Goal: Task Accomplishment & Management: Complete application form

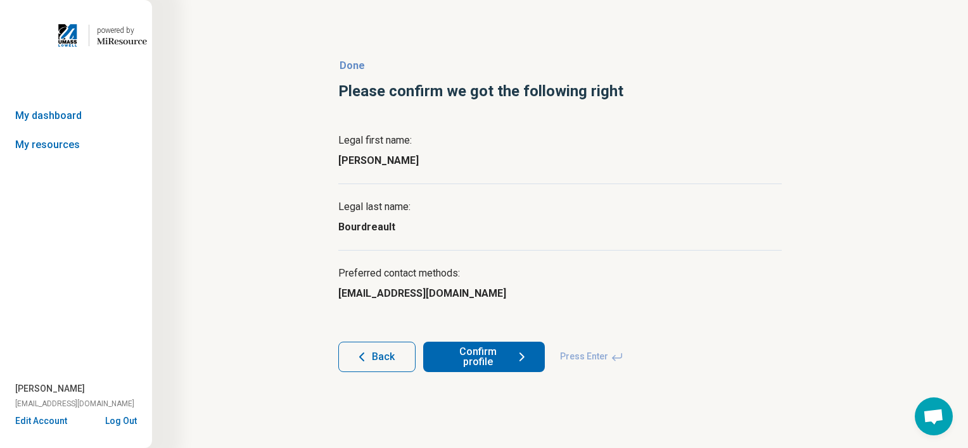
click at [494, 366] on button "Confirm profile" at bounding box center [484, 357] width 122 height 30
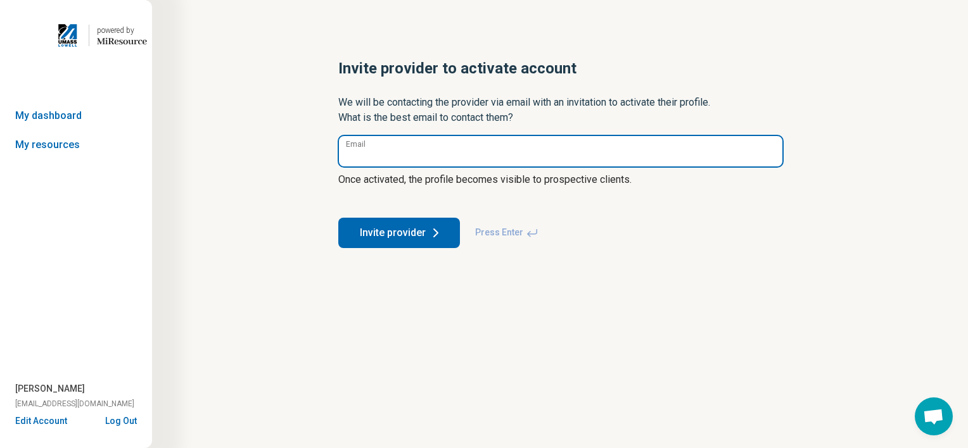
click at [431, 155] on input "Email" at bounding box center [560, 151] width 443 height 30
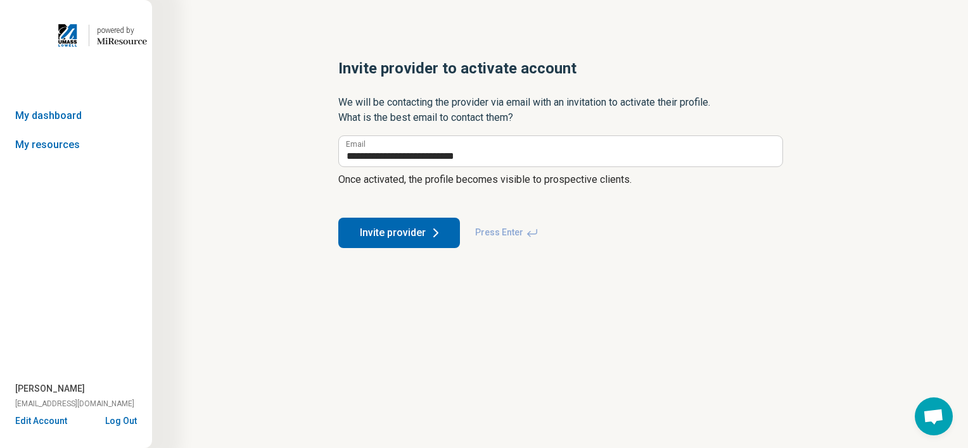
click at [426, 235] on button "Invite provider" at bounding box center [399, 233] width 122 height 30
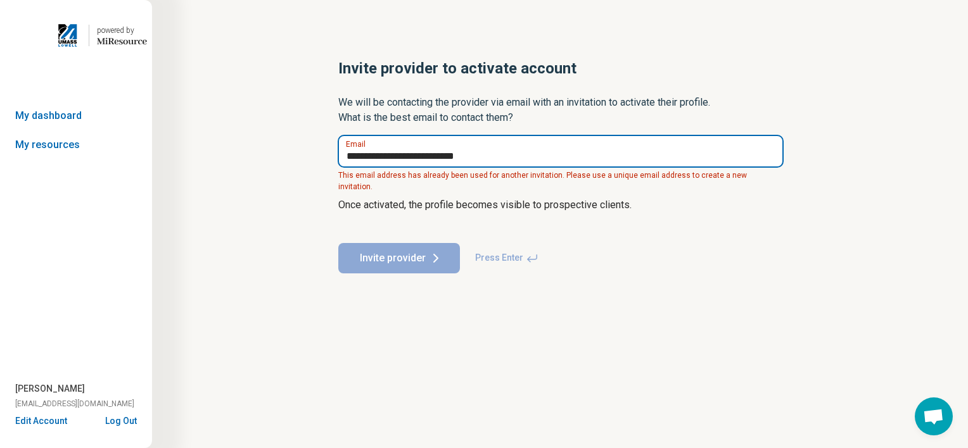
drag, startPoint x: 498, startPoint y: 155, endPoint x: 317, endPoint y: 147, distance: 180.7
click at [318, 147] on div "**********" at bounding box center [560, 166] width 484 height 266
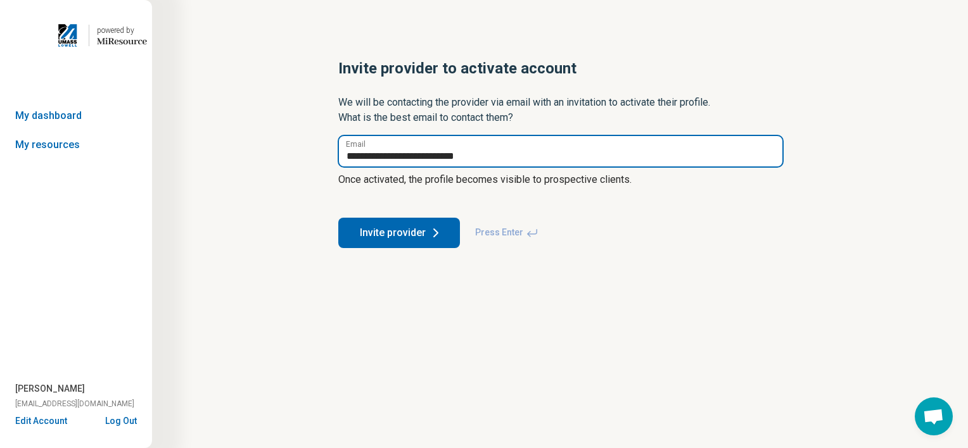
type input "**********"
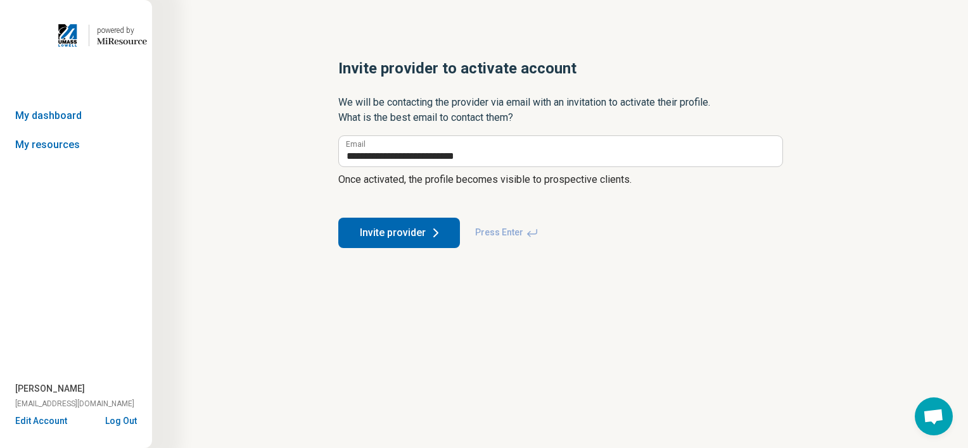
click at [357, 231] on button "Invite provider" at bounding box center [399, 233] width 122 height 30
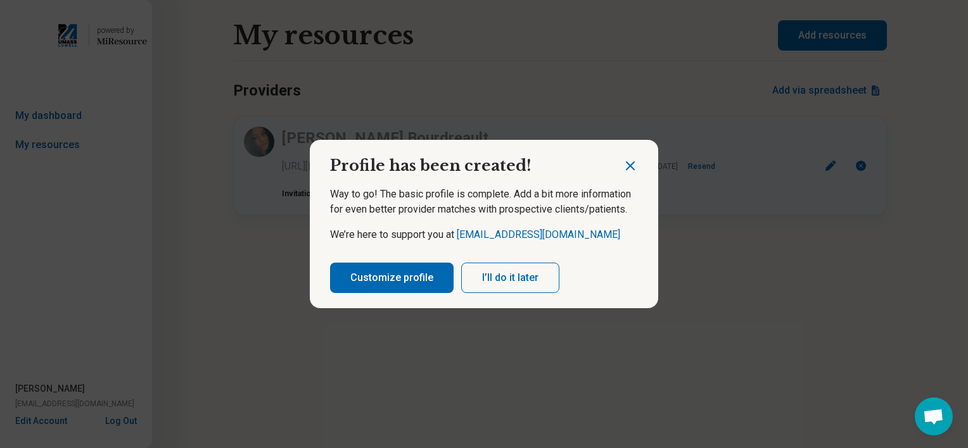
click at [514, 269] on button "I’ll do it later" at bounding box center [510, 278] width 98 height 30
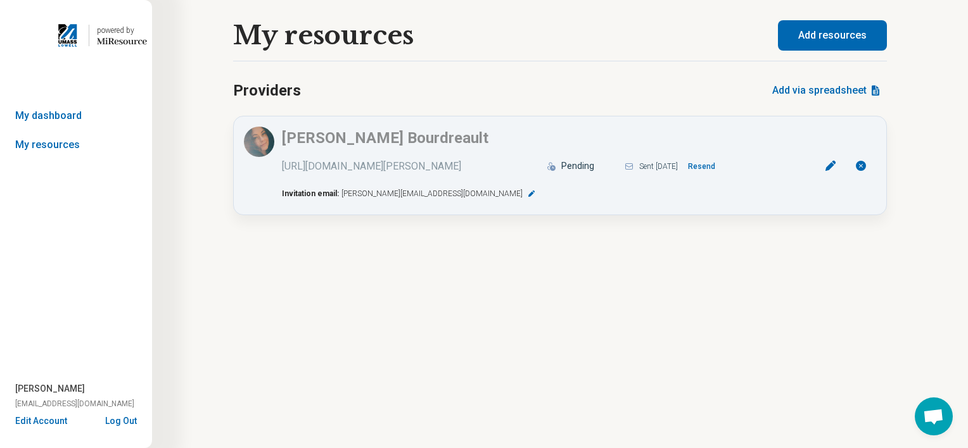
click at [785, 33] on button "Add resources" at bounding box center [832, 35] width 109 height 30
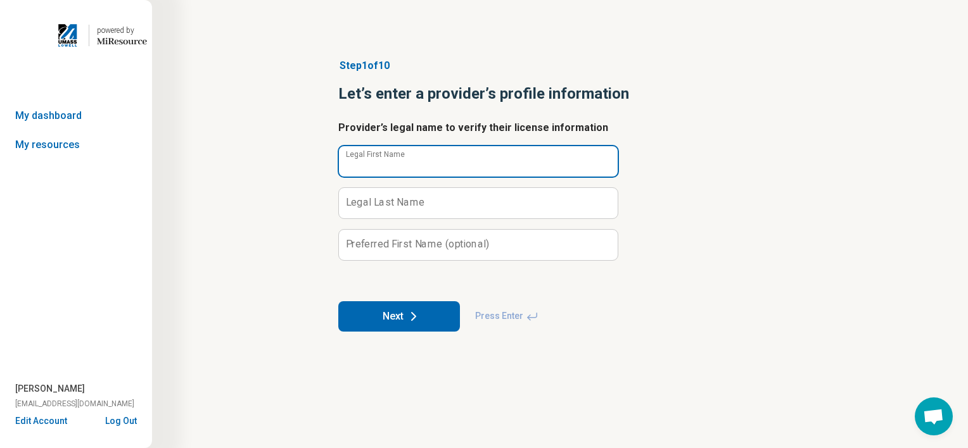
click at [554, 167] on input "Legal First Name" at bounding box center [478, 161] width 279 height 30
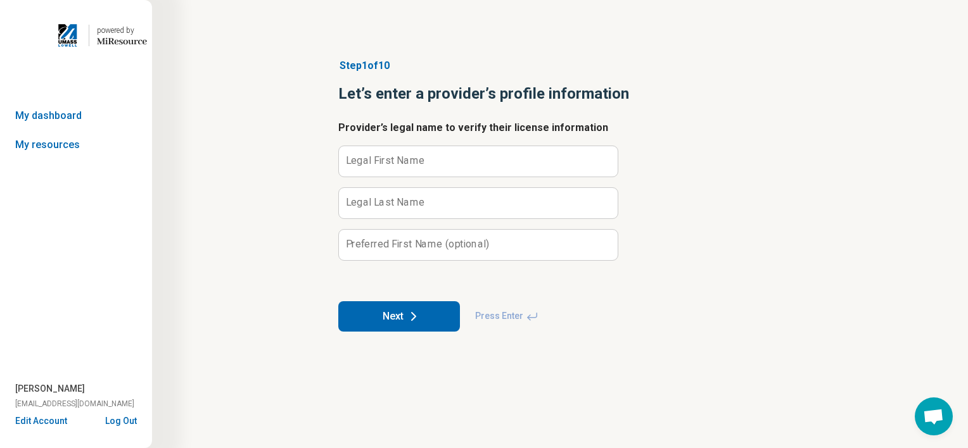
click at [748, 164] on form "Provider’s legal name to verify their license information Legal First Name Lega…" at bounding box center [559, 226] width 443 height 212
click at [75, 108] on link "My dashboard" at bounding box center [76, 115] width 152 height 29
click at [53, 118] on link "My dashboard" at bounding box center [76, 115] width 152 height 29
click at [52, 143] on link "My resources" at bounding box center [76, 144] width 152 height 29
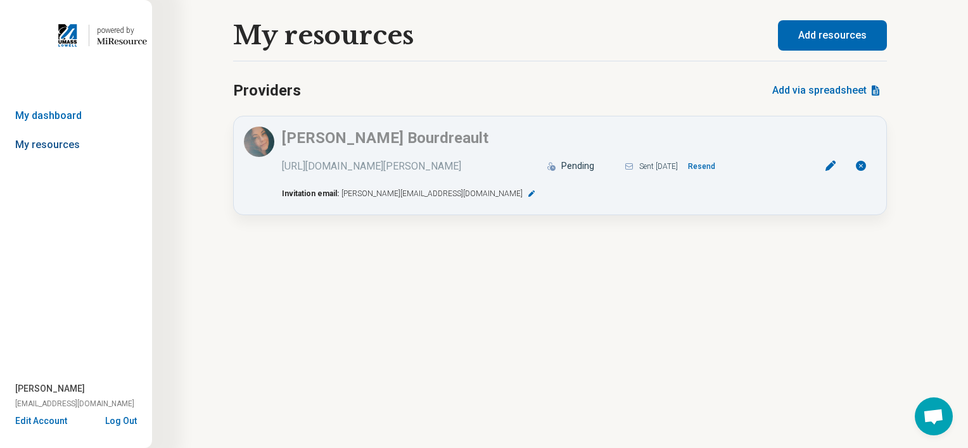
click at [46, 147] on link "My resources" at bounding box center [76, 144] width 152 height 29
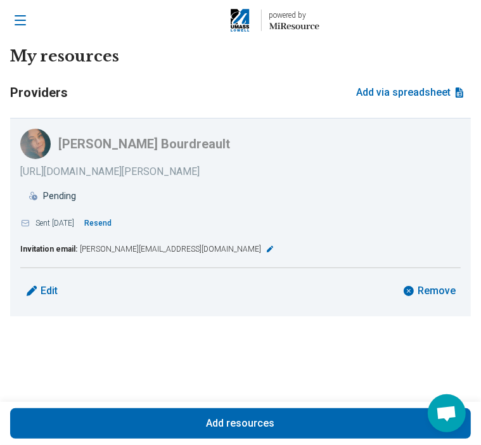
click at [256, 420] on button "Add resources" at bounding box center [240, 423] width 460 height 30
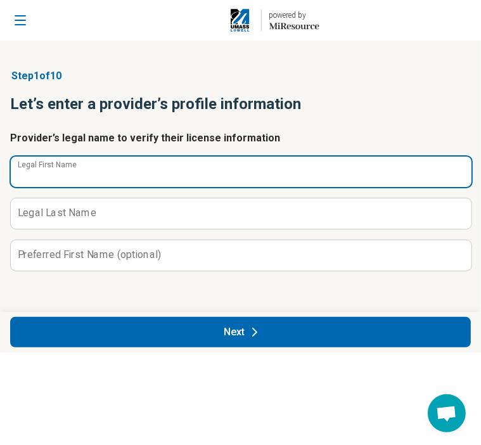
click at [146, 179] on input "Legal First Name" at bounding box center [241, 171] width 460 height 30
type input "*******"
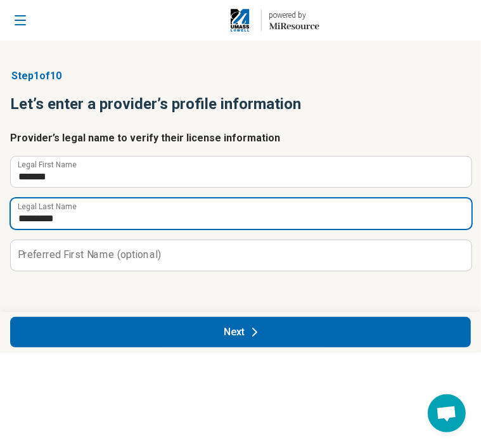
type input "*********"
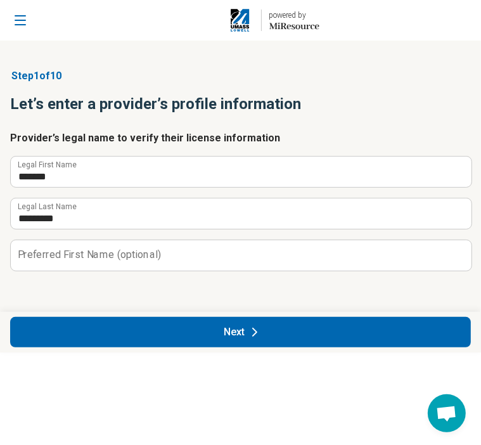
click at [182, 324] on button "Next" at bounding box center [240, 332] width 460 height 30
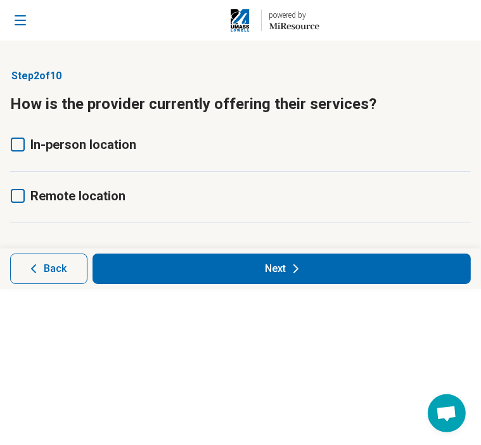
click at [14, 193] on icon at bounding box center [18, 196] width 14 height 14
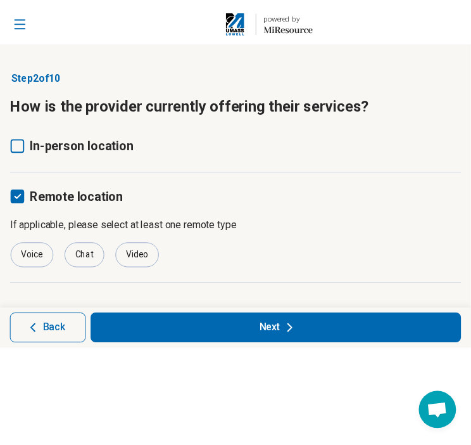
scroll to position [6, 0]
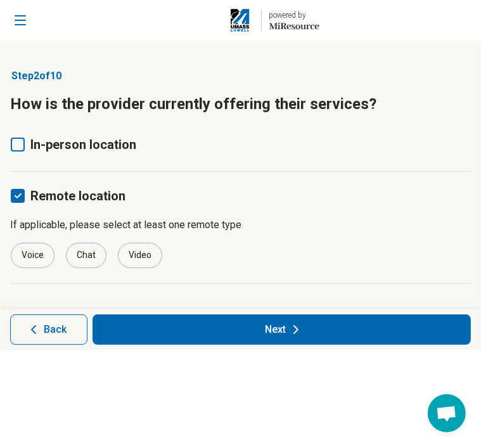
click at [23, 142] on icon at bounding box center [18, 144] width 14 height 14
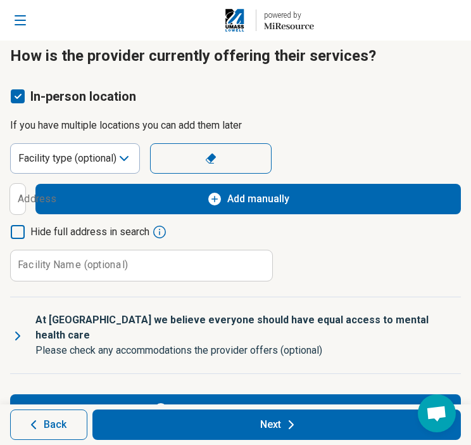
scroll to position [0, 0]
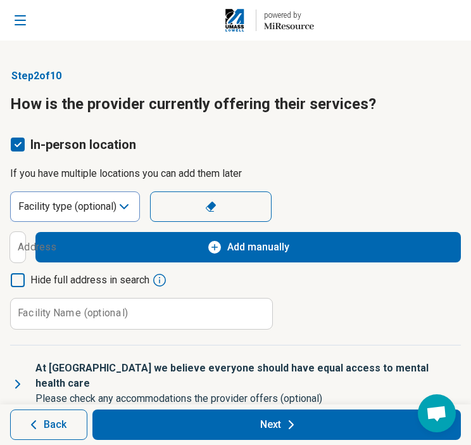
click at [92, 205] on div "Facility type (optional)" at bounding box center [67, 206] width 98 height 15
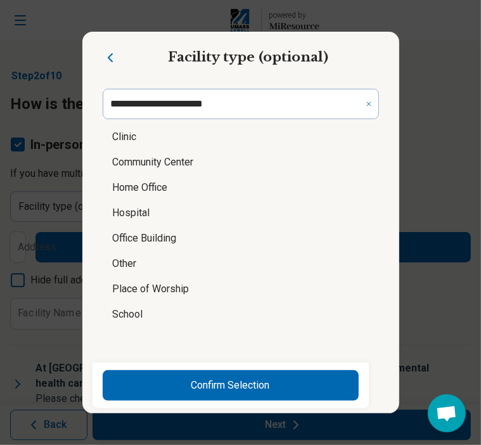
click at [136, 234] on li "Office Building" at bounding box center [241, 237] width 276 height 25
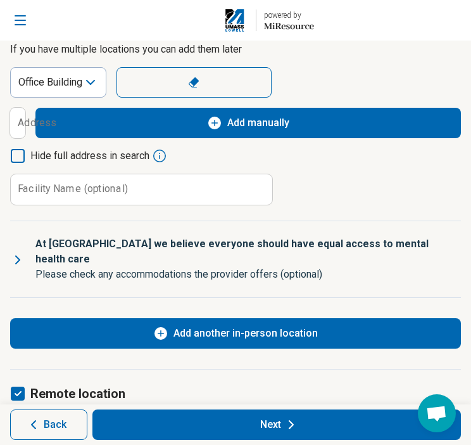
scroll to position [127, 0]
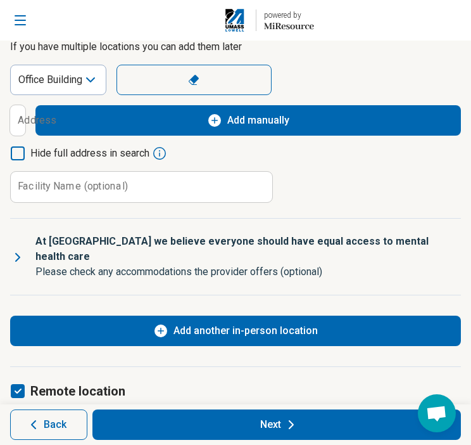
click at [44, 181] on label "Facility Name (optional)" at bounding box center [73, 186] width 110 height 10
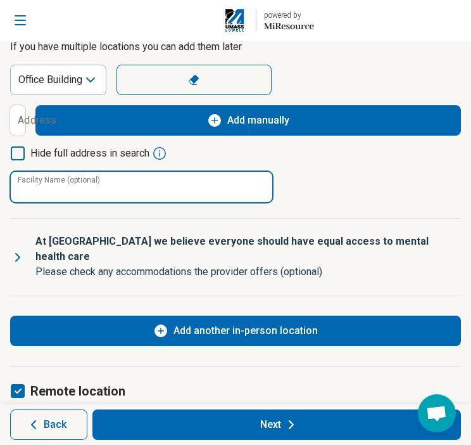
click at [44, 181] on input "Facility Name (optional)" at bounding box center [142, 187] width 262 height 30
type input "**********"
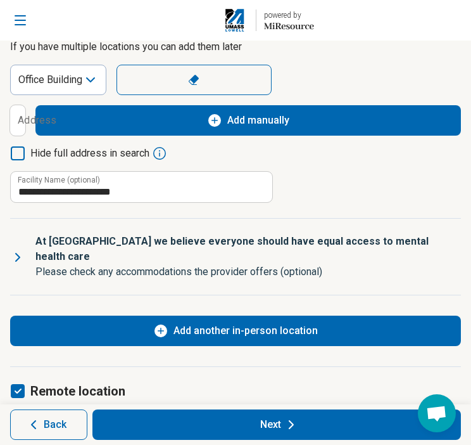
click at [13, 148] on icon at bounding box center [18, 153] width 14 height 14
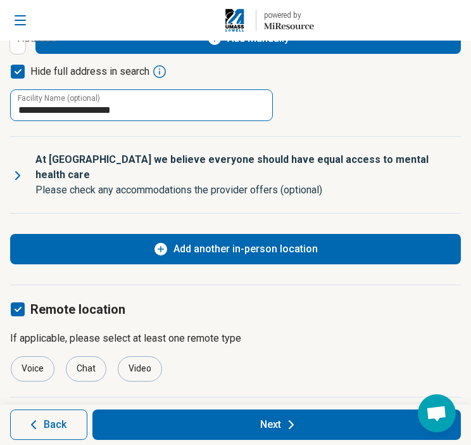
scroll to position [210, 0]
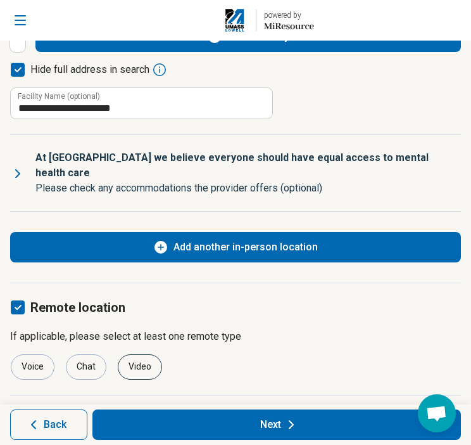
click at [144, 354] on div "Video" at bounding box center [140, 366] width 44 height 25
click at [282, 433] on button "Next" at bounding box center [276, 424] width 369 height 30
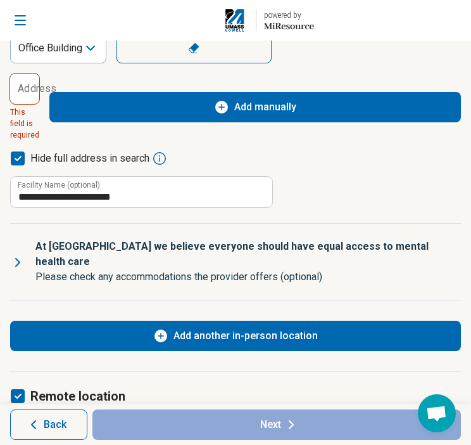
scroll to position [84, 0]
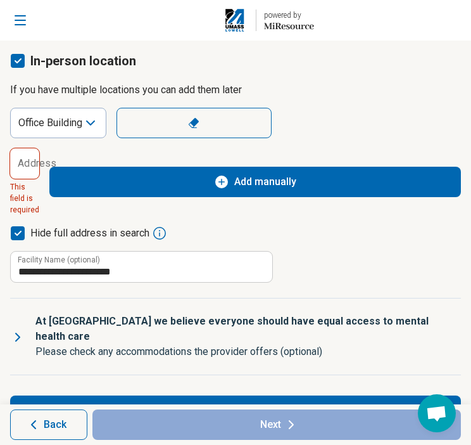
click at [28, 165] on label "Address" at bounding box center [37, 163] width 39 height 10
click at [28, 165] on input "Address" at bounding box center [24, 163] width 29 height 30
click at [28, 168] on input "Address" at bounding box center [24, 163] width 29 height 30
paste input "**********"
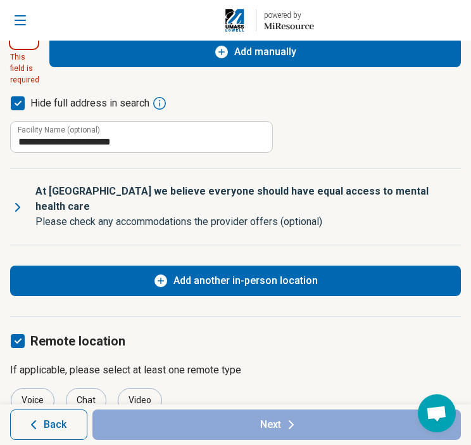
scroll to position [247, 0]
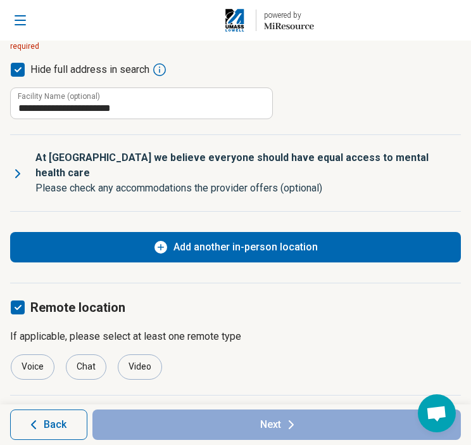
type input "**********"
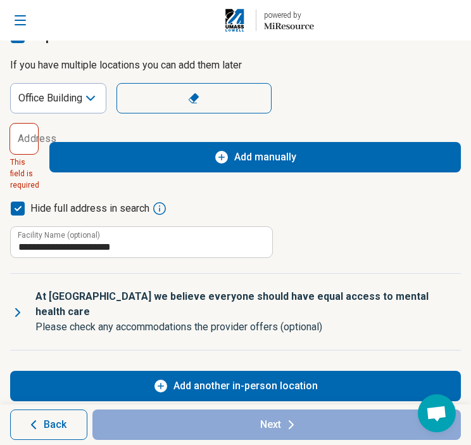
scroll to position [0, 0]
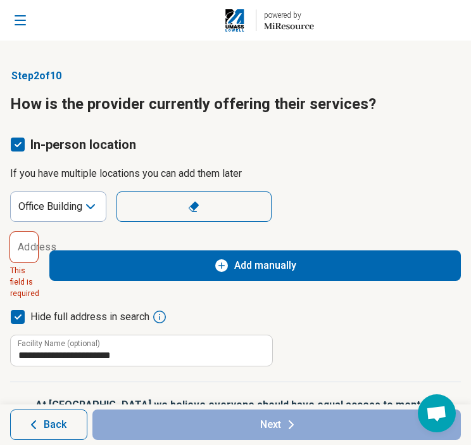
click at [244, 268] on span "Add manually" at bounding box center [265, 265] width 62 height 15
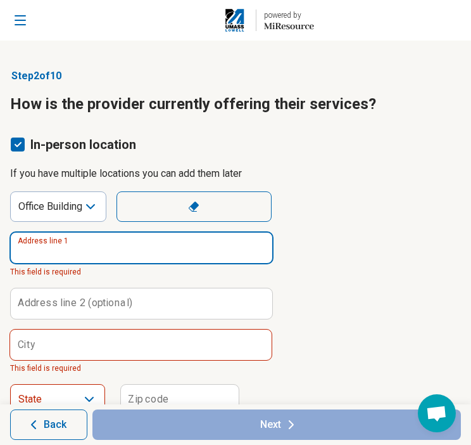
click at [106, 250] on input "Address line 1" at bounding box center [142, 247] width 262 height 30
paste input "**********"
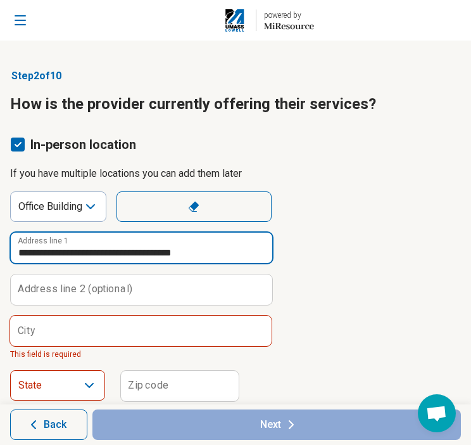
drag, startPoint x: 220, startPoint y: 252, endPoint x: 158, endPoint y: 251, distance: 61.4
click at [158, 251] on input "**********" at bounding box center [142, 247] width 262 height 30
click at [196, 249] on input "**********" at bounding box center [142, 247] width 262 height 30
drag, startPoint x: 212, startPoint y: 251, endPoint x: 122, endPoint y: 246, distance: 90.1
click at [122, 246] on input "**********" at bounding box center [142, 247] width 262 height 30
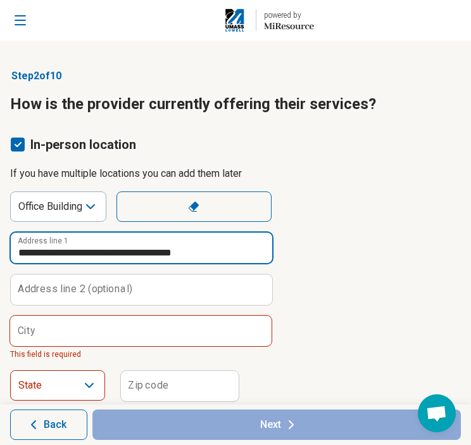
type input "**********"
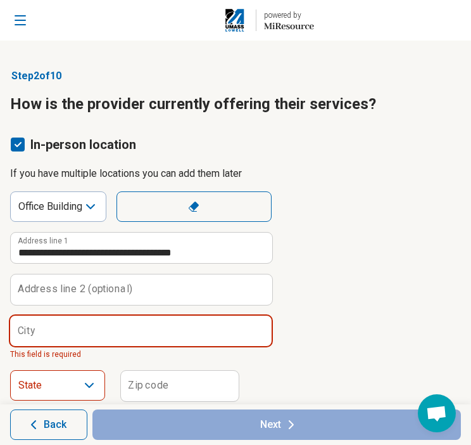
click at [127, 336] on input "City" at bounding box center [141, 330] width 262 height 30
paste input "**********"
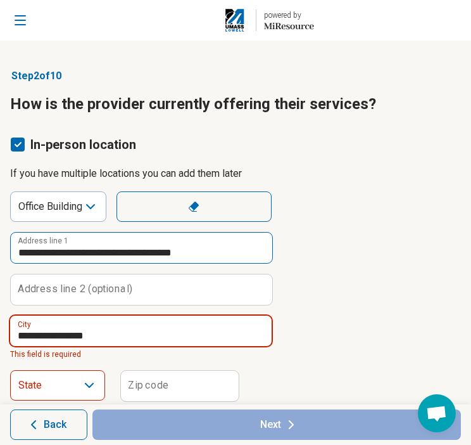
type input "**********"
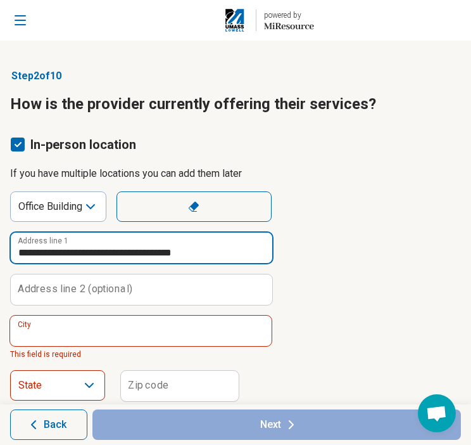
drag, startPoint x: 217, startPoint y: 251, endPoint x: 182, endPoint y: 250, distance: 34.2
click at [182, 250] on input "**********" at bounding box center [142, 247] width 262 height 30
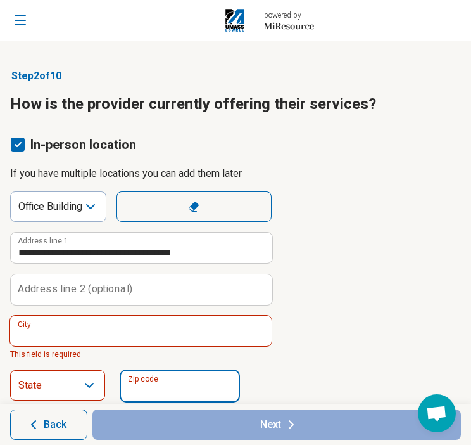
click at [211, 381] on input "Zip code" at bounding box center [180, 386] width 118 height 30
paste input "*****"
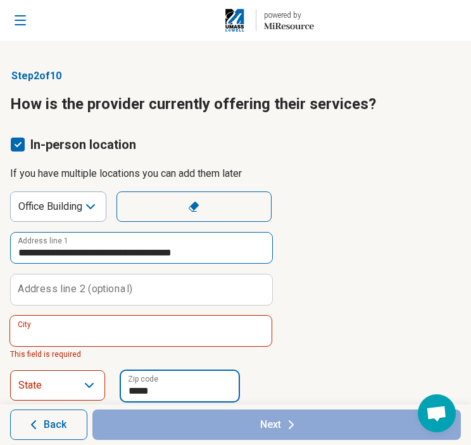
type input "*****"
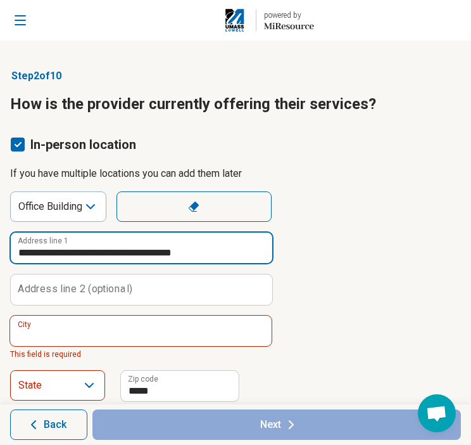
drag, startPoint x: 217, startPoint y: 251, endPoint x: 121, endPoint y: 255, distance: 96.4
click at [121, 255] on input "**********" at bounding box center [142, 247] width 262 height 30
type input "**********"
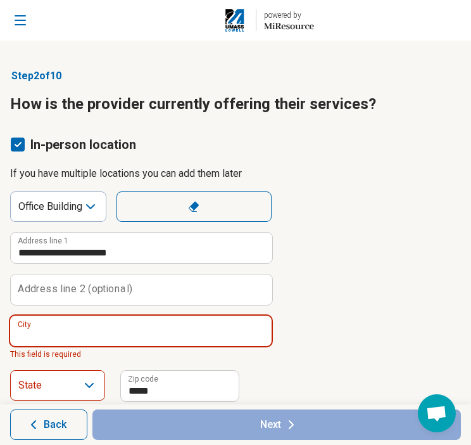
click at [110, 332] on input "City" at bounding box center [141, 330] width 262 height 30
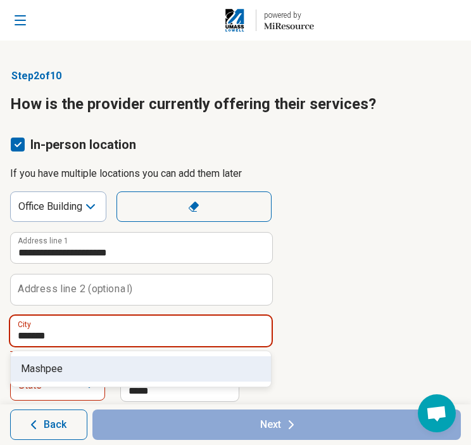
click at [23, 371] on span "Mashpee" at bounding box center [143, 368] width 245 height 15
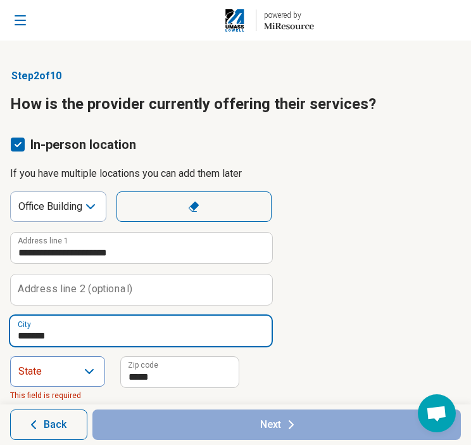
type input "*******"
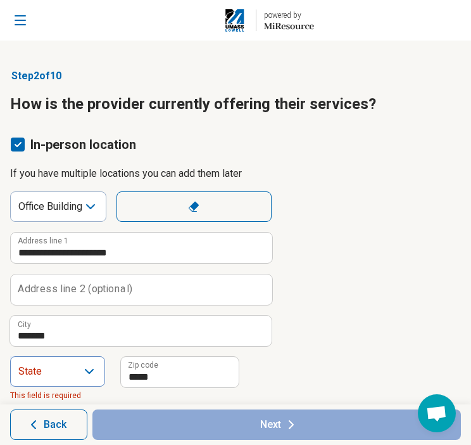
click at [42, 384] on div "State" at bounding box center [57, 371] width 95 height 30
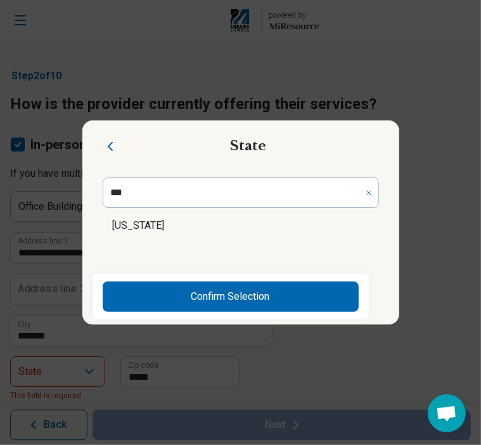
type input "***"
click at [175, 215] on li "[US_STATE]" at bounding box center [241, 225] width 276 height 25
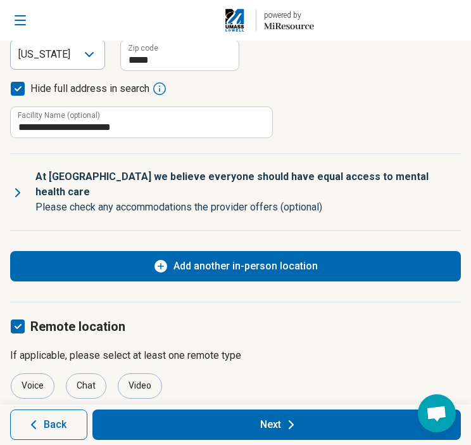
scroll to position [336, 0]
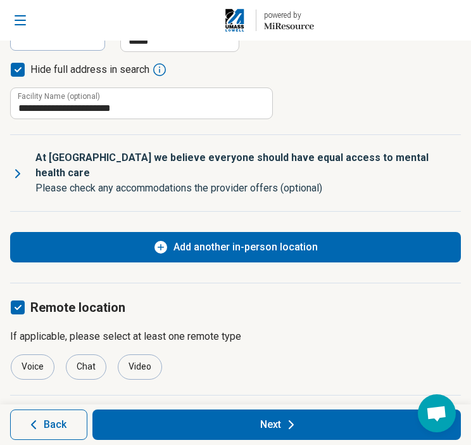
click at [244, 425] on button "Next" at bounding box center [276, 424] width 369 height 30
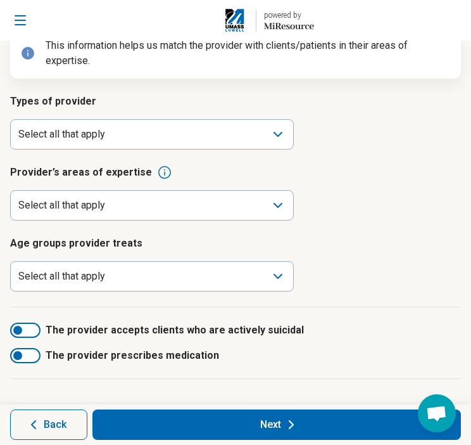
scroll to position [97, 0]
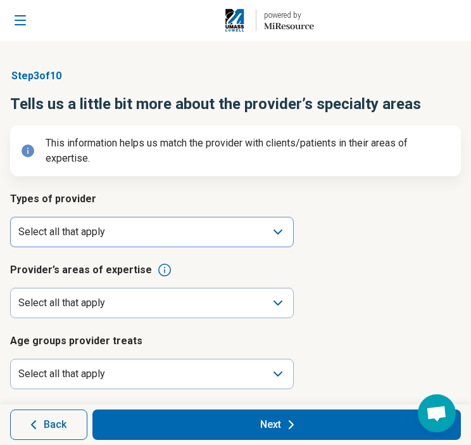
click at [224, 234] on div "Select all that apply" at bounding box center [152, 232] width 284 height 30
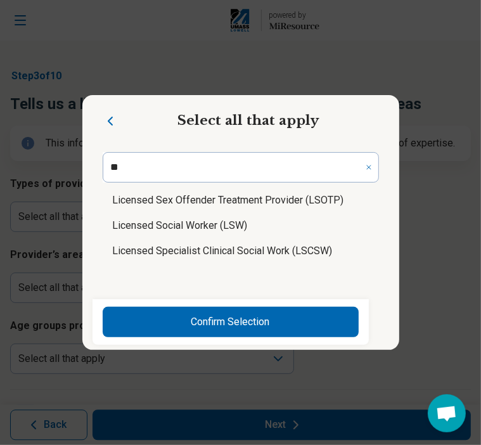
click at [189, 248] on li "Licensed Specialist Clinical Social Work (LSCSW)" at bounding box center [241, 250] width 276 height 25
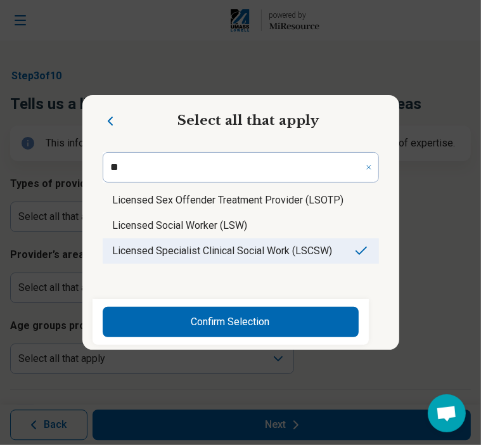
click at [191, 226] on li "Licensed Social Worker (LSW)" at bounding box center [241, 225] width 276 height 25
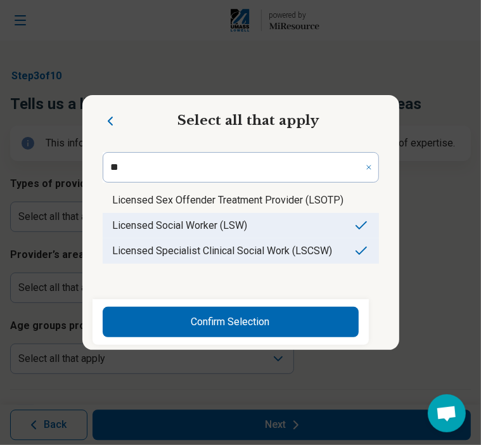
click at [289, 253] on li "Licensed Specialist Clinical Social Work (LSCSW)" at bounding box center [241, 250] width 276 height 25
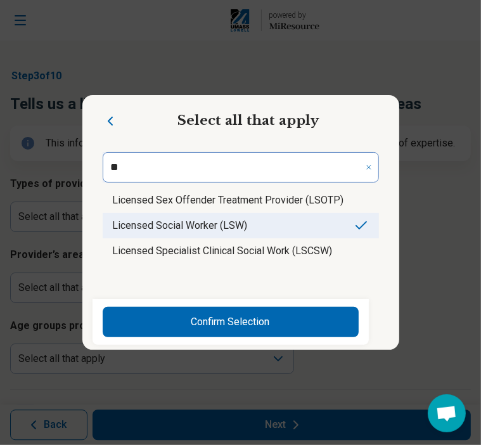
click at [130, 162] on input "**" at bounding box center [241, 167] width 276 height 30
type input "*"
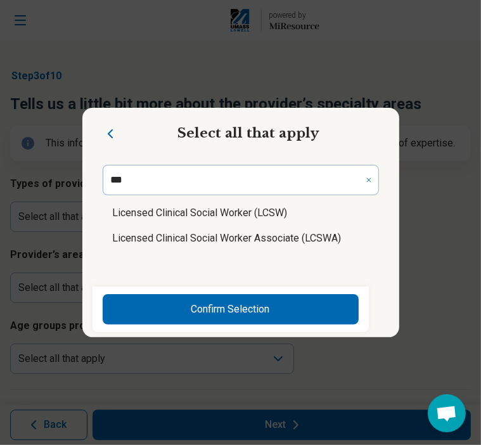
type input "***"
click at [165, 219] on li "Licensed Clinical Social Worker (LCSW)" at bounding box center [241, 212] width 276 height 25
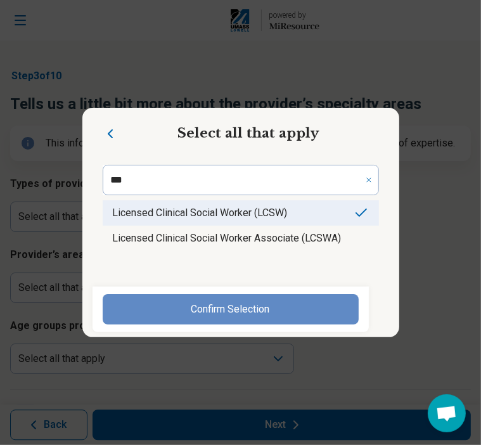
click at [207, 310] on button "Confirm Selection" at bounding box center [231, 309] width 256 height 30
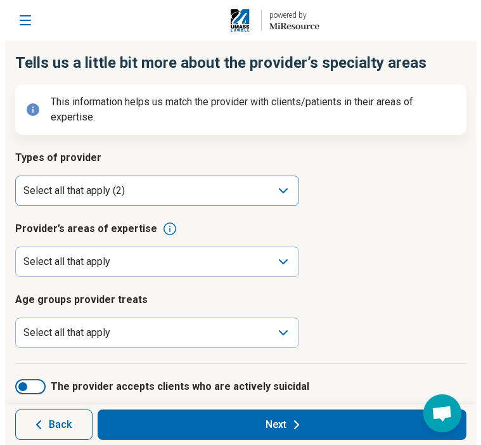
scroll to position [63, 0]
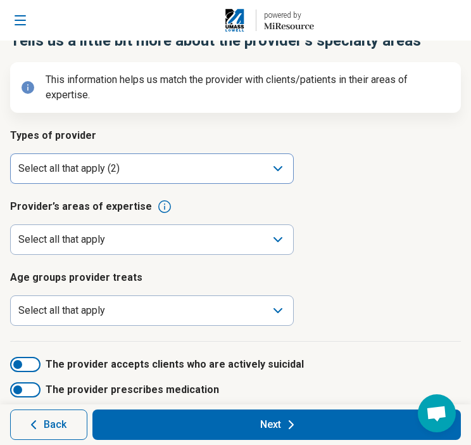
click at [195, 167] on div "Select all that apply (2)" at bounding box center [152, 168] width 284 height 30
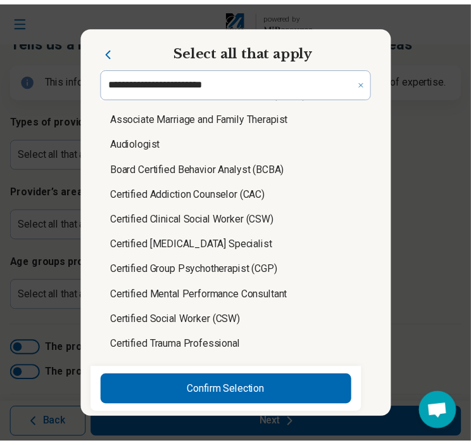
scroll to position [0, 0]
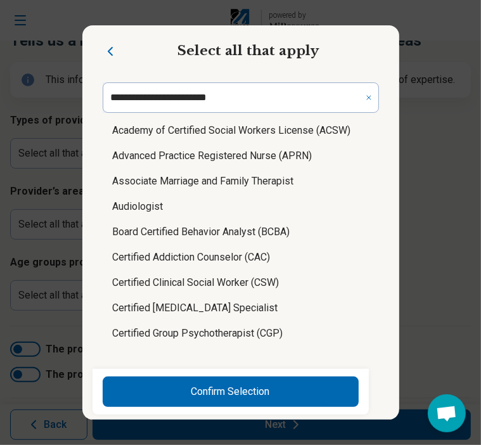
click at [426, 187] on div "Select all that apply Academy of Certified Social Workers License (ACSW) Advanc…" at bounding box center [240, 222] width 481 height 445
click at [103, 48] on icon "Close" at bounding box center [110, 51] width 15 height 15
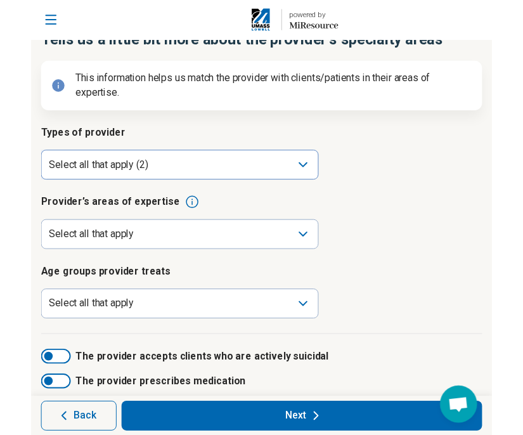
scroll to position [97, 0]
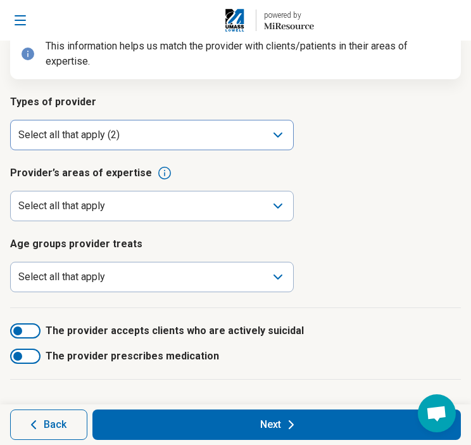
click at [149, 137] on div "Select all that apply (2)" at bounding box center [152, 135] width 284 height 30
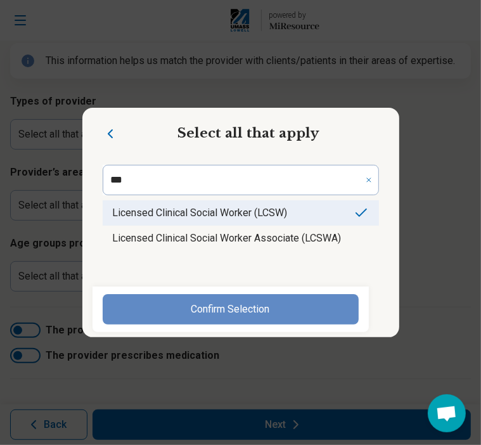
type input "***"
click at [233, 298] on button "Confirm Selection" at bounding box center [231, 309] width 256 height 30
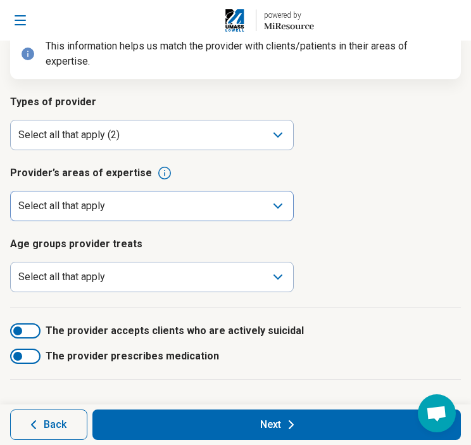
click at [153, 205] on div "Select all that apply" at bounding box center [152, 206] width 284 height 30
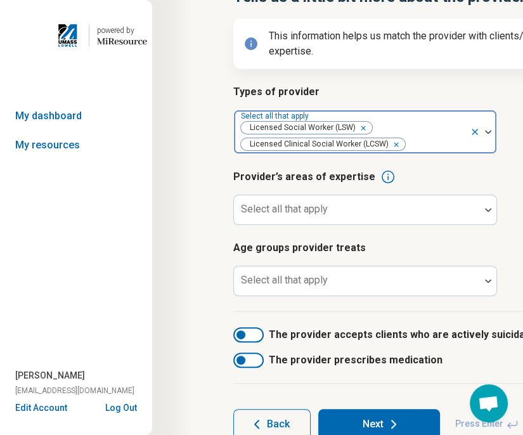
click at [360, 129] on icon "Remove [object Object]" at bounding box center [359, 128] width 9 height 9
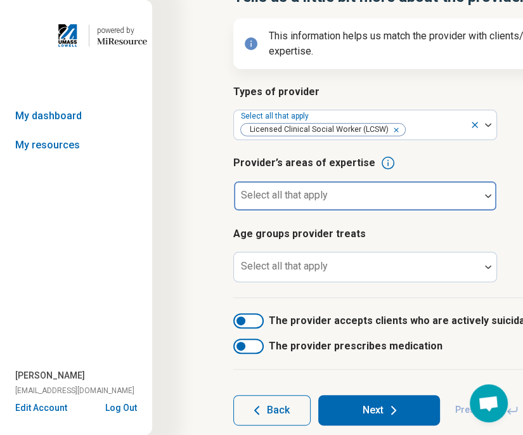
click at [412, 194] on div at bounding box center [357, 201] width 236 height 18
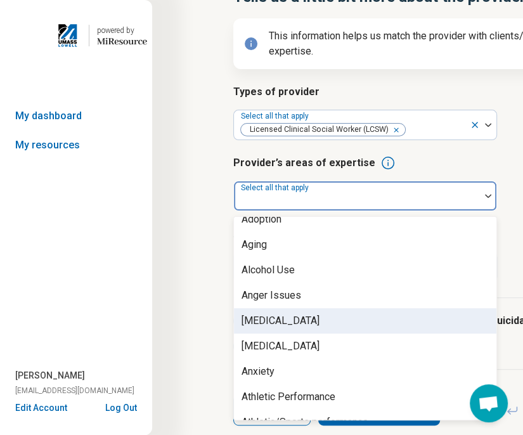
scroll to position [127, 0]
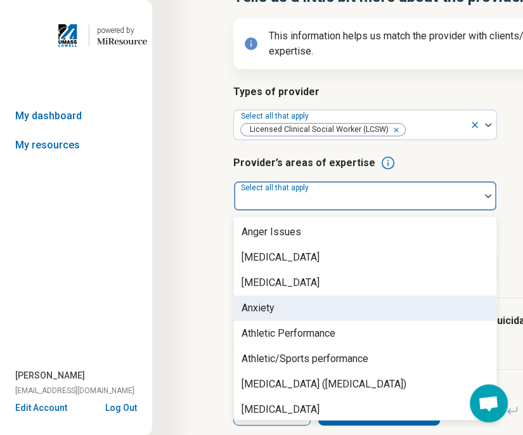
click at [333, 310] on div "Anxiety" at bounding box center [365, 307] width 262 height 25
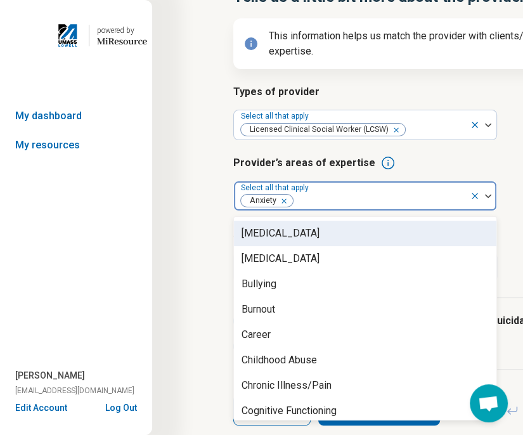
scroll to position [443, 0]
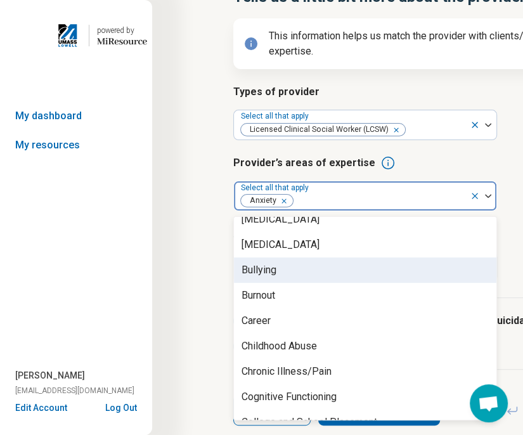
click at [342, 279] on div "Bullying" at bounding box center [365, 269] width 262 height 25
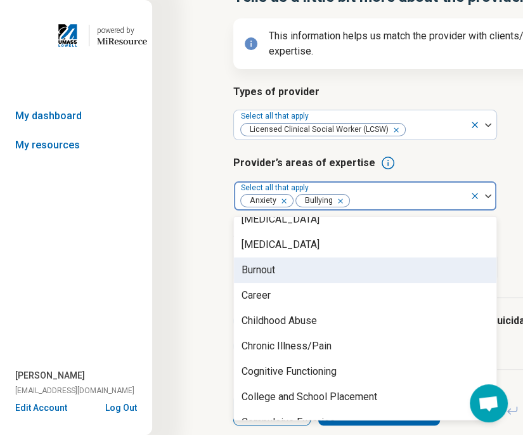
click at [342, 279] on div "Burnout" at bounding box center [365, 269] width 262 height 25
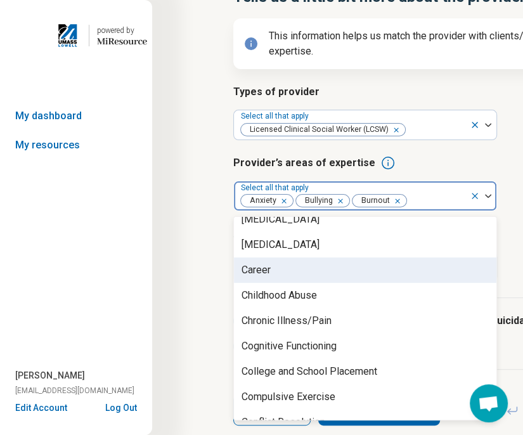
click at [342, 279] on div "Career" at bounding box center [365, 269] width 262 height 25
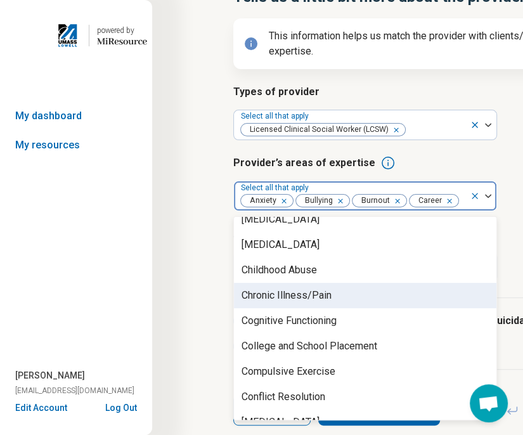
click at [346, 292] on div "Chronic Illness/Pain" at bounding box center [365, 294] width 262 height 25
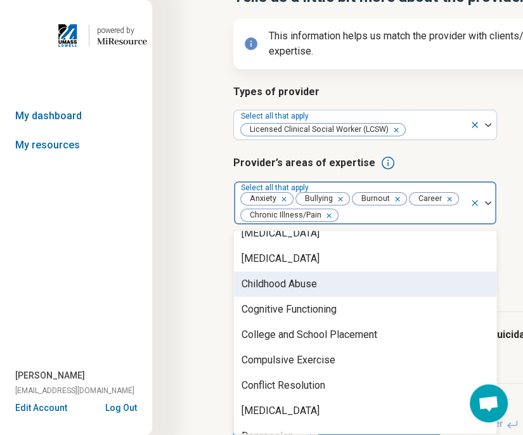
scroll to position [507, 0]
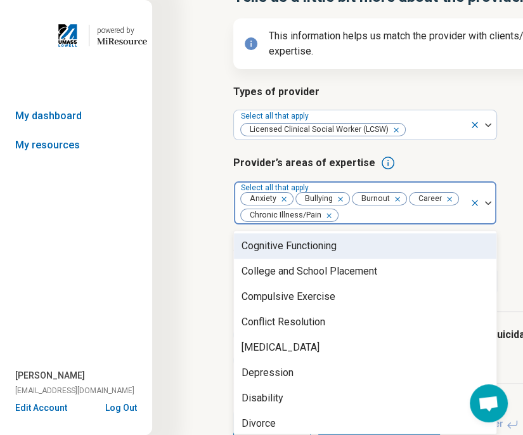
click at [353, 247] on div "Cognitive Functioning" at bounding box center [365, 245] width 262 height 25
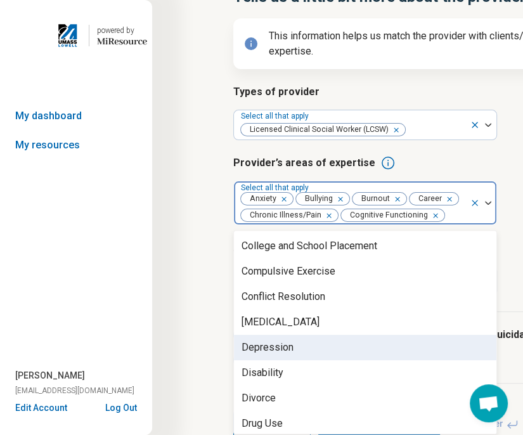
click at [350, 343] on div "Depression" at bounding box center [365, 346] width 262 height 25
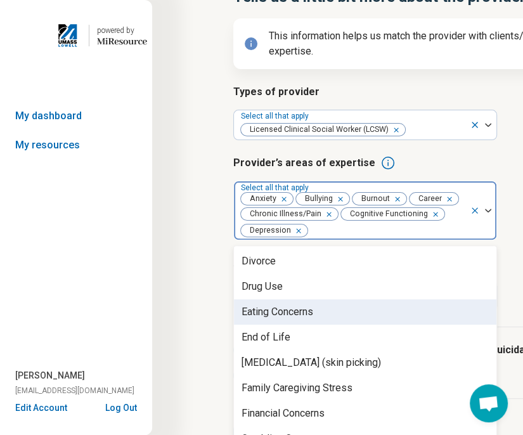
scroll to position [697, 0]
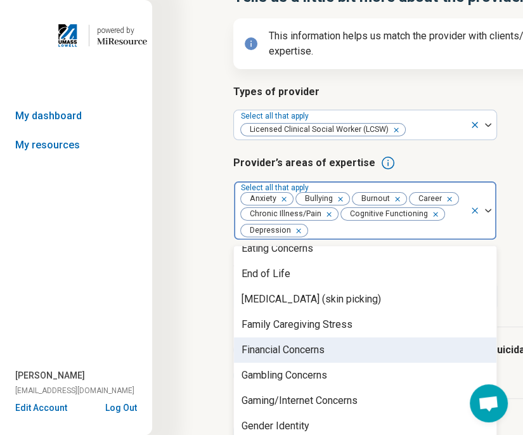
click at [365, 352] on div "Financial Concerns" at bounding box center [365, 349] width 262 height 25
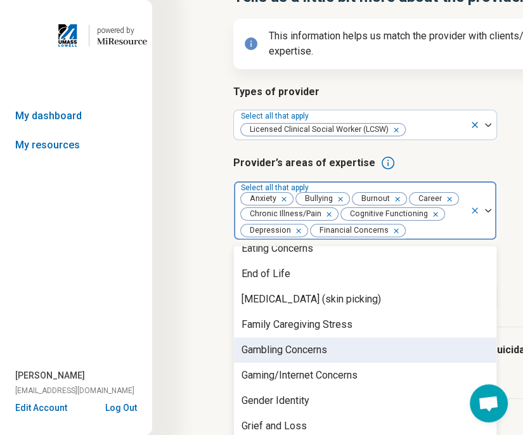
scroll to position [760, 0]
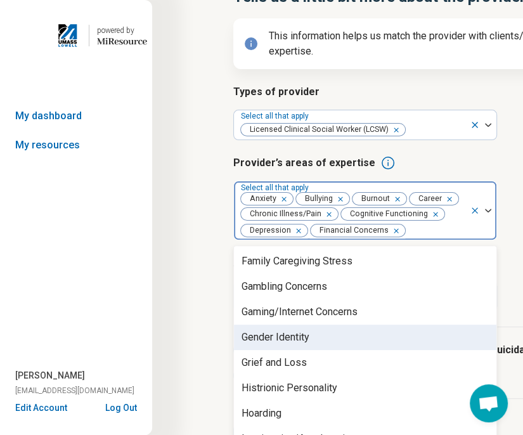
click at [363, 341] on div "Gender Identity" at bounding box center [365, 336] width 262 height 25
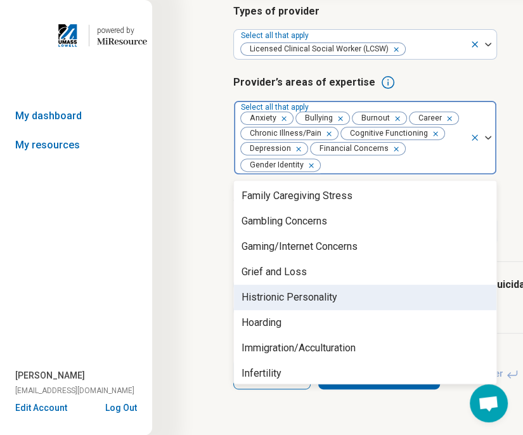
click at [351, 286] on div "Histrionic Personality" at bounding box center [365, 296] width 262 height 25
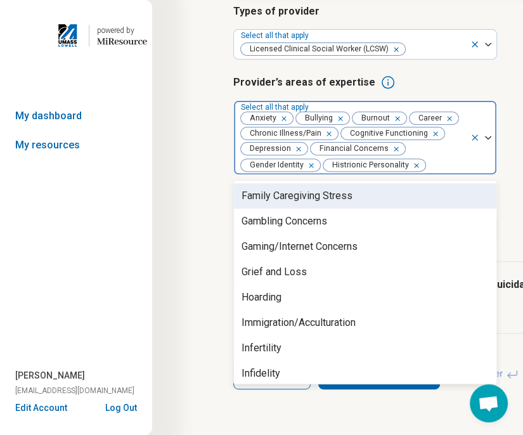
click at [416, 164] on div "Remove [object Object]" at bounding box center [413, 165] width 15 height 15
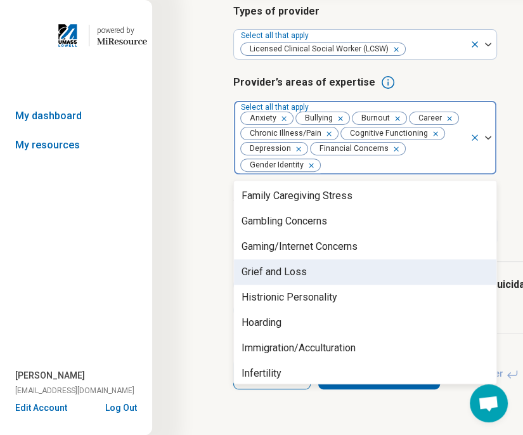
click at [325, 272] on div "Grief and Loss" at bounding box center [365, 271] width 262 height 25
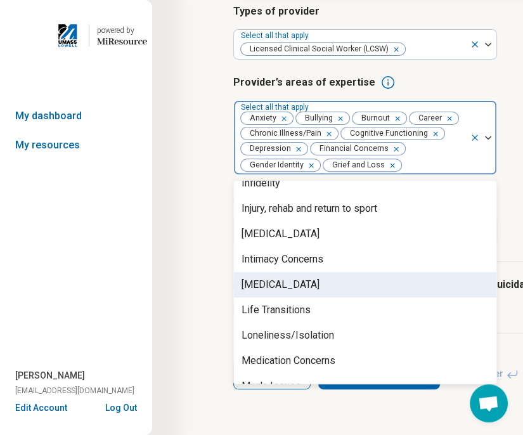
scroll to position [1013, 0]
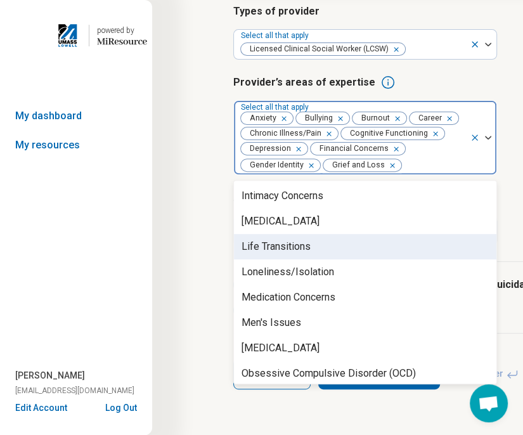
click at [341, 258] on div "Life Transitions" at bounding box center [365, 246] width 262 height 25
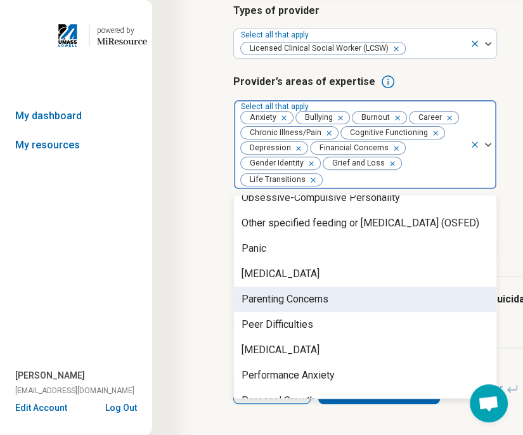
scroll to position [1267, 0]
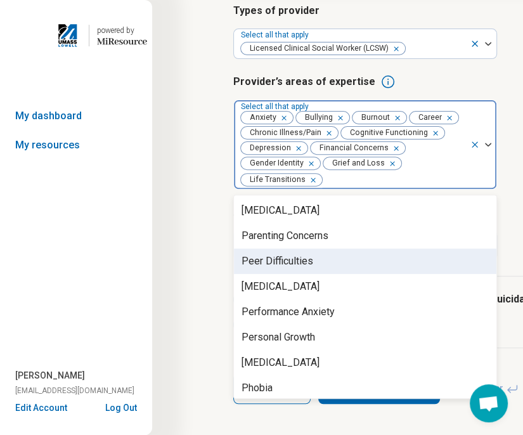
click at [365, 262] on div "Peer Difficulties" at bounding box center [365, 260] width 262 height 25
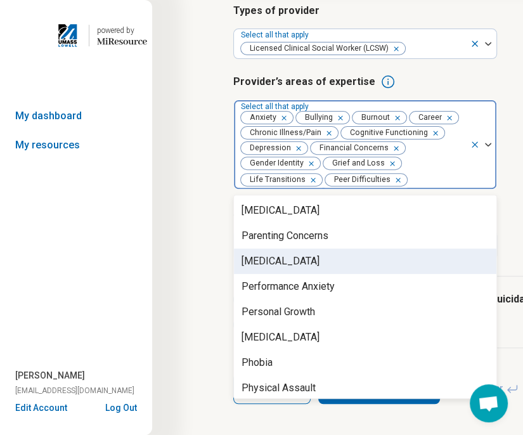
click at [365, 273] on div "[MEDICAL_DATA]" at bounding box center [365, 260] width 262 height 25
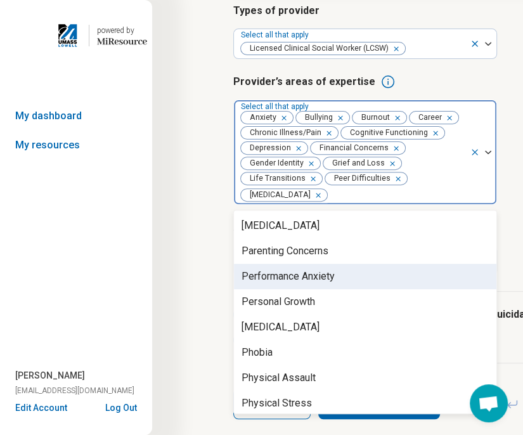
scroll to position [1330, 0]
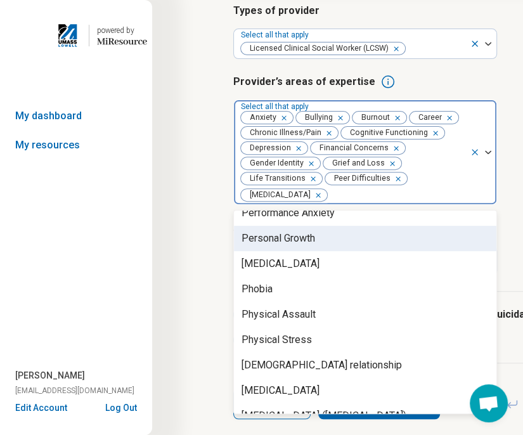
click at [367, 241] on div "Personal Growth" at bounding box center [365, 237] width 262 height 25
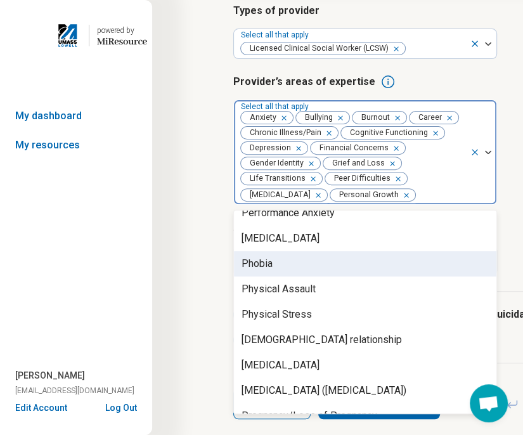
scroll to position [1393, 0]
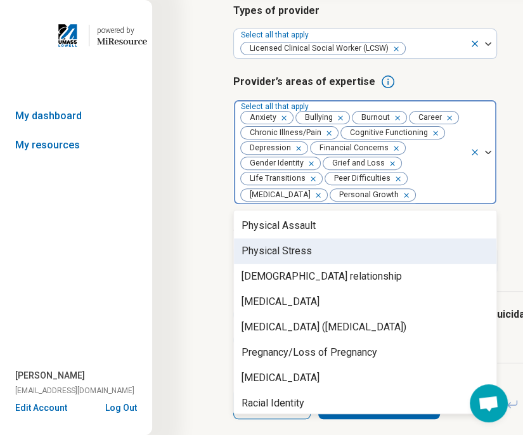
click at [365, 261] on div "Physical Stress" at bounding box center [365, 250] width 262 height 25
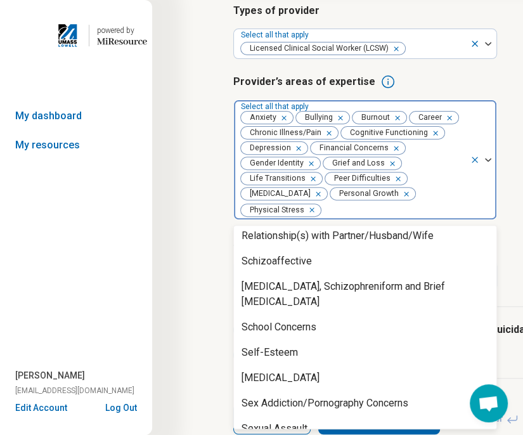
scroll to position [1710, 0]
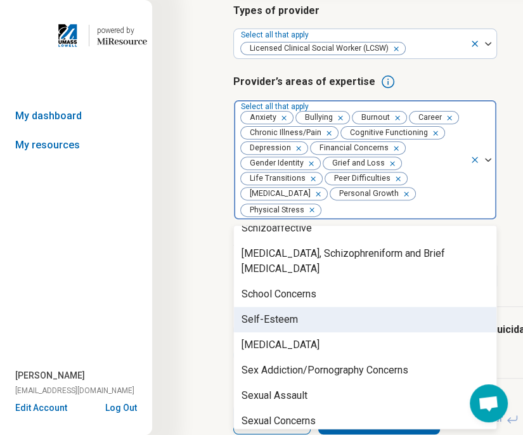
click at [365, 317] on div "Self-Esteem" at bounding box center [365, 319] width 262 height 25
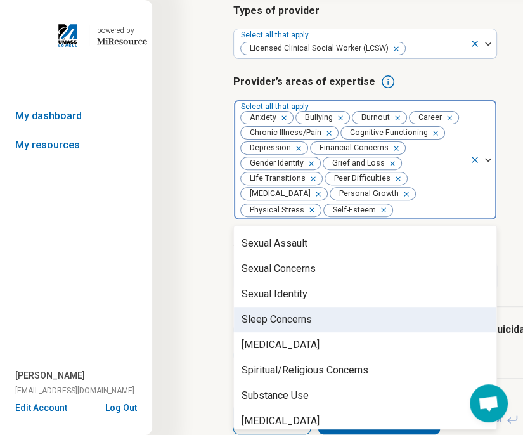
scroll to position [1900, 0]
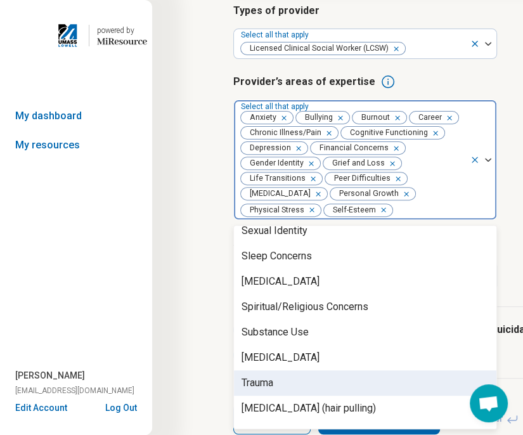
click at [362, 370] on div "Trauma" at bounding box center [365, 382] width 262 height 25
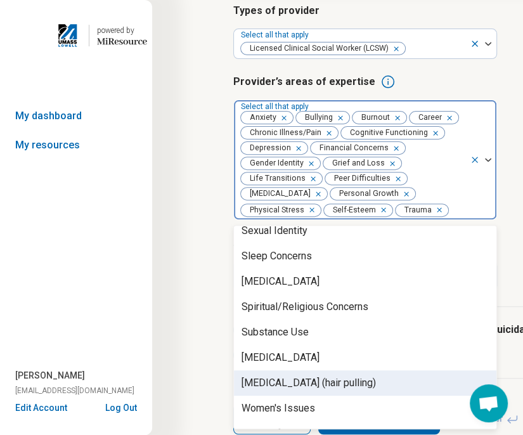
scroll to position [1905, 0]
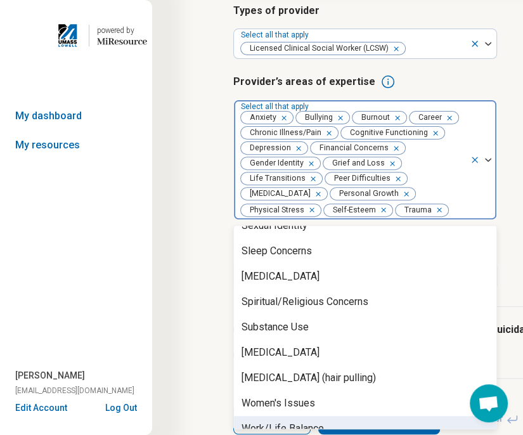
click at [357, 416] on div "Work/Life Balance" at bounding box center [365, 428] width 262 height 25
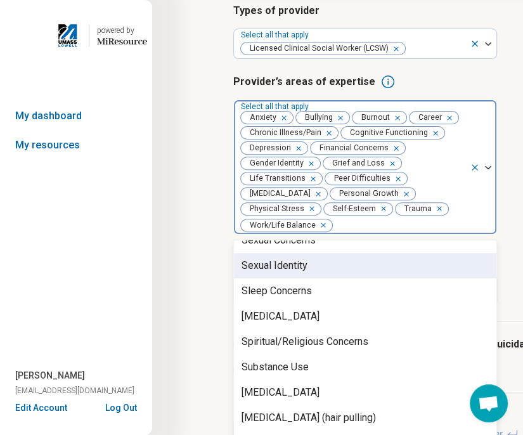
click at [208, 272] on div "Step 3 of 10 Tells us a little bit more about the provider’s specialty areas Th…" at bounding box center [455, 158] width 606 height 672
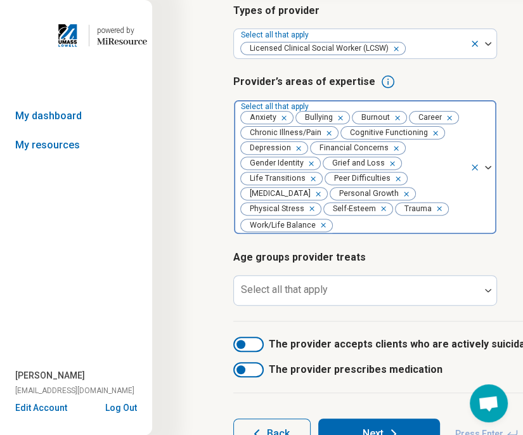
scroll to position [241, 0]
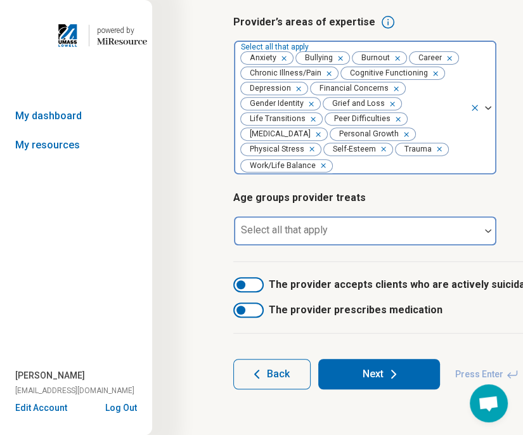
click at [378, 235] on div at bounding box center [357, 236] width 236 height 18
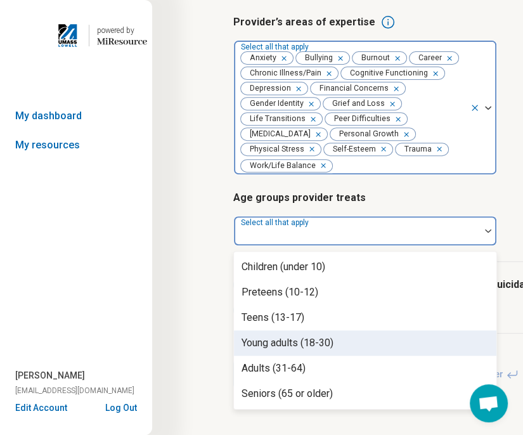
click at [345, 342] on div "Young adults (18-30)" at bounding box center [365, 342] width 262 height 25
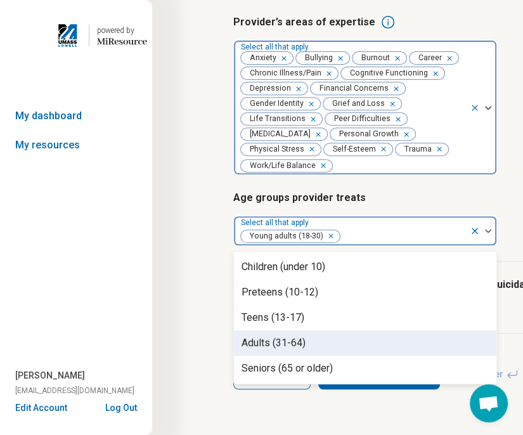
drag, startPoint x: 336, startPoint y: 353, endPoint x: 348, endPoint y: 318, distance: 37.1
click at [335, 353] on div "Adults (31-64)" at bounding box center [365, 342] width 262 height 25
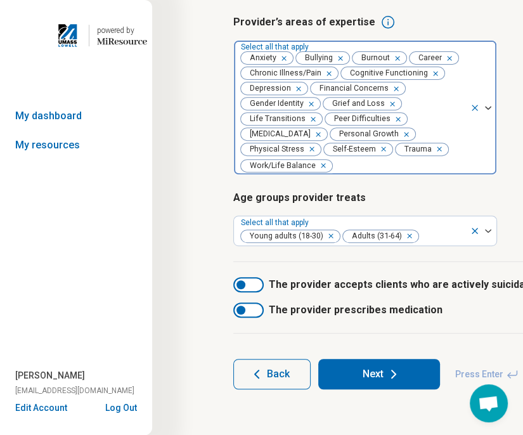
click at [198, 339] on div "Step 3 of 10 Tells us a little bit more about the provider’s specialty areas Th…" at bounding box center [455, 98] width 606 height 672
click at [382, 378] on button "Next" at bounding box center [379, 374] width 122 height 30
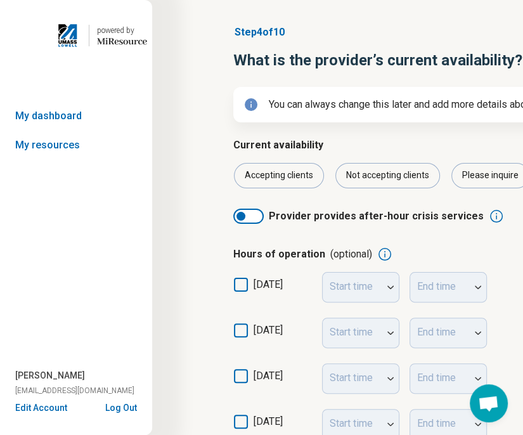
scroll to position [63, 0]
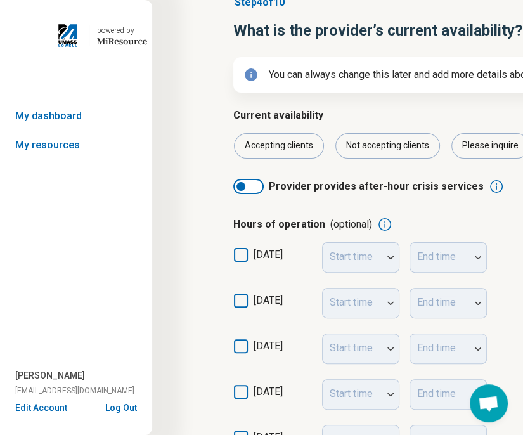
click at [247, 300] on icon at bounding box center [241, 300] width 14 height 14
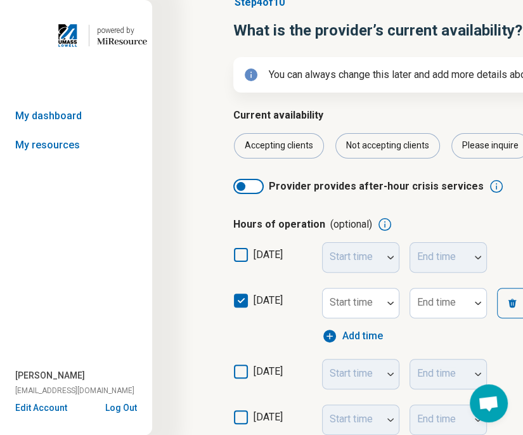
scroll to position [6, 0]
click at [241, 376] on icon at bounding box center [241, 371] width 14 height 14
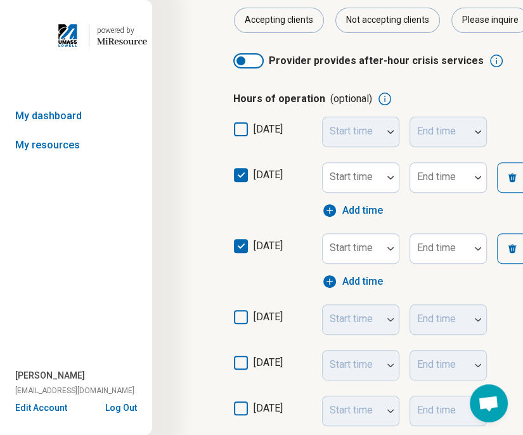
scroll to position [190, 0]
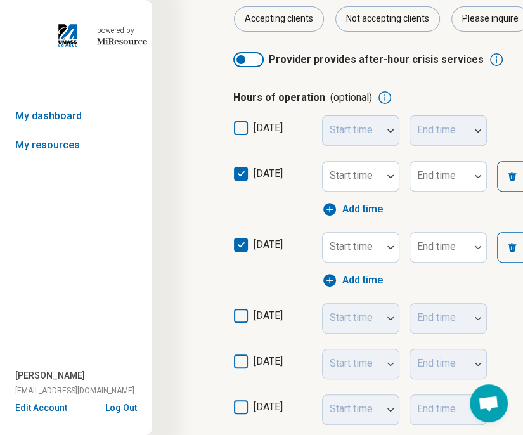
click at [241, 319] on icon at bounding box center [241, 315] width 14 height 14
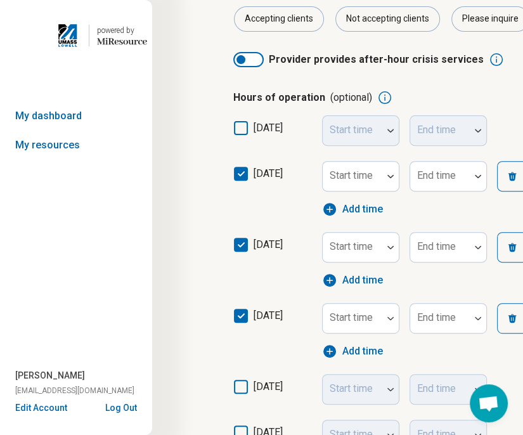
scroll to position [6, 0]
click at [242, 388] on icon at bounding box center [241, 386] width 14 height 14
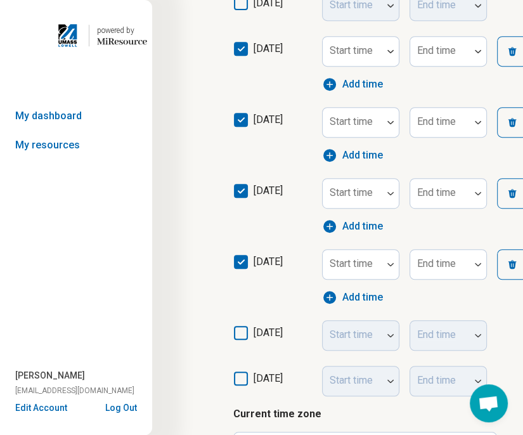
scroll to position [317, 0]
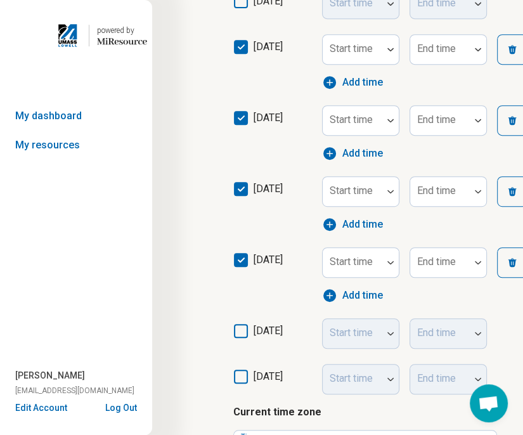
click at [244, 332] on icon at bounding box center [241, 331] width 14 height 14
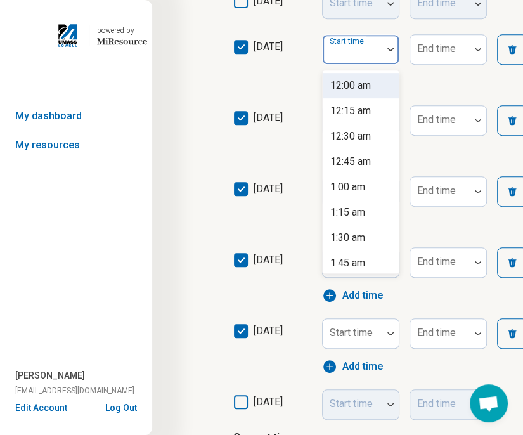
click at [383, 51] on div at bounding box center [390, 49] width 16 height 29
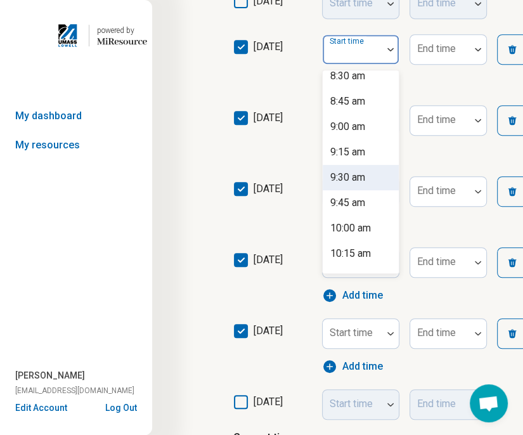
scroll to position [887, 0]
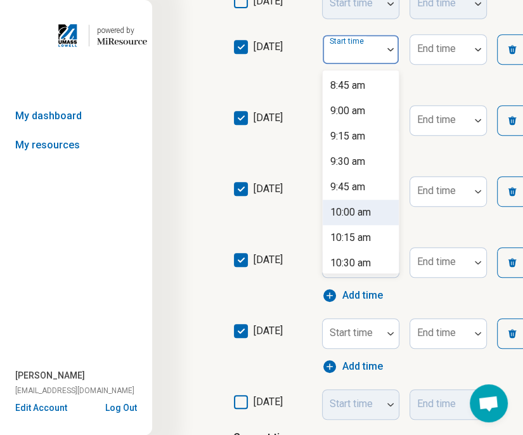
click at [363, 217] on div "10:00 am" at bounding box center [350, 212] width 41 height 15
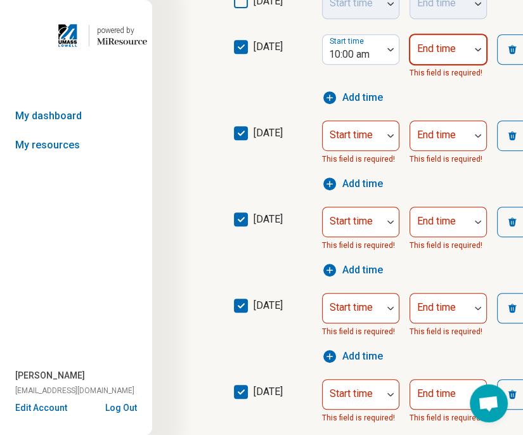
click at [457, 58] on div at bounding box center [439, 55] width 49 height 18
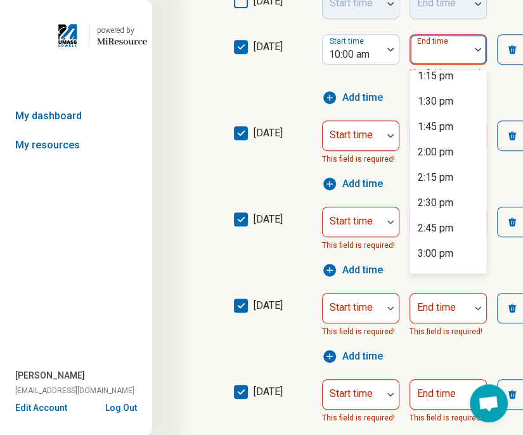
scroll to position [317, 0]
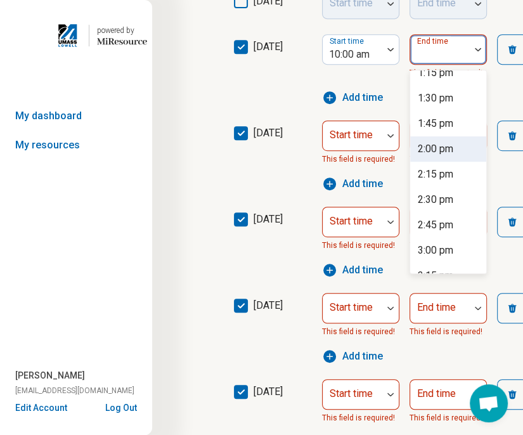
click at [454, 145] on div "2:00 pm" at bounding box center [448, 148] width 76 height 25
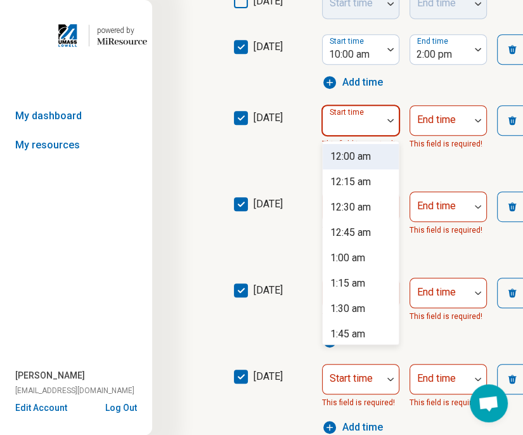
click at [388, 125] on div at bounding box center [390, 120] width 16 height 29
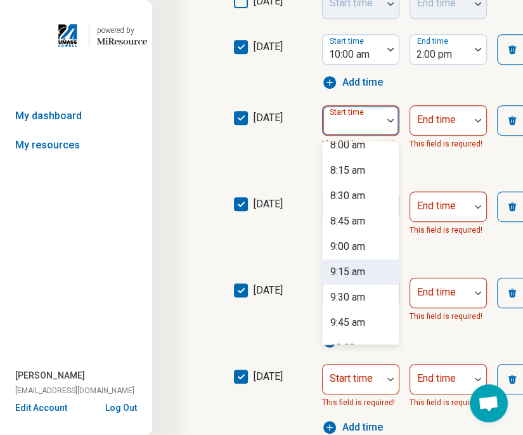
scroll to position [823, 0]
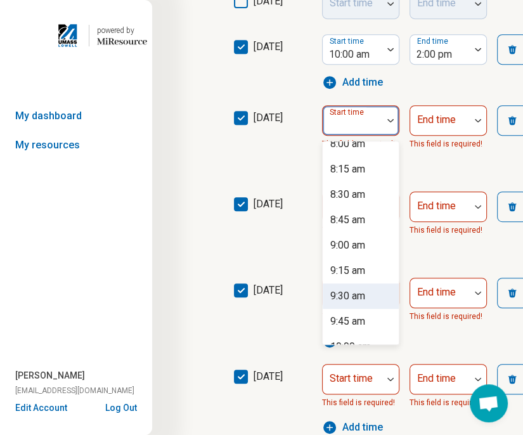
click at [352, 288] on div "9:30 am" at bounding box center [347, 295] width 35 height 15
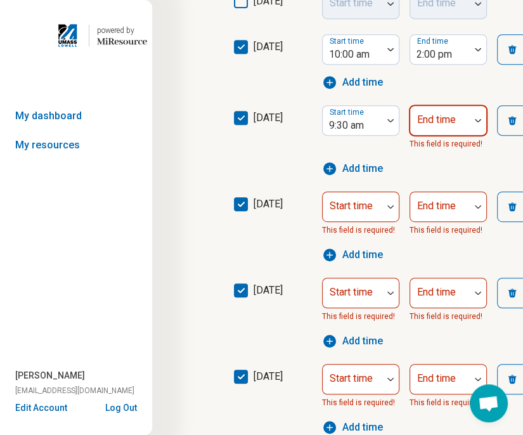
click at [433, 130] on div at bounding box center [439, 126] width 49 height 18
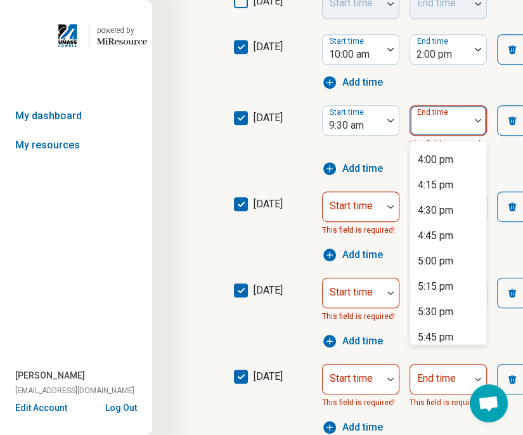
scroll to position [633, 0]
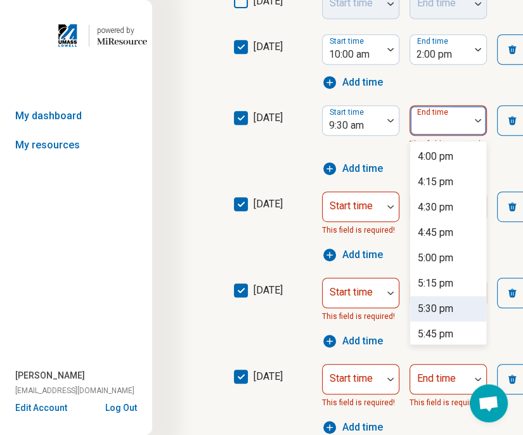
click at [446, 313] on div "5:30 pm" at bounding box center [434, 308] width 35 height 15
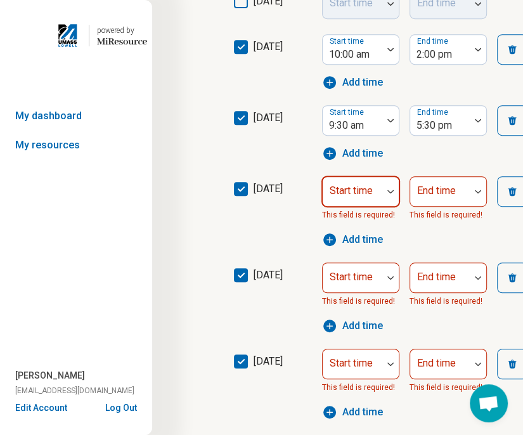
click at [370, 199] on div at bounding box center [351, 196] width 49 height 18
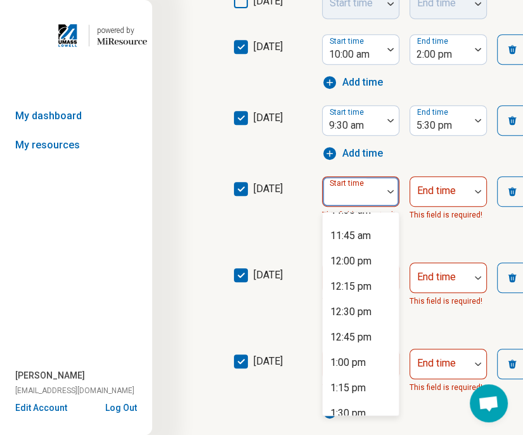
scroll to position [1203, 0]
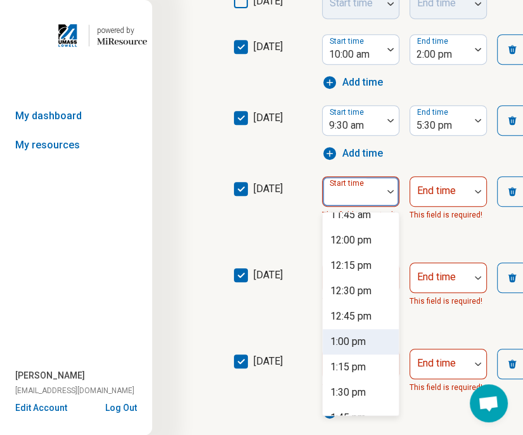
click at [360, 335] on div "1:00 pm" at bounding box center [347, 341] width 35 height 15
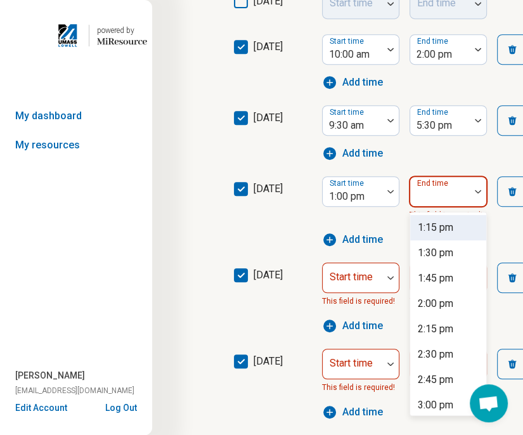
click at [430, 189] on div "End time" at bounding box center [447, 191] width 77 height 30
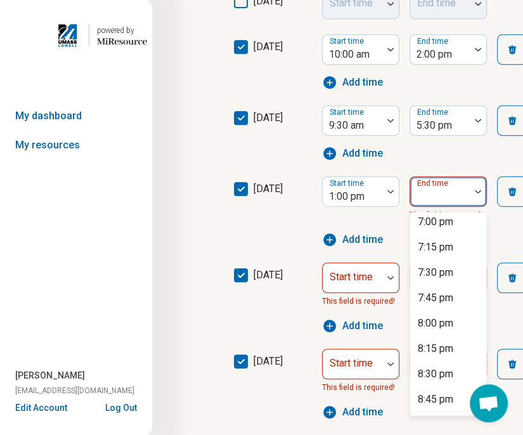
scroll to position [570, 0]
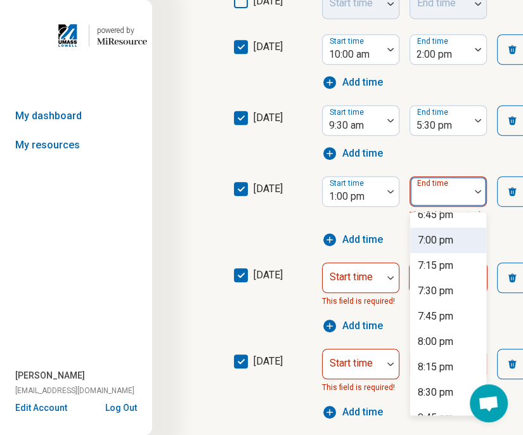
click at [436, 246] on div "7:00 pm" at bounding box center [448, 239] width 76 height 25
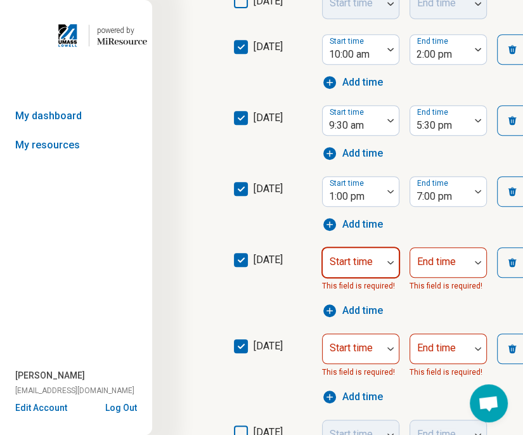
click at [388, 274] on div at bounding box center [390, 262] width 16 height 29
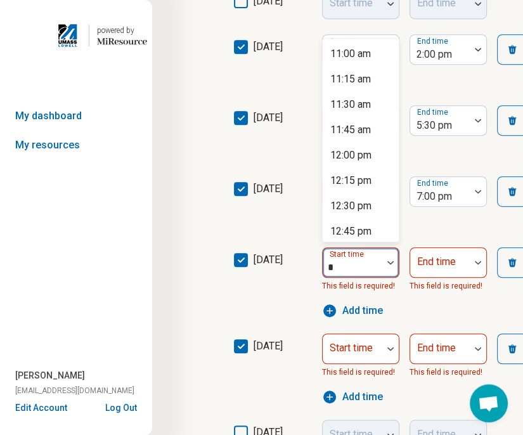
scroll to position [253, 0]
type input "**"
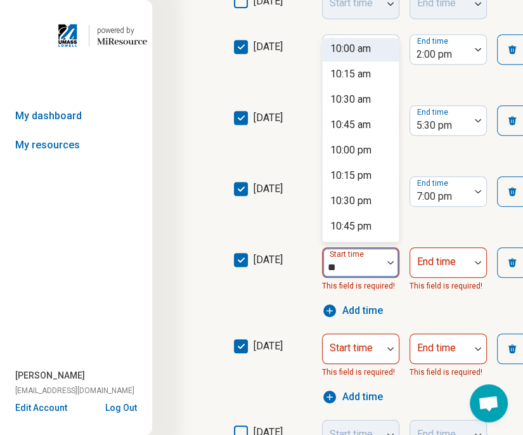
scroll to position [0, 0]
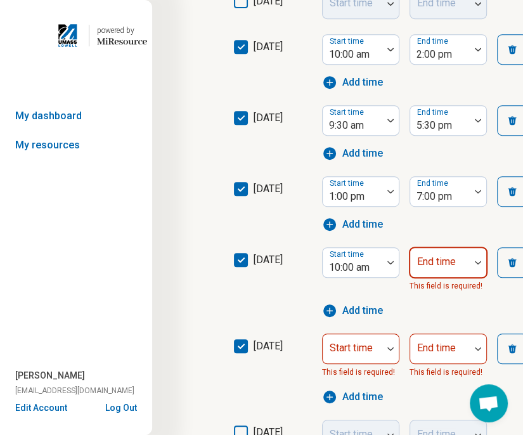
click at [452, 254] on div "End time" at bounding box center [447, 262] width 77 height 30
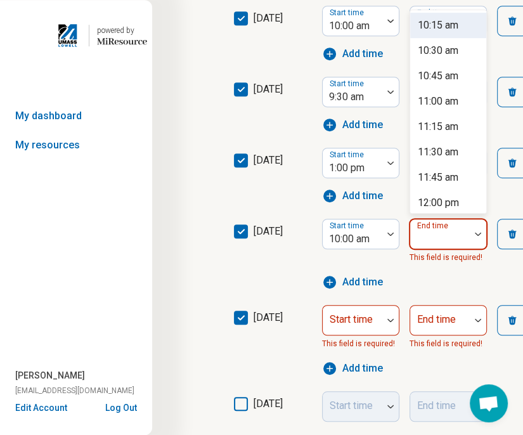
scroll to position [363, 0]
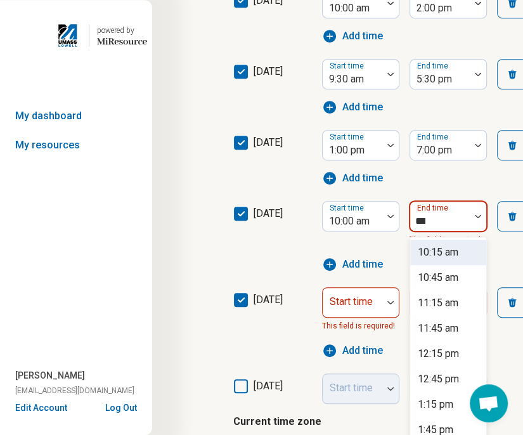
type input "****"
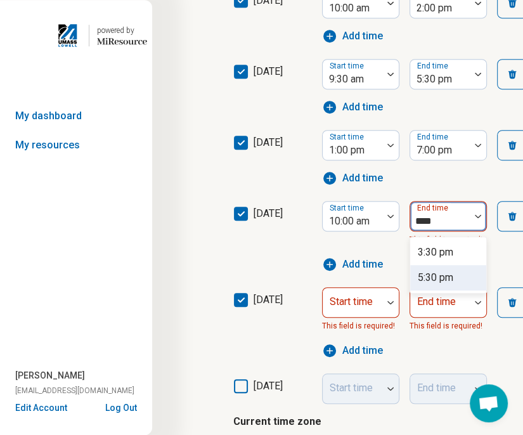
click at [443, 279] on div "5:30 pm" at bounding box center [434, 277] width 35 height 15
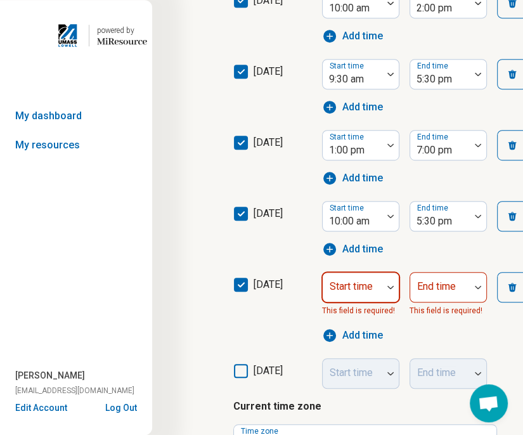
click at [383, 282] on div at bounding box center [390, 286] width 16 height 29
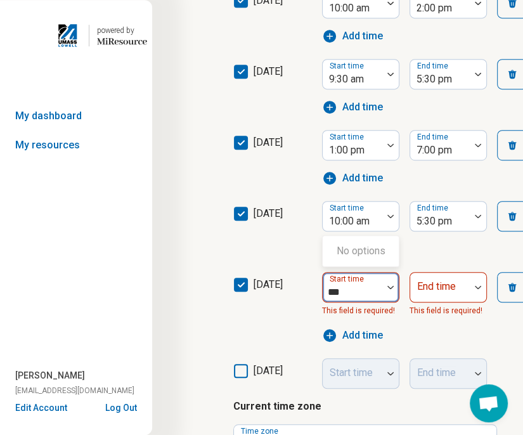
type input "**"
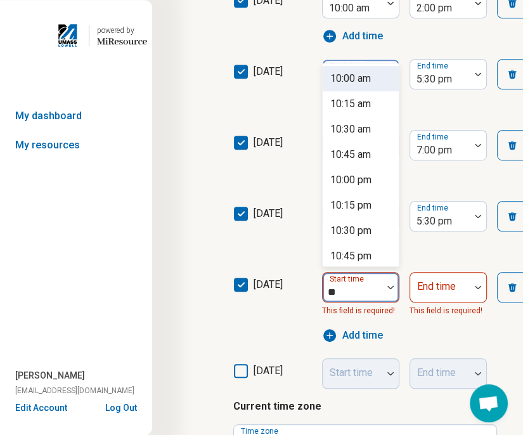
click at [360, 80] on div "10:00 am" at bounding box center [350, 78] width 41 height 15
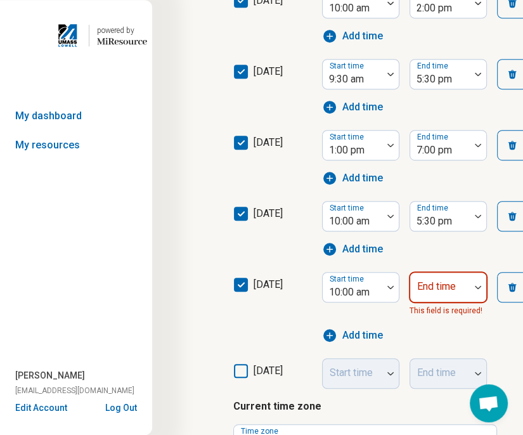
click at [452, 292] on div at bounding box center [439, 292] width 49 height 18
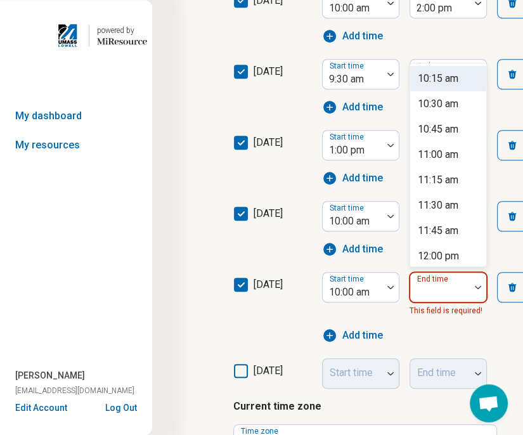
scroll to position [433, 0]
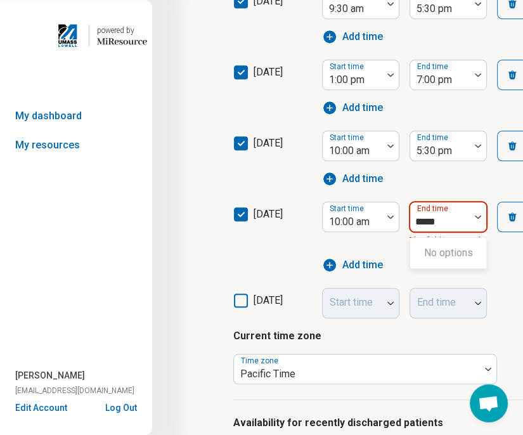
type input "****"
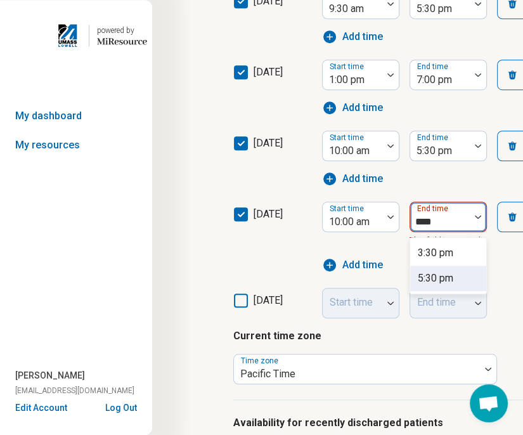
click at [459, 281] on div "5:30 pm" at bounding box center [448, 277] width 76 height 25
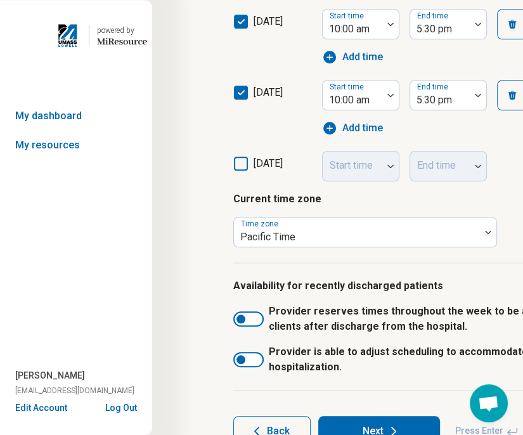
scroll to position [611, 0]
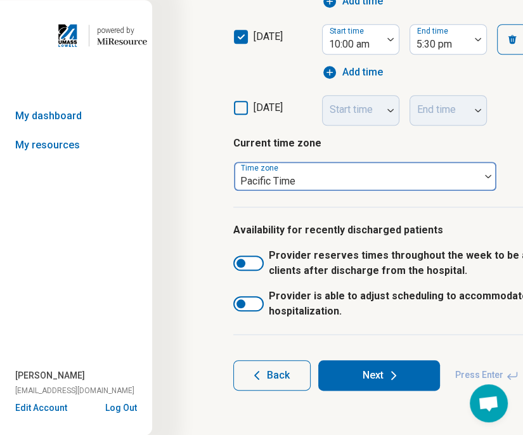
click at [351, 181] on div at bounding box center [357, 181] width 236 height 18
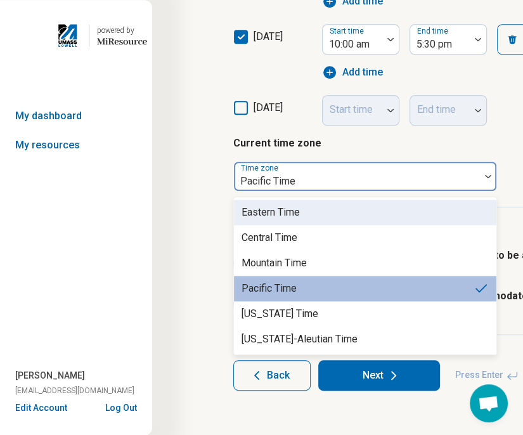
click at [312, 216] on div "Eastern Time" at bounding box center [365, 212] width 262 height 25
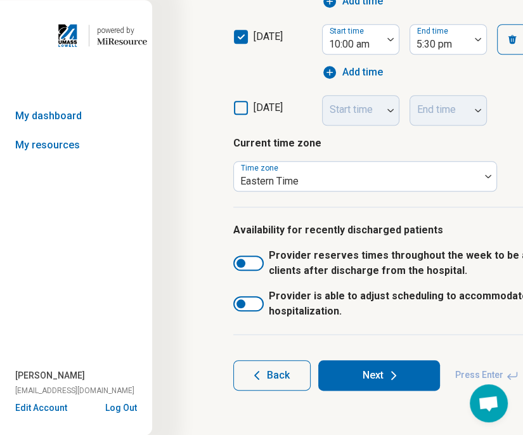
click at [390, 383] on button "Next" at bounding box center [379, 375] width 122 height 30
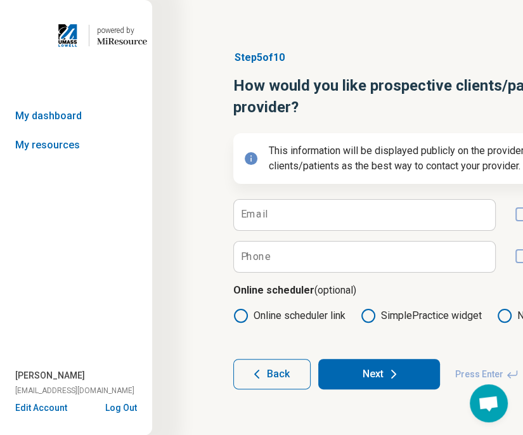
scroll to position [10, 0]
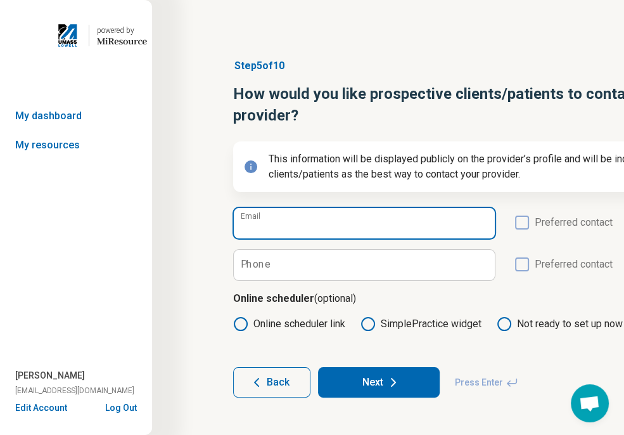
click at [305, 234] on input "Email" at bounding box center [364, 223] width 261 height 30
type input "**********"
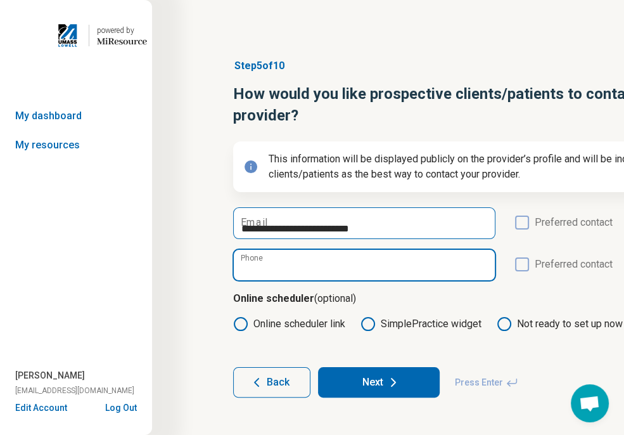
type input "**********"
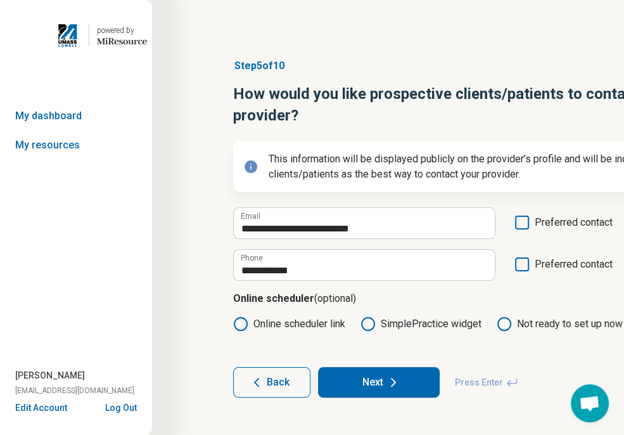
click at [370, 388] on button "Next" at bounding box center [379, 382] width 122 height 30
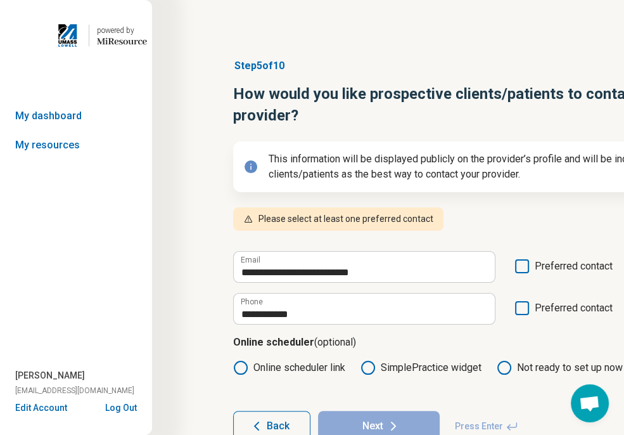
click at [516, 266] on icon at bounding box center [522, 266] width 14 height 14
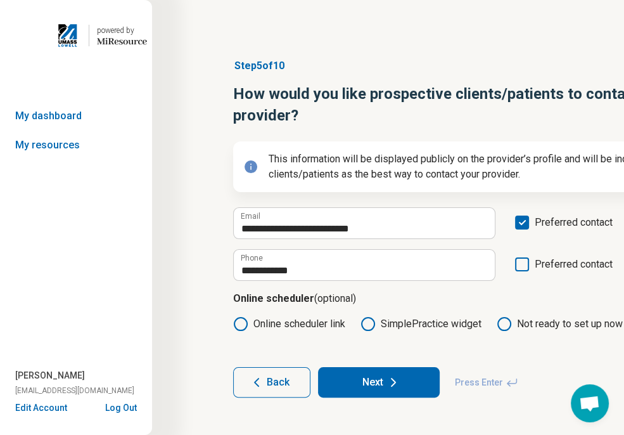
click at [380, 375] on button "Next" at bounding box center [379, 382] width 122 height 30
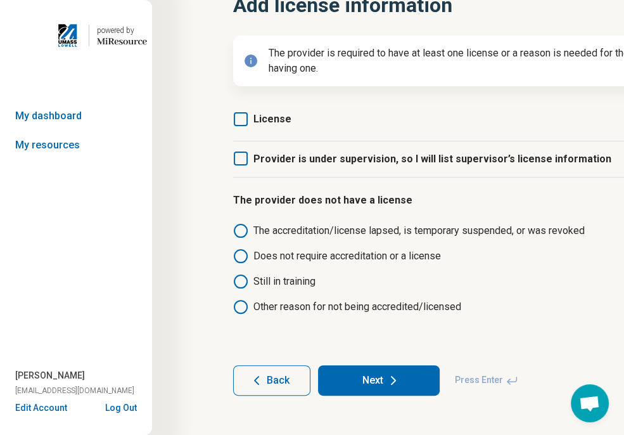
scroll to position [99, 0]
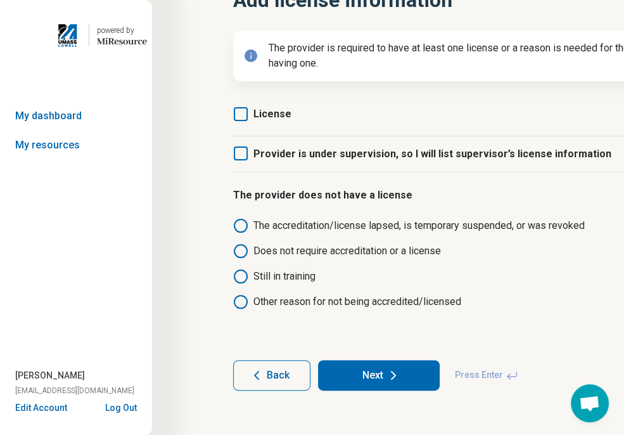
click at [248, 116] on label "License" at bounding box center [262, 113] width 58 height 15
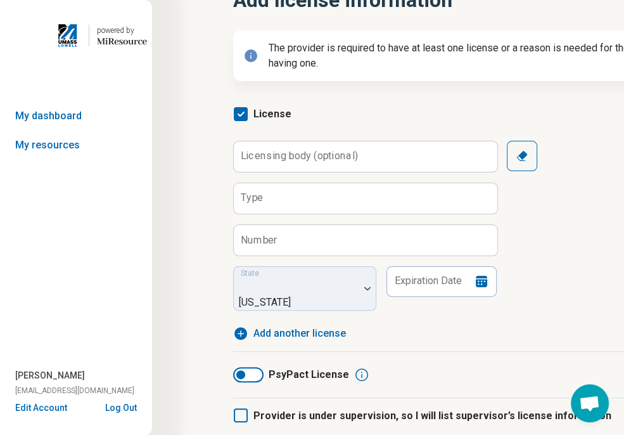
scroll to position [6, 0]
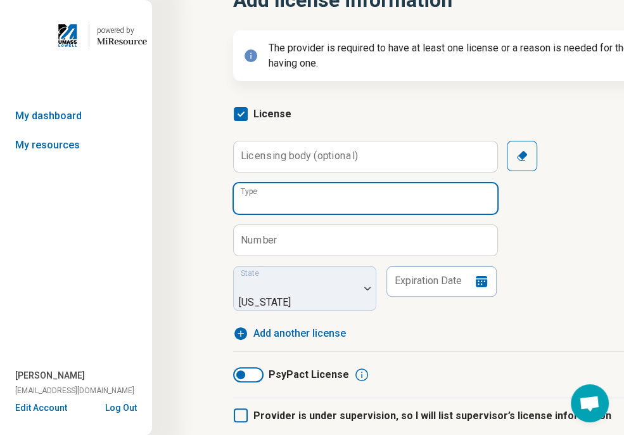
click at [324, 191] on input "Type" at bounding box center [365, 198] width 263 height 30
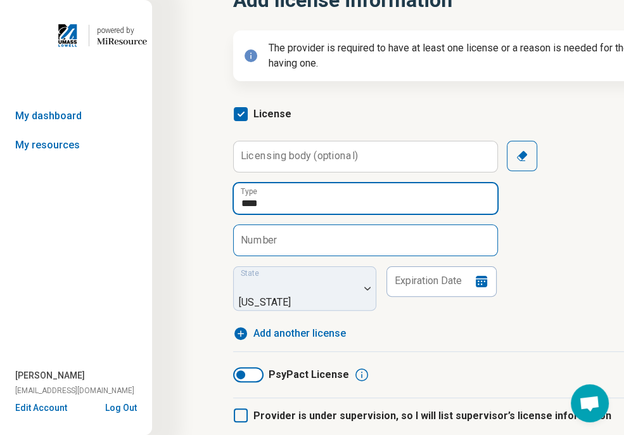
type input "****"
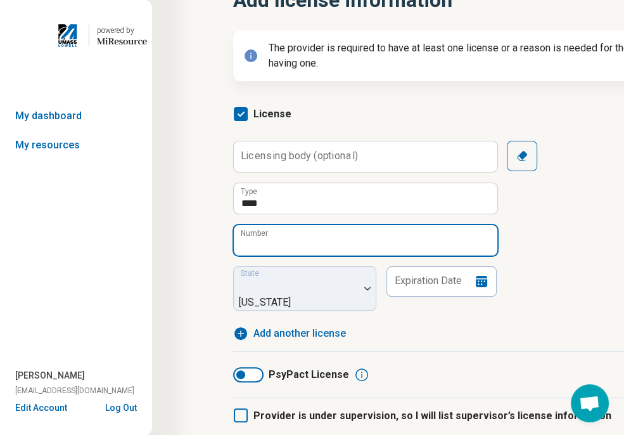
click at [364, 241] on input "Number" at bounding box center [365, 240] width 263 height 30
type input "******"
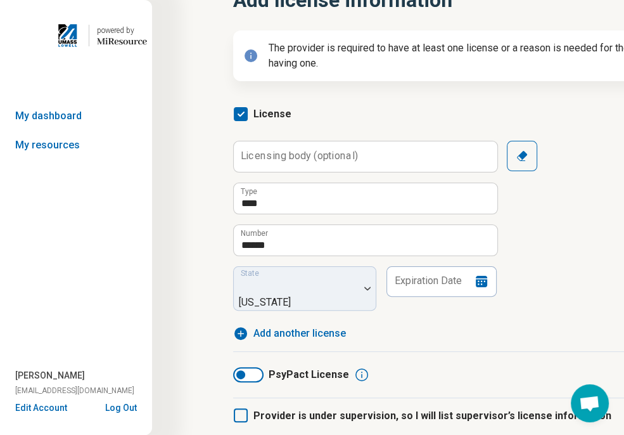
click at [284, 282] on div "State [US_STATE]" at bounding box center [304, 288] width 143 height 44
click at [402, 277] on input "Expiration Date" at bounding box center [441, 281] width 111 height 30
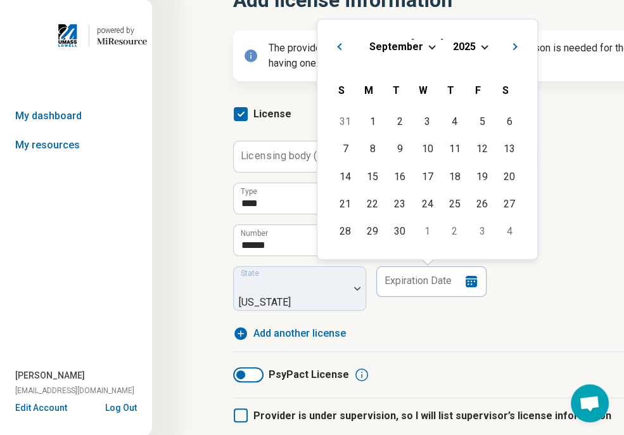
click at [428, 47] on span "Choose Date" at bounding box center [431, 45] width 7 height 7
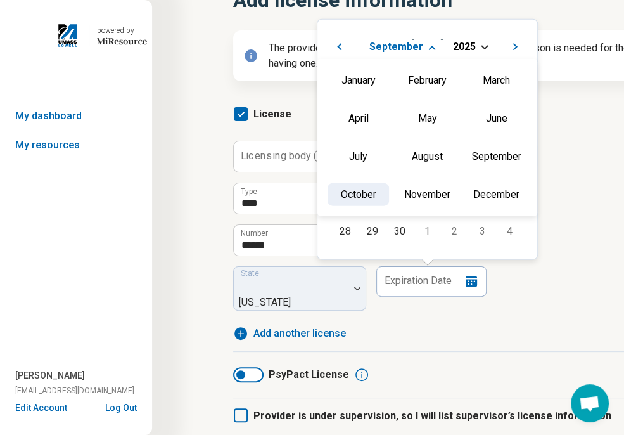
click at [343, 194] on div "October" at bounding box center [357, 193] width 61 height 23
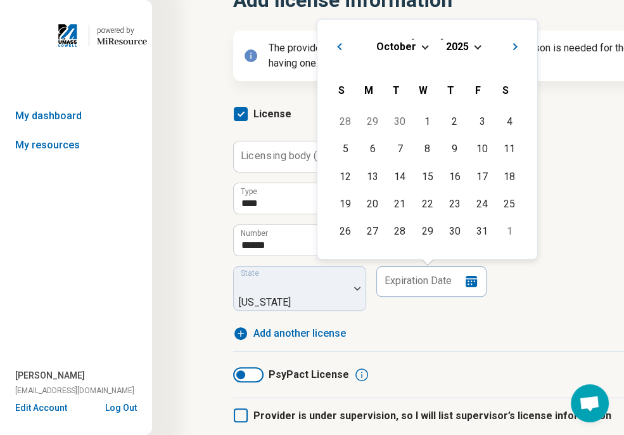
click at [460, 42] on span "2025" at bounding box center [457, 46] width 23 height 12
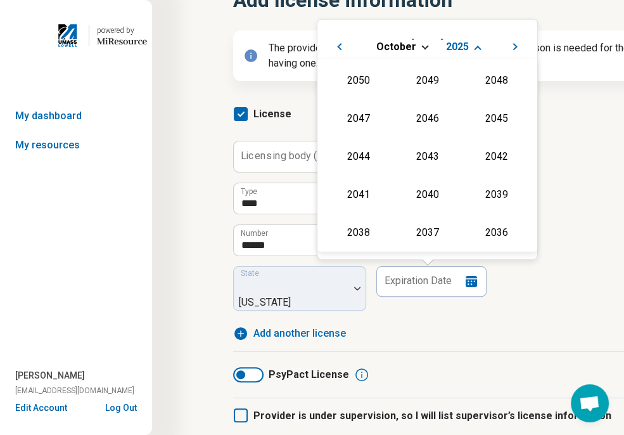
scroll to position [229, 0]
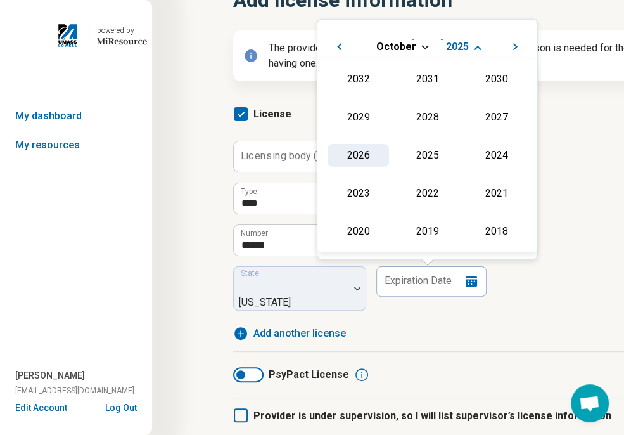
click at [352, 155] on div "2026" at bounding box center [357, 154] width 61 height 23
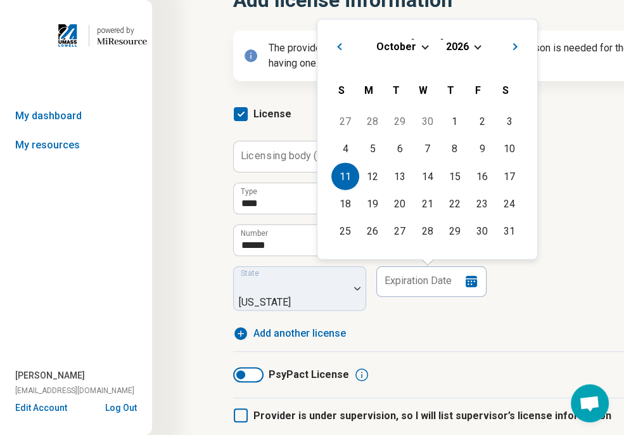
click at [350, 171] on div "11" at bounding box center [344, 175] width 27 height 27
type input "**********"
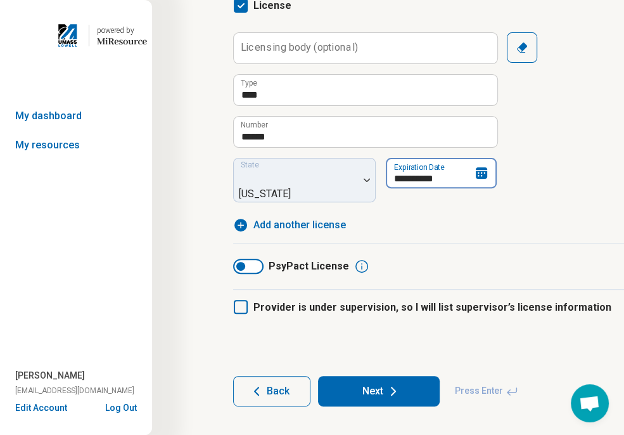
scroll to position [209, 0]
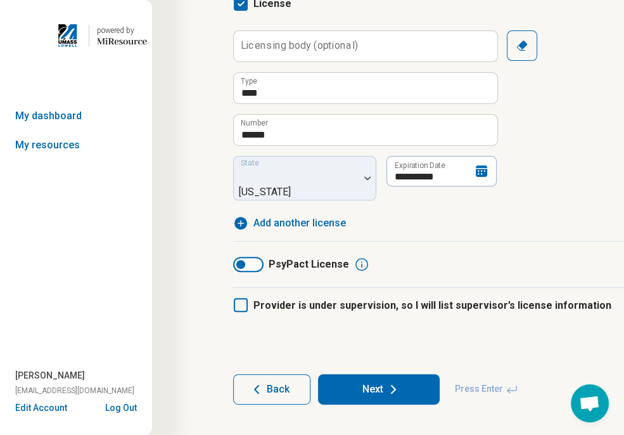
click at [243, 298] on icon at bounding box center [241, 305] width 14 height 14
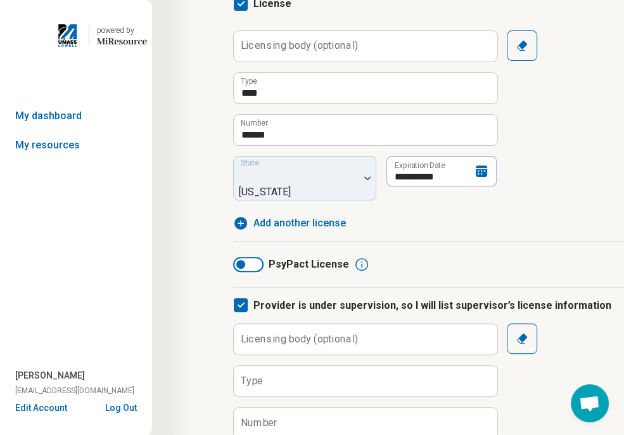
scroll to position [272, 0]
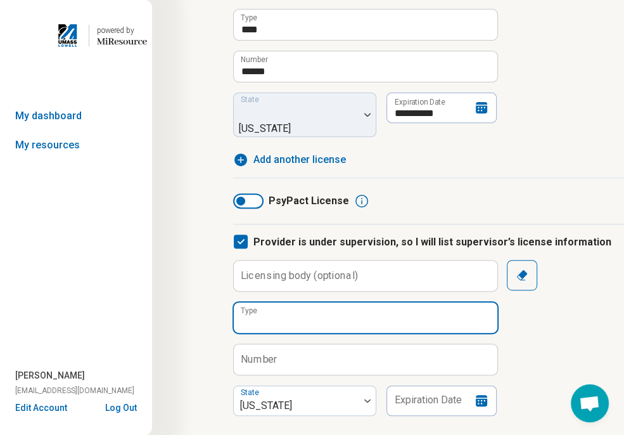
click at [390, 314] on input "Type" at bounding box center [365, 317] width 263 height 30
type input "**********"
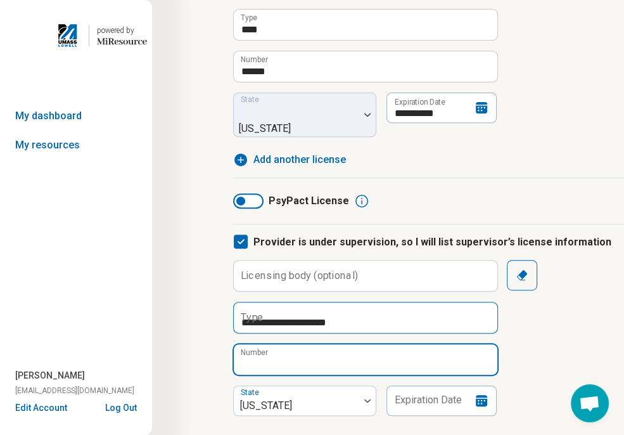
type input "******"
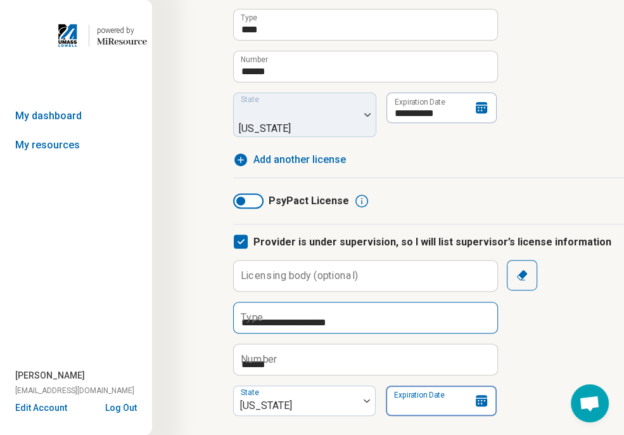
type input "**********"
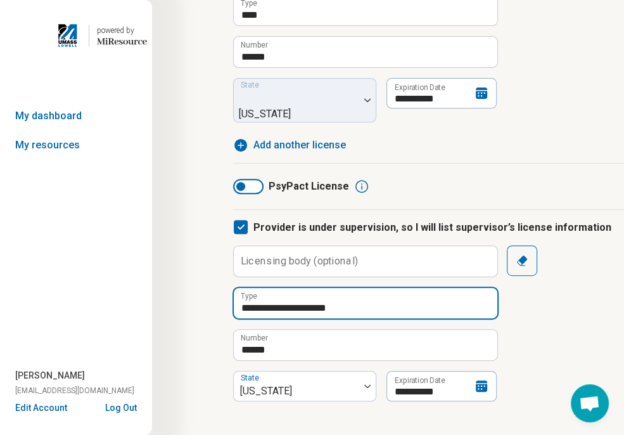
scroll to position [365, 0]
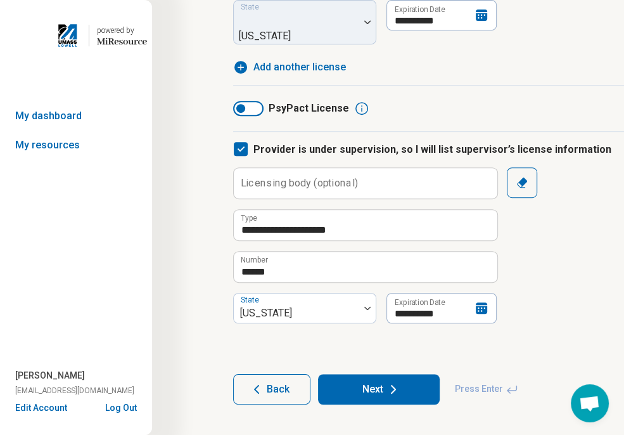
click at [386, 381] on icon at bounding box center [393, 388] width 15 height 15
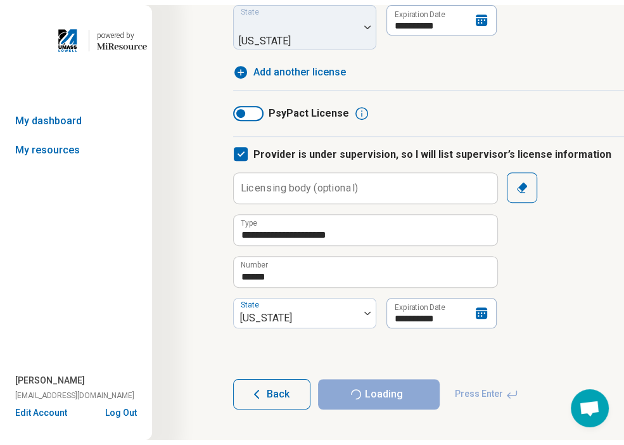
scroll to position [0, 0]
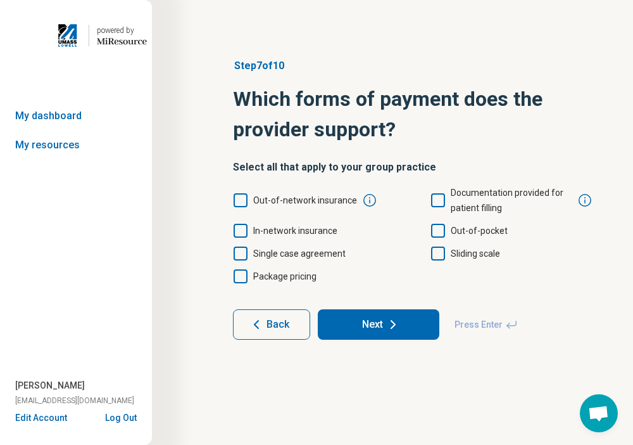
click at [240, 226] on icon at bounding box center [241, 231] width 14 height 14
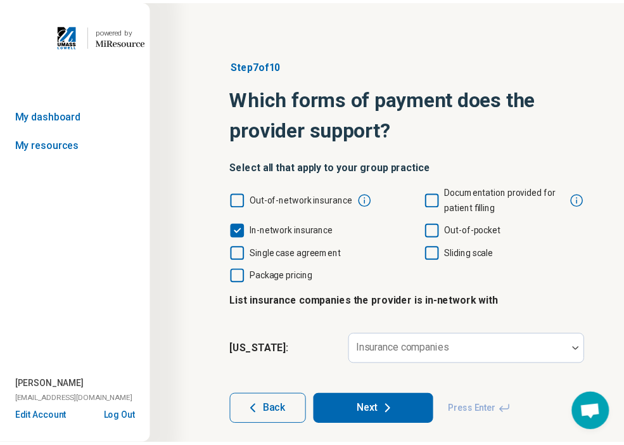
scroll to position [6, 0]
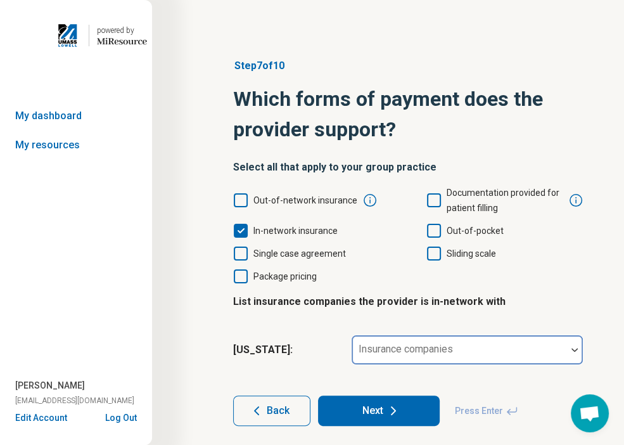
click at [415, 343] on label "Insurance companies" at bounding box center [406, 349] width 94 height 12
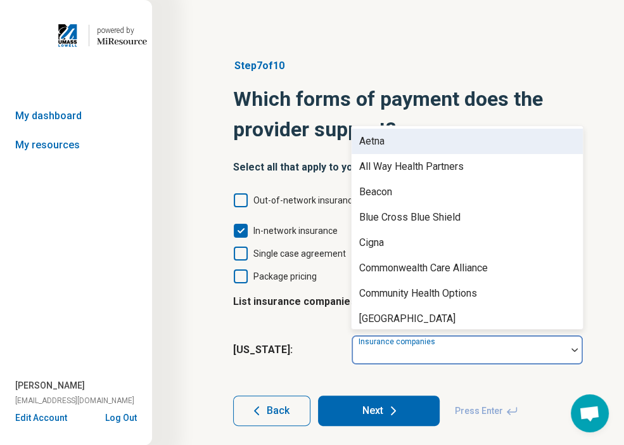
click at [389, 145] on div "Aetna" at bounding box center [467, 141] width 231 height 25
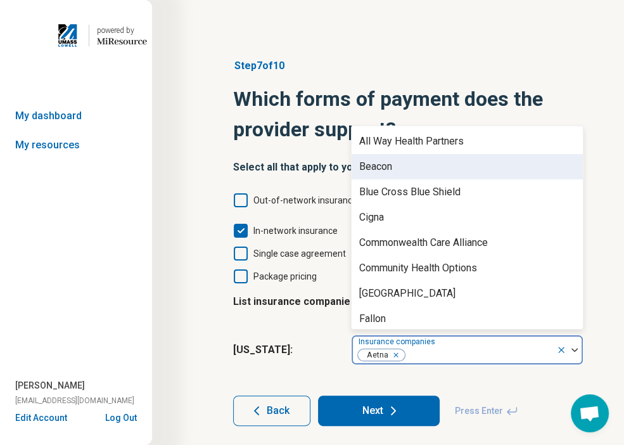
click at [390, 162] on div "Beacon" at bounding box center [375, 166] width 33 height 15
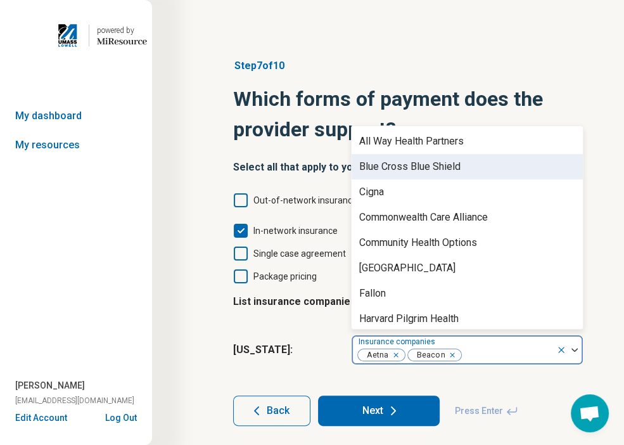
click at [390, 162] on div "Blue Cross Blue Shield" at bounding box center [409, 166] width 101 height 15
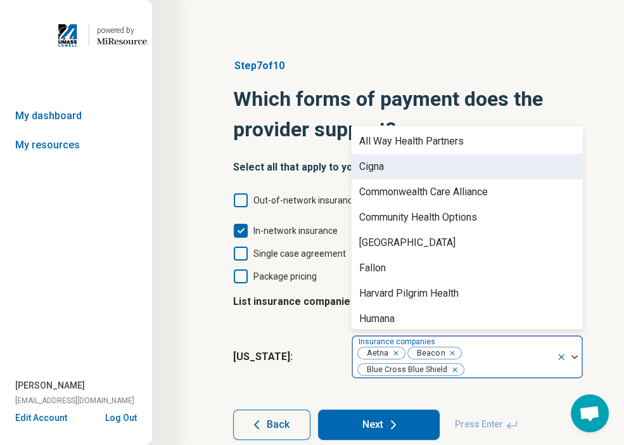
click at [390, 162] on div "Cigna" at bounding box center [467, 166] width 231 height 25
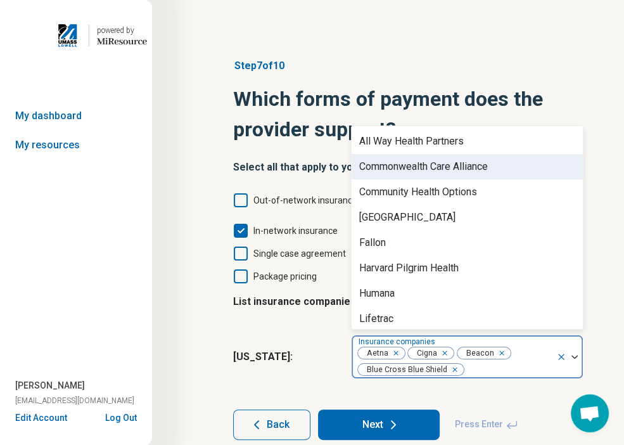
click at [390, 162] on div "Commonwealth Care Alliance" at bounding box center [423, 166] width 129 height 15
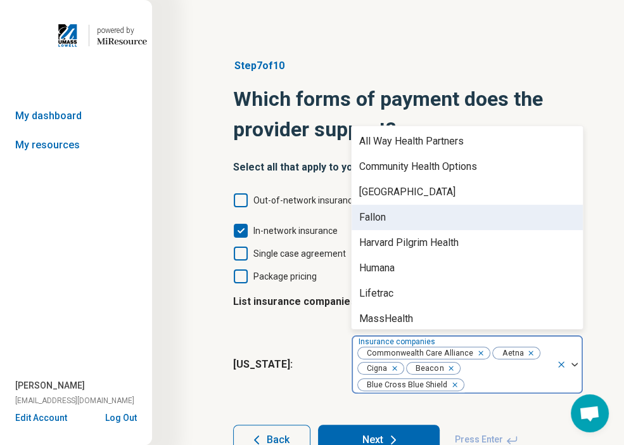
click at [393, 220] on div "Fallon" at bounding box center [467, 217] width 231 height 25
click at [393, 220] on div "Harvard Pilgrim Health" at bounding box center [408, 217] width 99 height 15
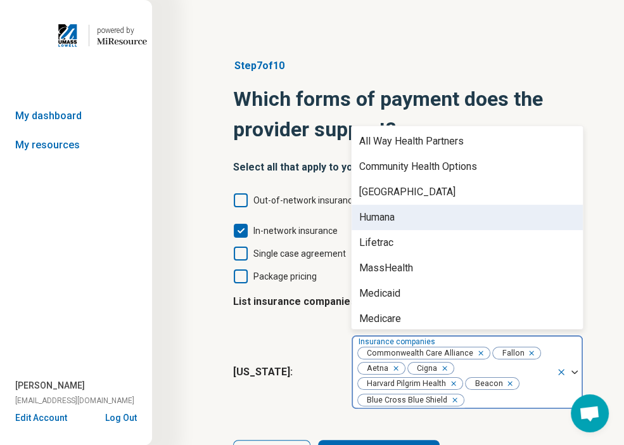
click at [393, 220] on div "Humana" at bounding box center [376, 217] width 35 height 15
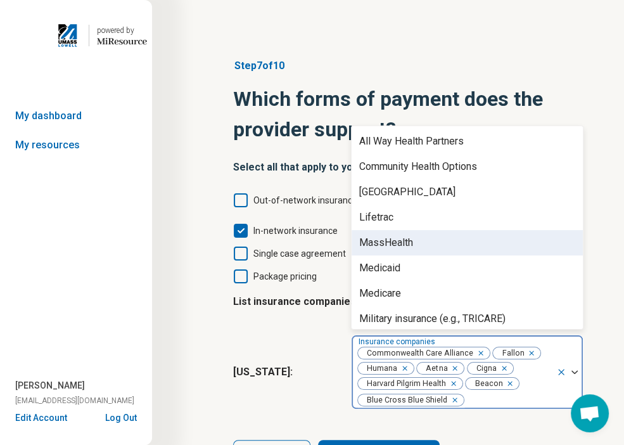
click at [395, 235] on div "MassHealth" at bounding box center [386, 242] width 54 height 15
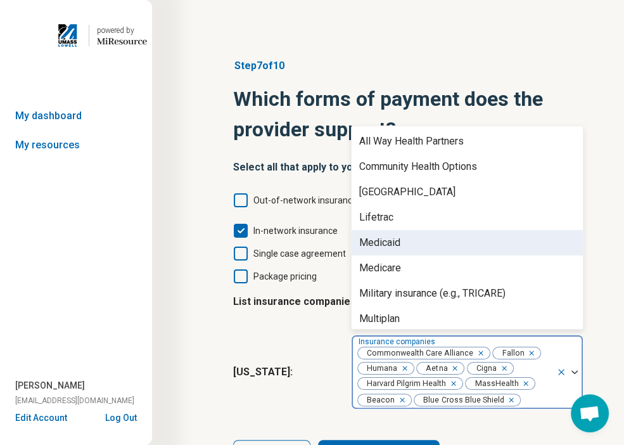
click at [396, 249] on div "Medicaid" at bounding box center [379, 242] width 41 height 15
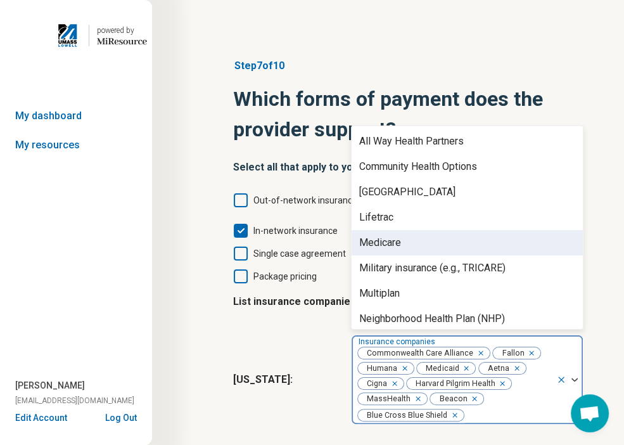
click at [396, 249] on div "Medicare" at bounding box center [380, 242] width 42 height 15
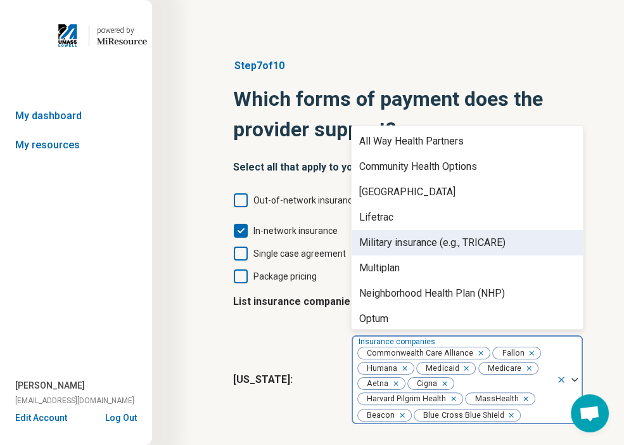
click at [396, 252] on div "Military insurance (e.g., TRICARE)" at bounding box center [467, 242] width 231 height 25
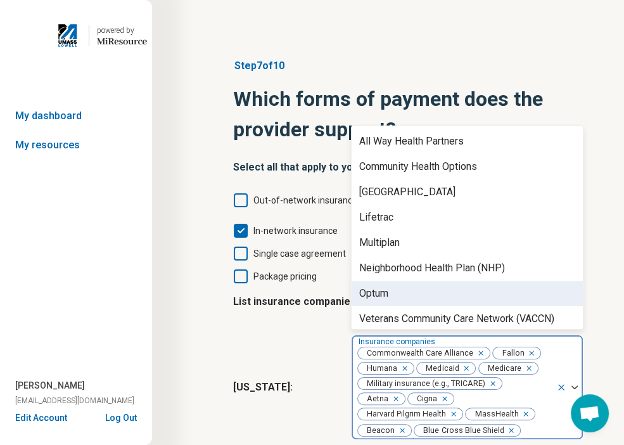
click at [400, 293] on div "Optum" at bounding box center [467, 293] width 231 height 25
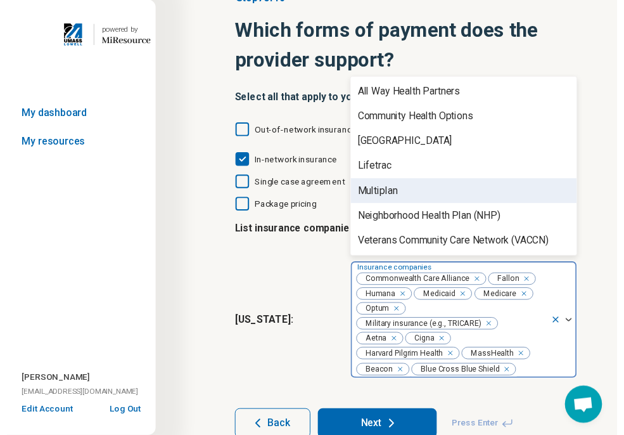
scroll to position [120, 0]
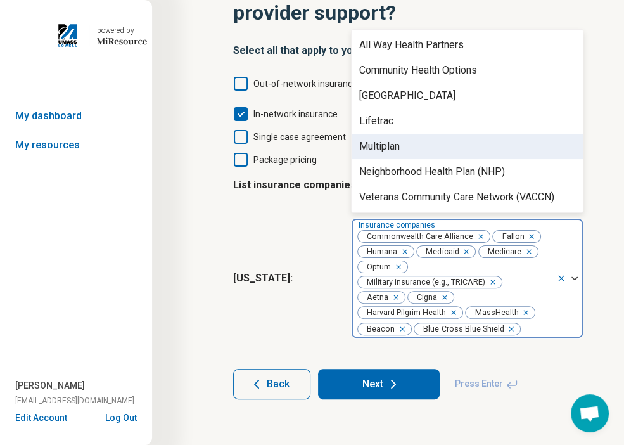
click at [399, 391] on button "Next" at bounding box center [379, 384] width 122 height 30
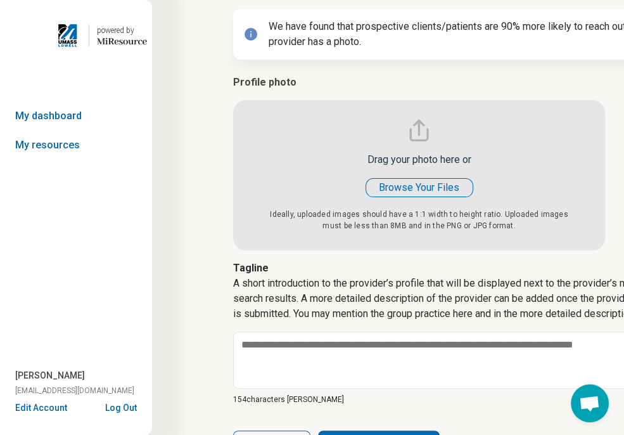
type textarea "*"
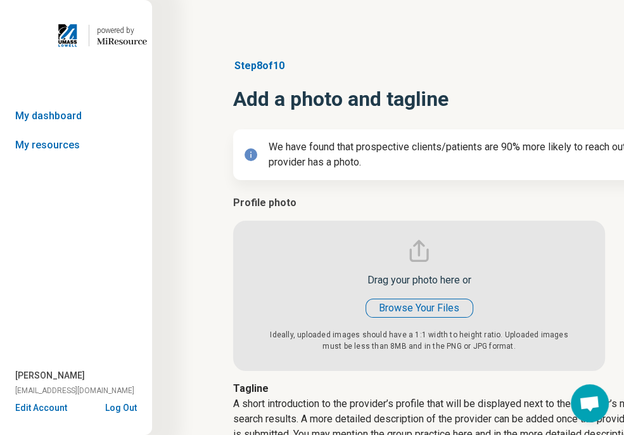
click at [455, 307] on input "file" at bounding box center [419, 282] width 372 height 175
type input "**********"
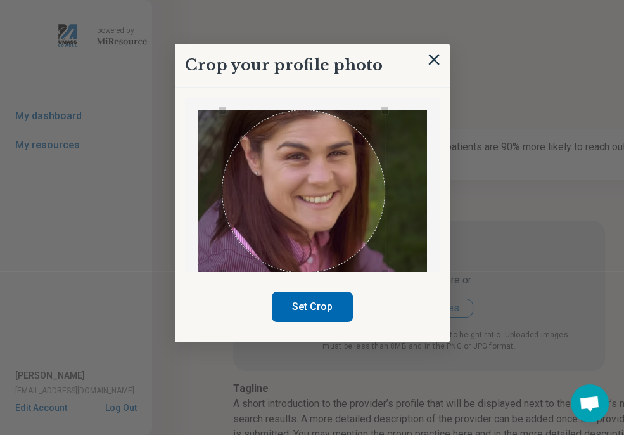
click at [346, 162] on div "Use the arrow keys to move the crop selection area" at bounding box center [303, 191] width 162 height 162
click at [338, 318] on button "Set Crop" at bounding box center [312, 306] width 81 height 30
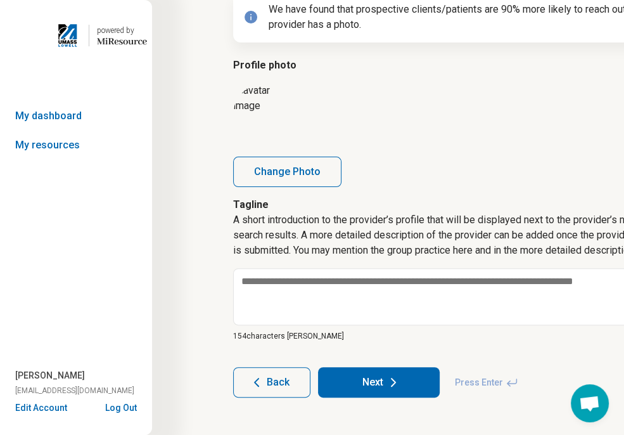
scroll to position [145, 0]
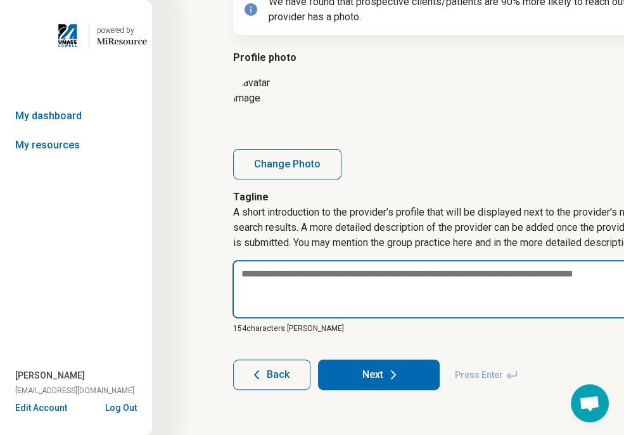
click at [347, 288] on textarea at bounding box center [454, 289] width 445 height 58
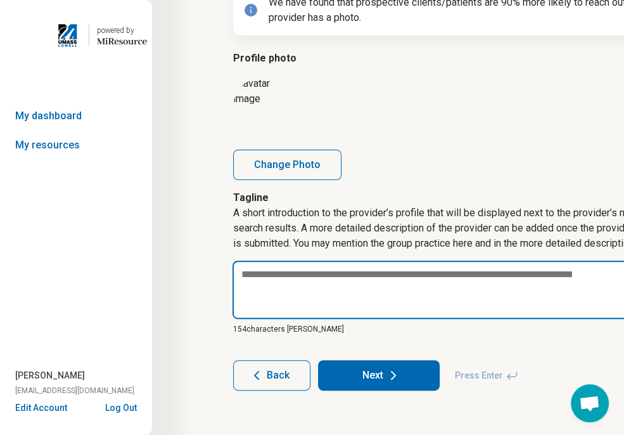
paste textarea "**********"
type textarea "*"
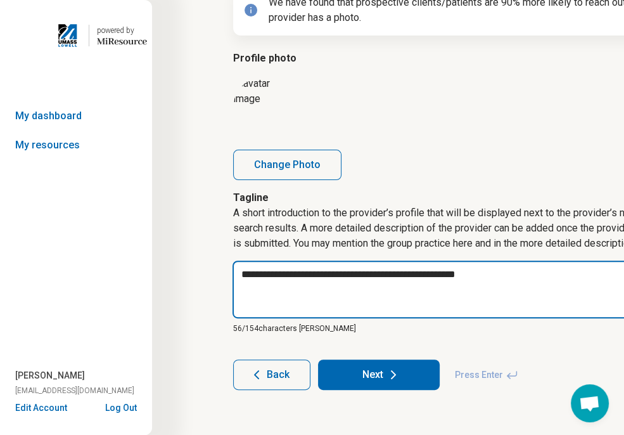
type textarea "**********"
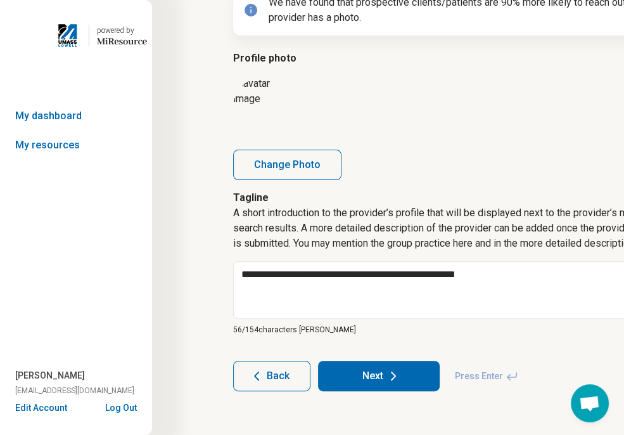
click at [384, 381] on button "Next" at bounding box center [379, 375] width 122 height 30
type textarea "*"
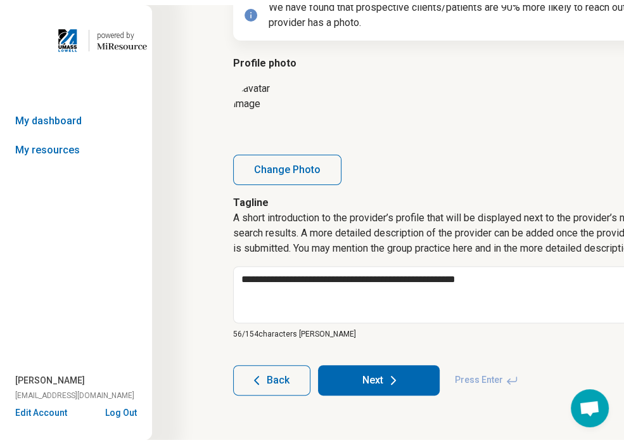
scroll to position [44, 0]
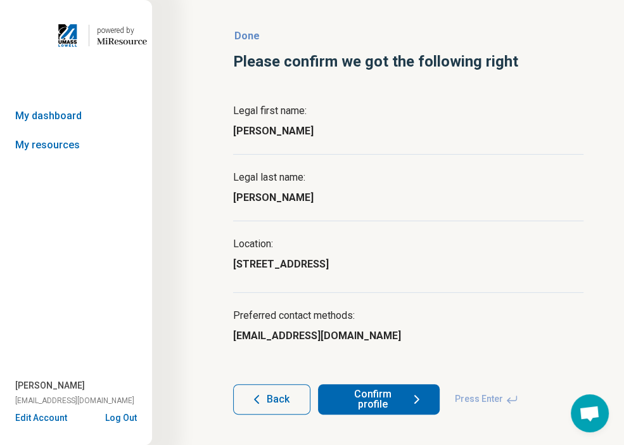
scroll to position [44, 0]
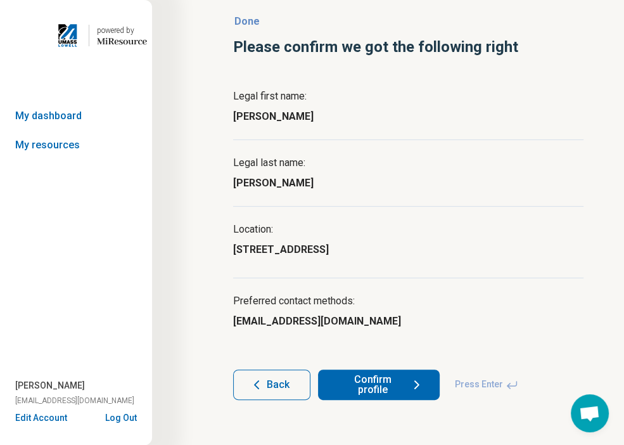
click at [405, 381] on button "Confirm profile" at bounding box center [379, 384] width 122 height 30
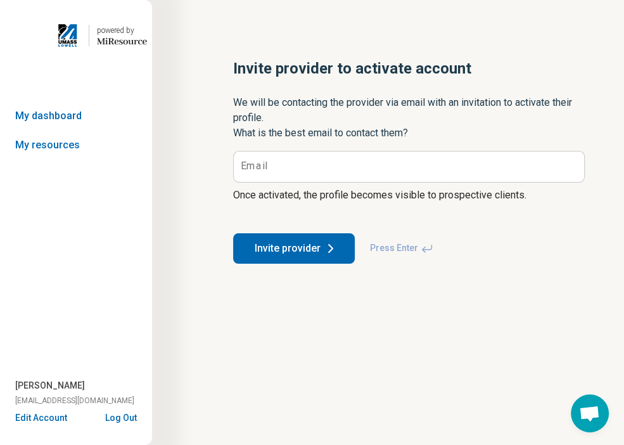
scroll to position [0, 0]
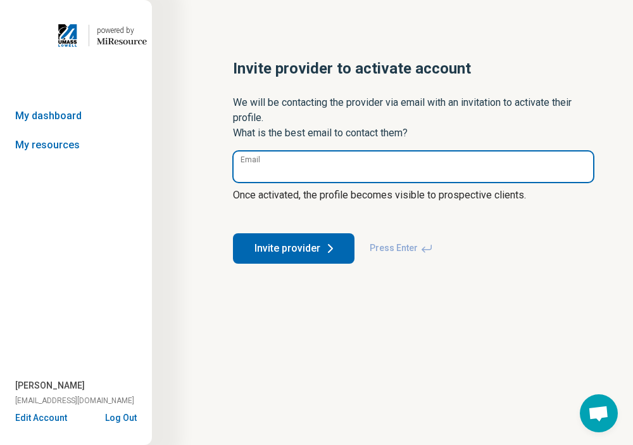
click at [326, 162] on input "Email" at bounding box center [414, 166] width 360 height 30
type input "**********"
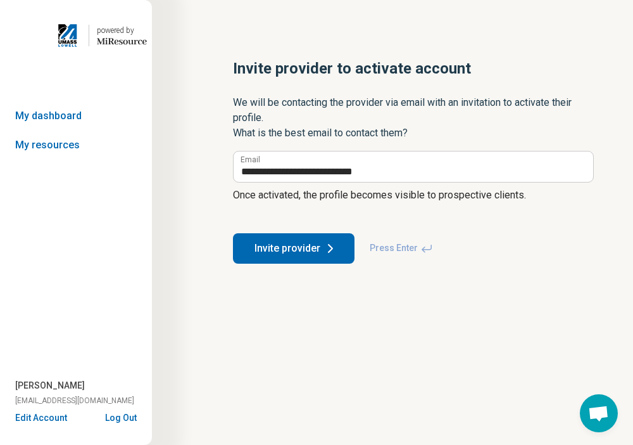
click at [318, 255] on button "Invite provider" at bounding box center [294, 248] width 122 height 30
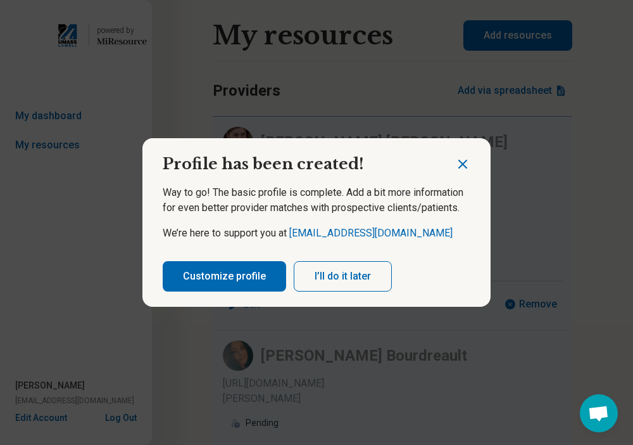
click at [345, 276] on button "I’ll do it later" at bounding box center [343, 276] width 98 height 30
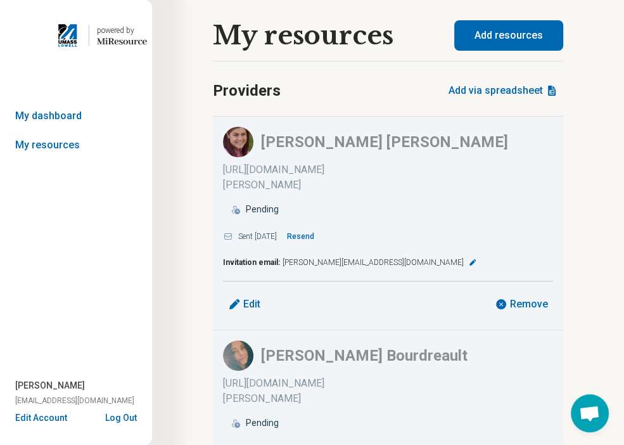
click at [474, 34] on button "Add resources" at bounding box center [508, 35] width 109 height 30
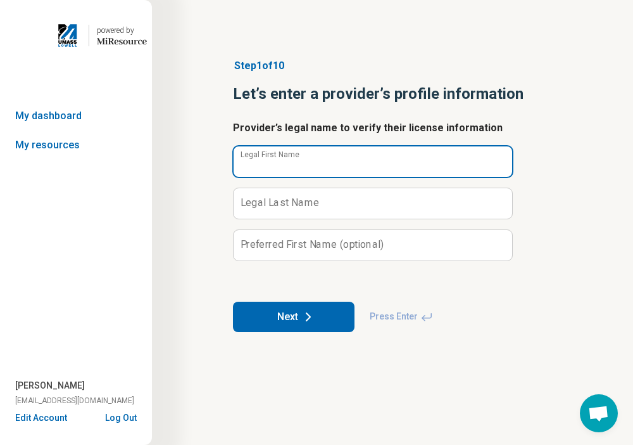
click at [377, 171] on input "Legal First Name" at bounding box center [373, 161] width 279 height 30
type input "*******"
click at [233, 301] on button "Next" at bounding box center [294, 316] width 122 height 30
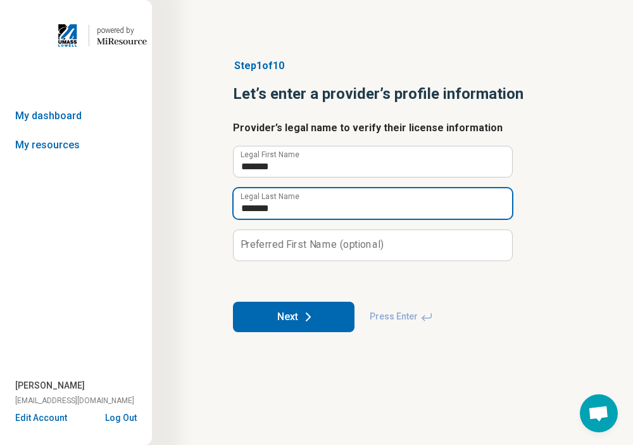
type input "*******"
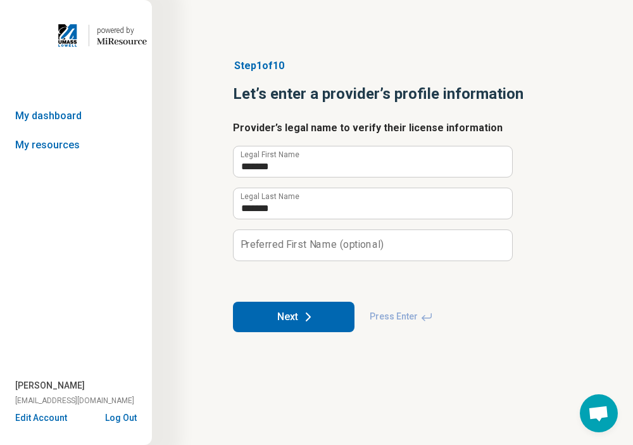
click at [233, 301] on button "Next" at bounding box center [294, 316] width 122 height 30
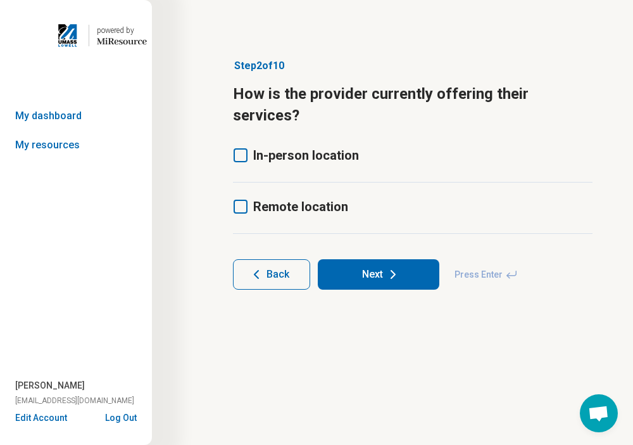
click at [238, 148] on icon at bounding box center [241, 155] width 14 height 14
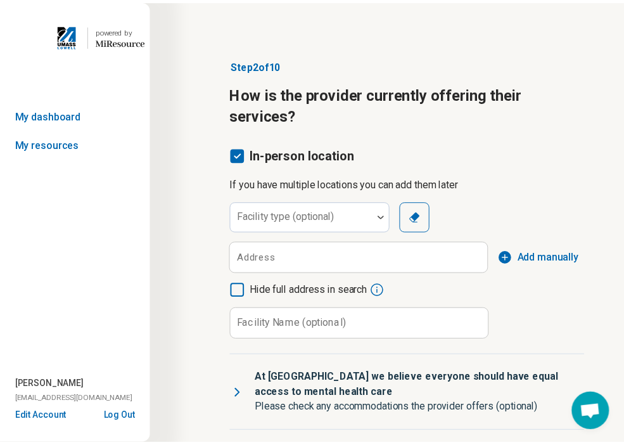
scroll to position [6, 0]
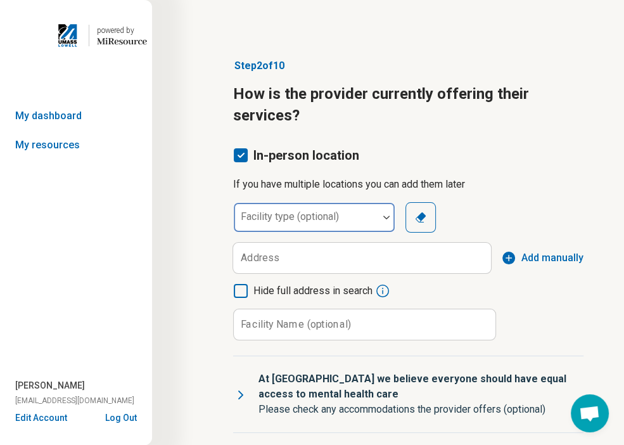
click at [312, 219] on div "Facility type (optional)" at bounding box center [314, 217] width 162 height 30
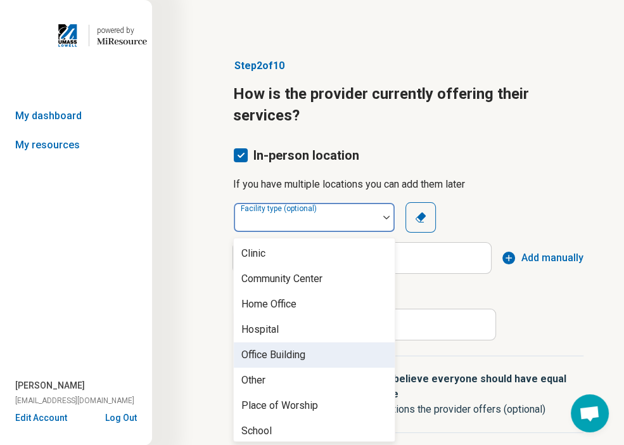
click at [327, 352] on div "Office Building" at bounding box center [314, 354] width 161 height 25
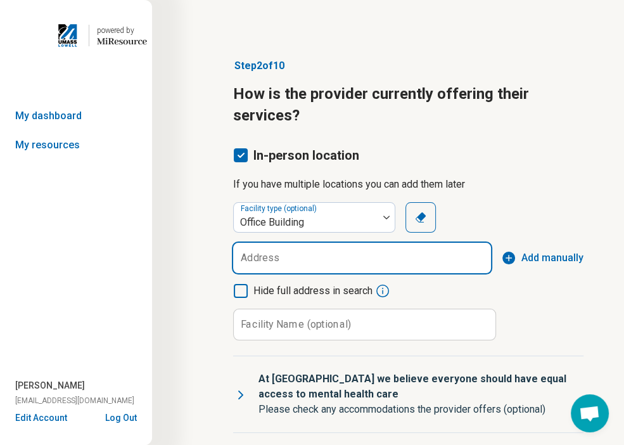
click at [322, 251] on input "Address" at bounding box center [362, 258] width 258 height 30
click at [301, 253] on input "Address" at bounding box center [362, 258] width 258 height 30
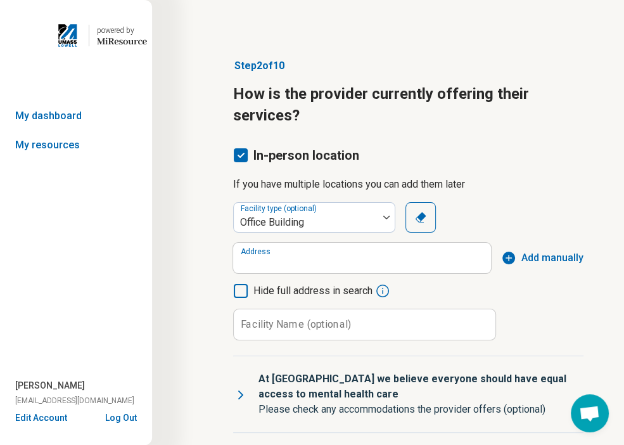
click at [531, 258] on span "Add manually" at bounding box center [552, 257] width 62 height 15
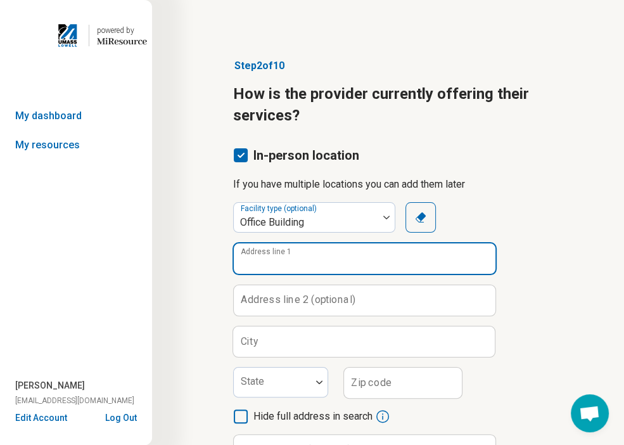
click at [334, 266] on input "Address line 1" at bounding box center [365, 258] width 262 height 30
paste input "**********"
drag, startPoint x: 276, startPoint y: 265, endPoint x: 162, endPoint y: 242, distance: 115.6
click at [162, 242] on div "**********" at bounding box center [388, 383] width 472 height 767
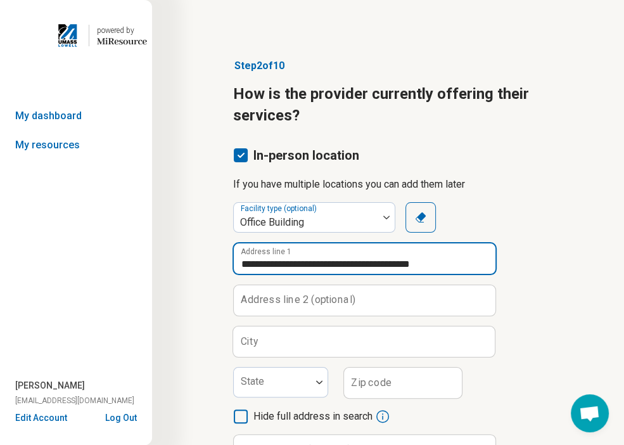
drag, startPoint x: 249, startPoint y: 263, endPoint x: 226, endPoint y: 265, distance: 22.9
click at [226, 265] on article "**********" at bounding box center [408, 390] width 391 height 714
drag, startPoint x: 449, startPoint y: 265, endPoint x: 352, endPoint y: 258, distance: 97.7
click at [352, 258] on input "**********" at bounding box center [365, 258] width 262 height 30
type input "**********"
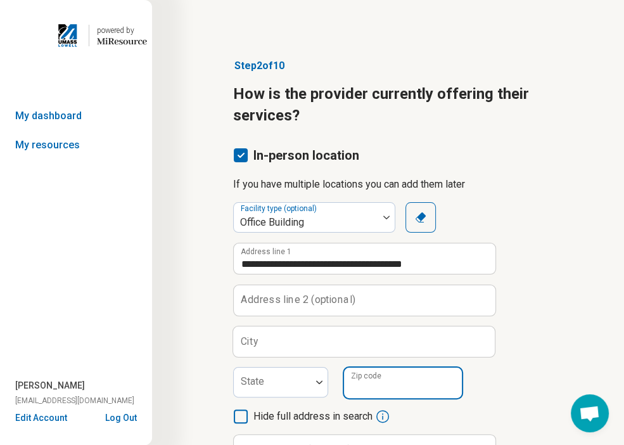
click at [375, 375] on div "Zip code" at bounding box center [402, 383] width 118 height 32
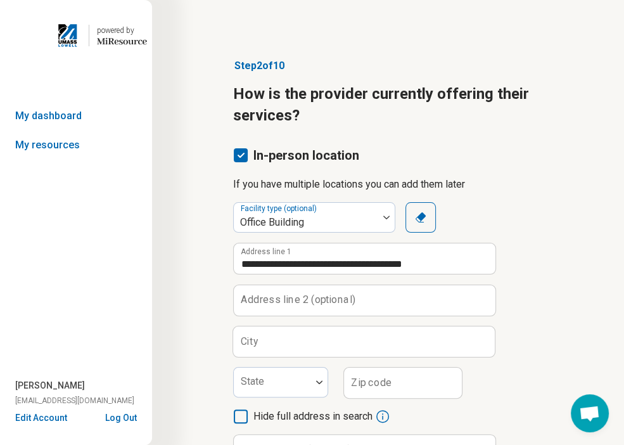
click at [376, 377] on label "Zip code" at bounding box center [371, 382] width 41 height 10
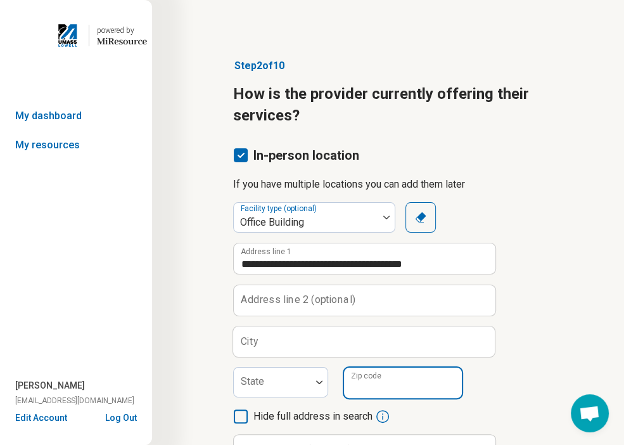
click at [376, 376] on input "Zip code" at bounding box center [403, 382] width 118 height 30
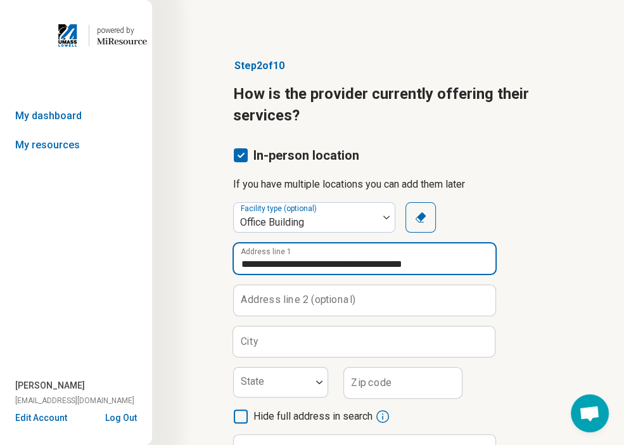
click at [428, 262] on input "**********" at bounding box center [365, 258] width 262 height 30
click at [430, 262] on input "**********" at bounding box center [365, 258] width 262 height 30
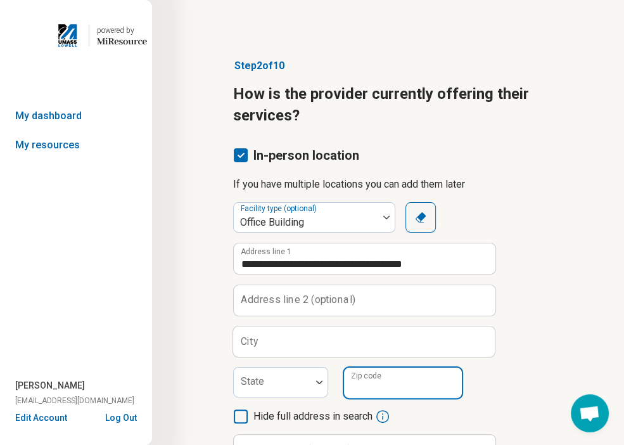
click at [415, 377] on input "Zip code" at bounding box center [403, 382] width 118 height 30
paste input "*****"
type input "*****"
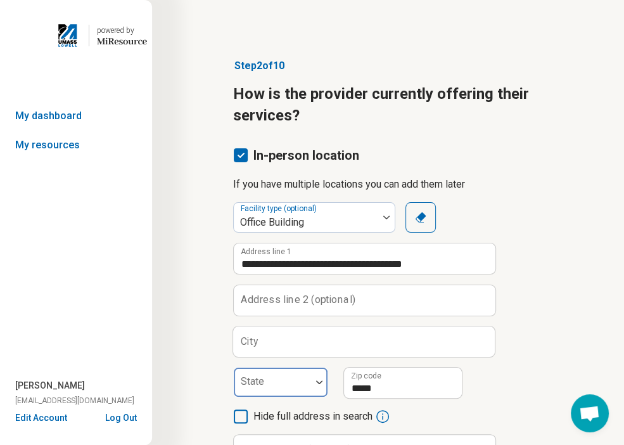
click at [279, 384] on div at bounding box center [272, 387] width 67 height 18
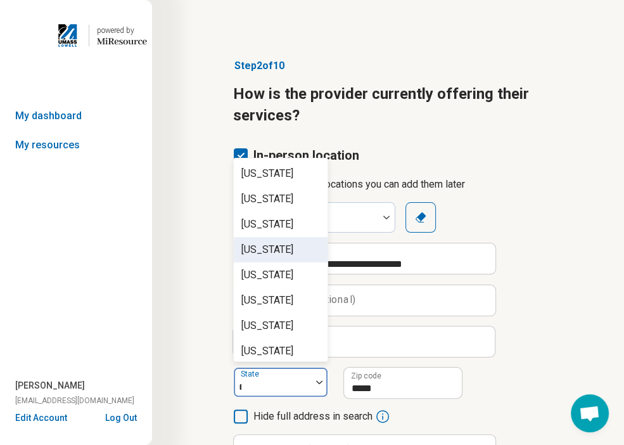
type input "**"
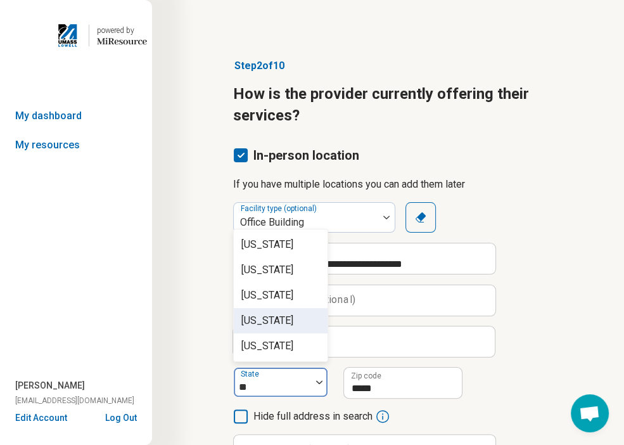
click at [278, 313] on div "[US_STATE]" at bounding box center [267, 320] width 52 height 15
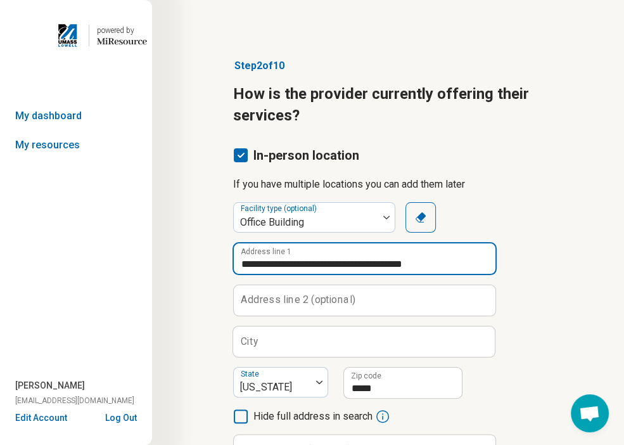
click at [377, 264] on input "**********" at bounding box center [365, 258] width 262 height 30
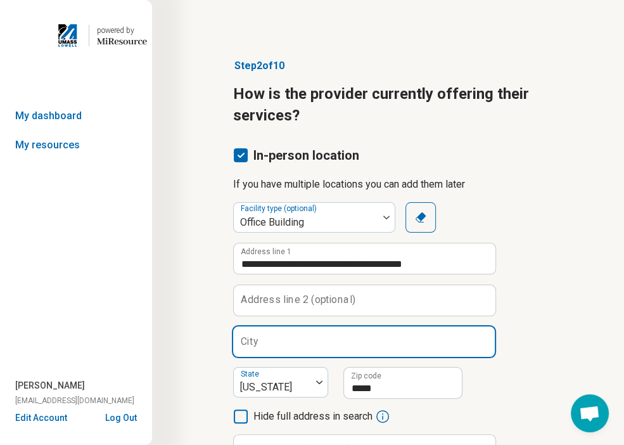
click at [353, 343] on input "City" at bounding box center [364, 341] width 262 height 30
paste input "********"
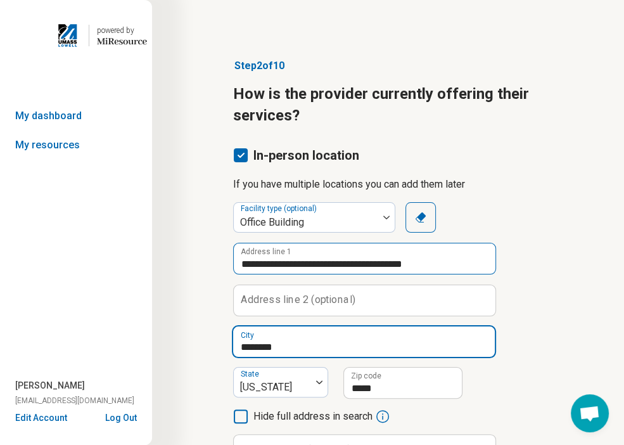
type input "********"
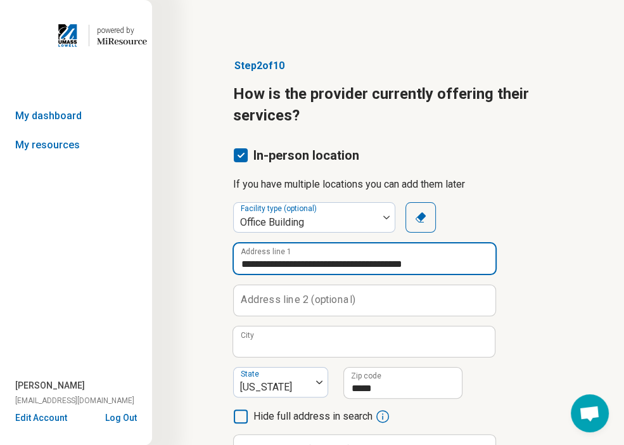
drag, startPoint x: 454, startPoint y: 265, endPoint x: 348, endPoint y: 253, distance: 106.5
click at [348, 253] on input "**********" at bounding box center [365, 258] width 262 height 30
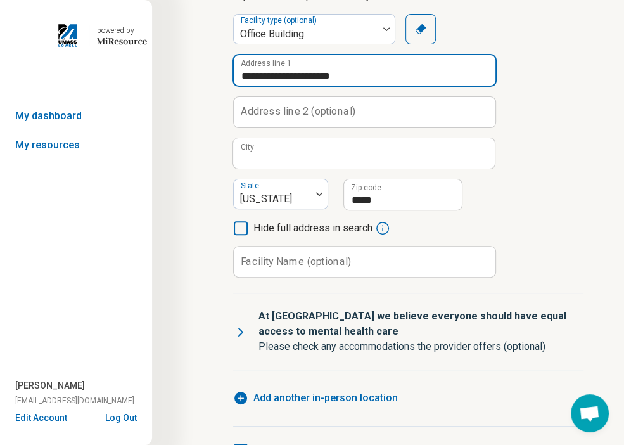
scroll to position [190, 0]
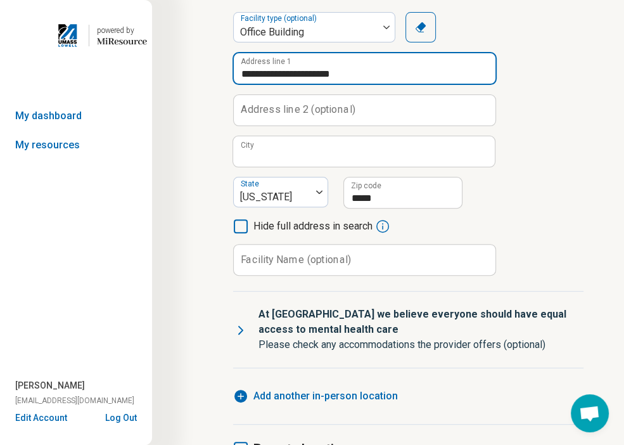
type input "**********"
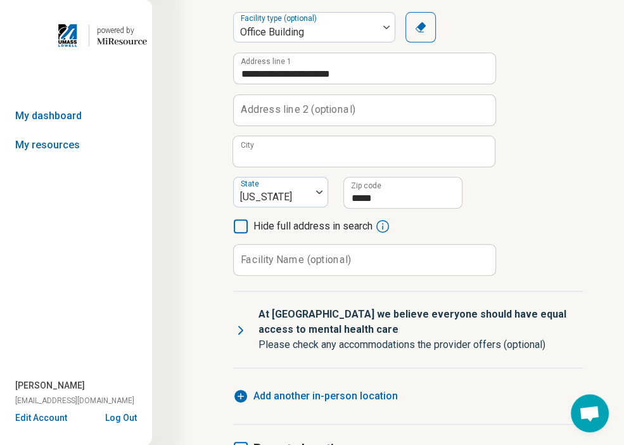
click at [243, 229] on icon at bounding box center [241, 226] width 14 height 14
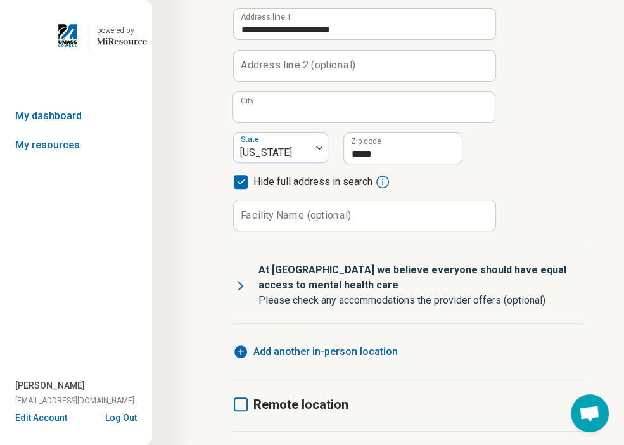
scroll to position [322, 0]
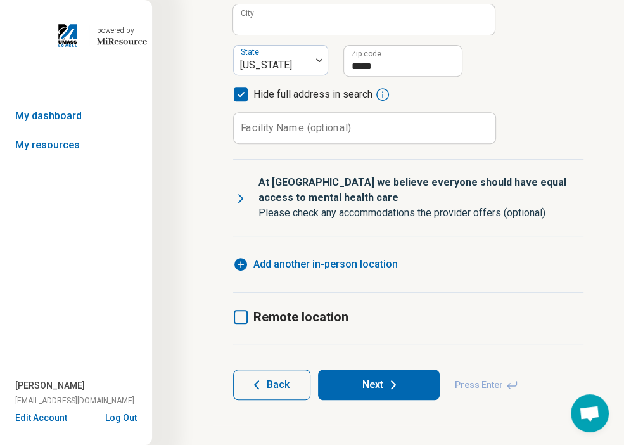
click at [243, 317] on icon at bounding box center [241, 317] width 14 height 14
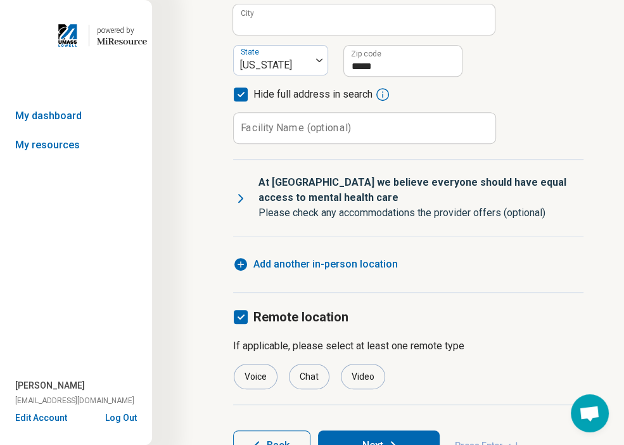
scroll to position [6, 0]
click at [372, 368] on div "Video" at bounding box center [363, 376] width 44 height 25
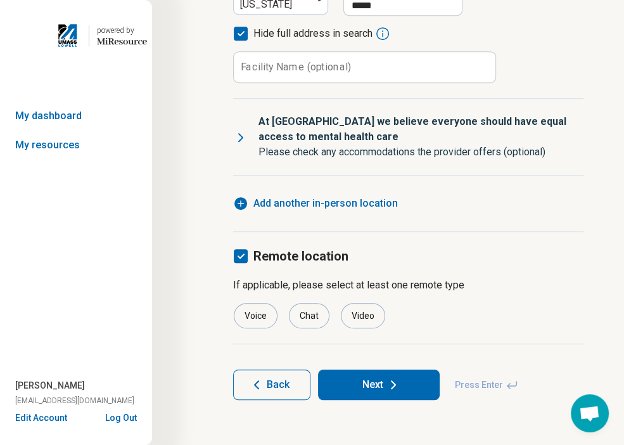
click at [376, 382] on button "Next" at bounding box center [379, 384] width 122 height 30
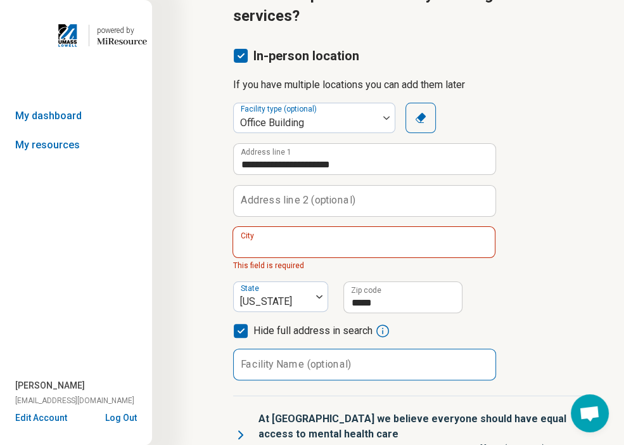
scroll to position [79, 0]
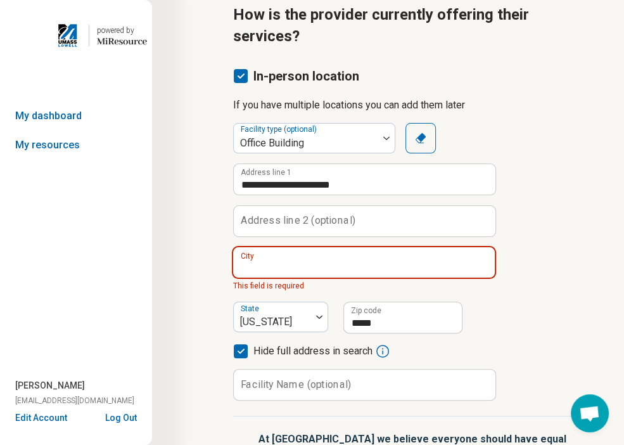
click at [400, 269] on input "City" at bounding box center [364, 262] width 262 height 30
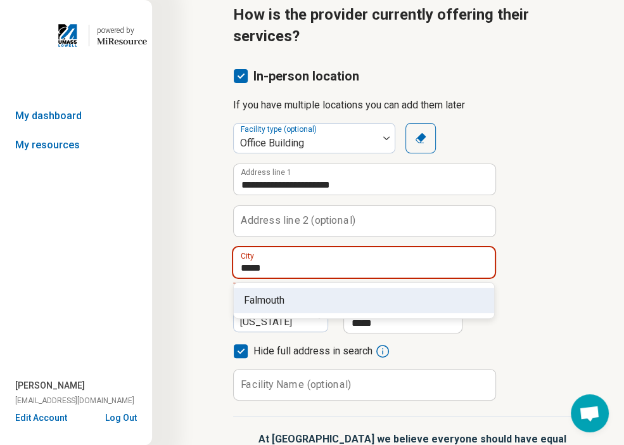
click at [373, 295] on span "Falmouth" at bounding box center [366, 300] width 245 height 15
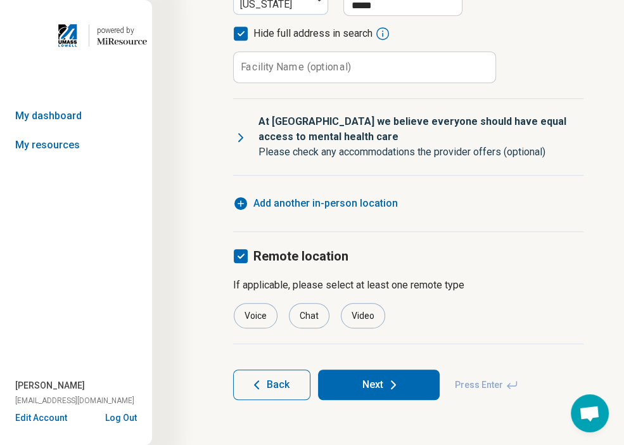
type input "********"
click at [405, 386] on button "Next" at bounding box center [379, 384] width 122 height 30
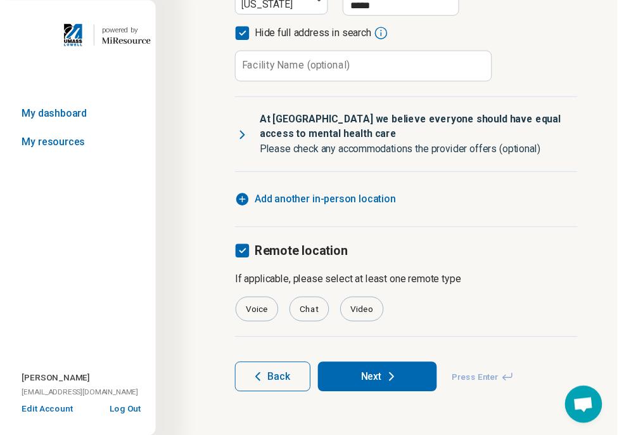
scroll to position [132, 0]
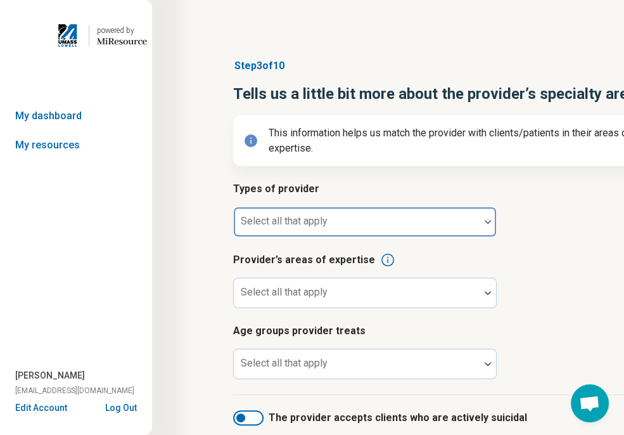
click at [385, 222] on div at bounding box center [357, 227] width 236 height 18
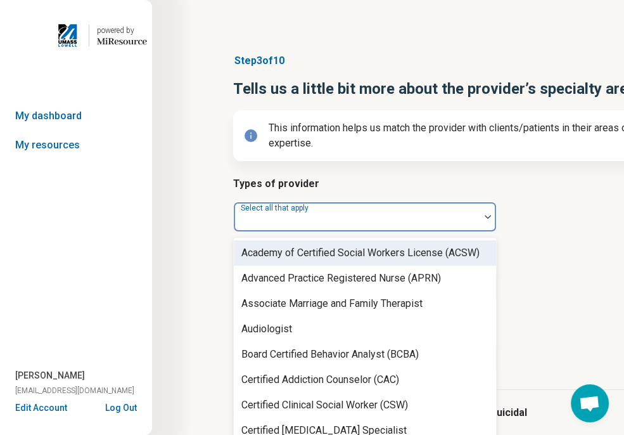
scroll to position [6, 0]
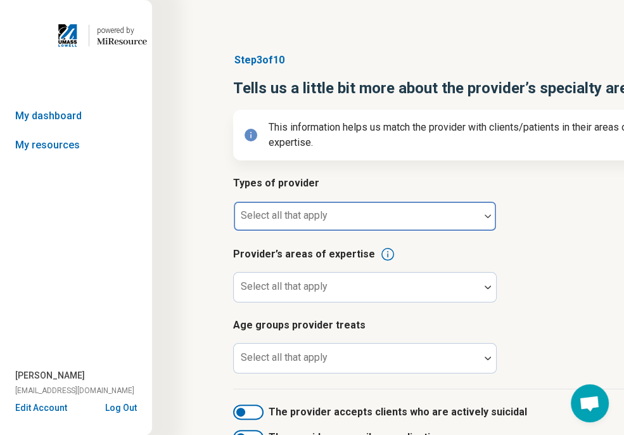
click at [355, 222] on div at bounding box center [357, 221] width 236 height 18
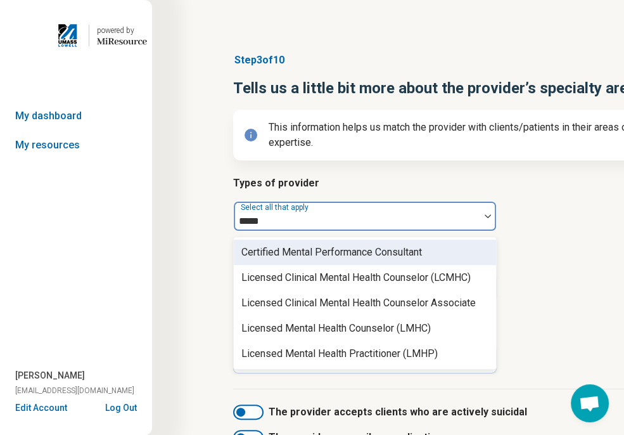
type input "******"
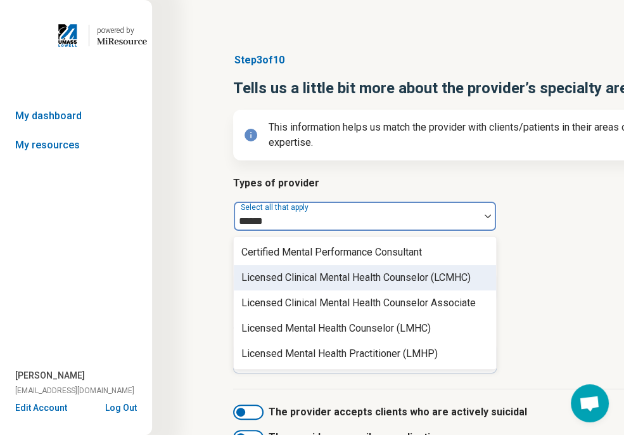
click at [424, 274] on div "Licensed Clinical Mental Health Counselor (LCMHC)" at bounding box center [355, 277] width 229 height 15
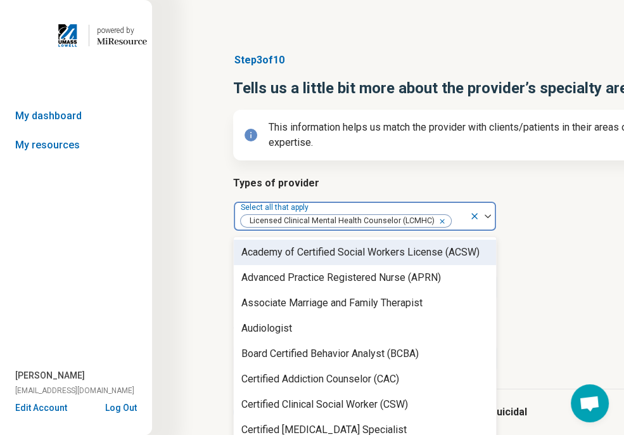
click at [557, 280] on article "Provider’s areas of expertise Select all that apply" at bounding box center [454, 274] width 443 height 56
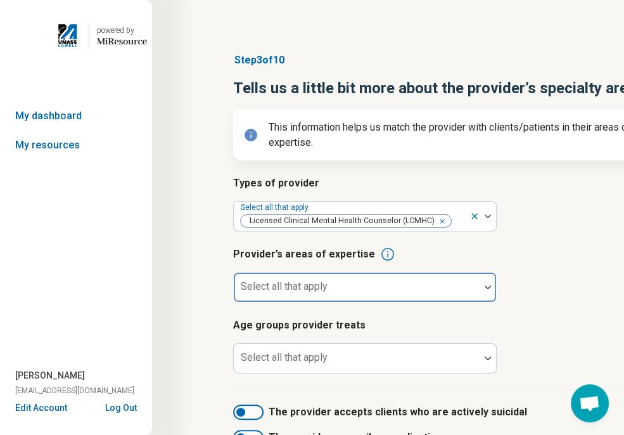
click at [427, 295] on div at bounding box center [357, 292] width 236 height 18
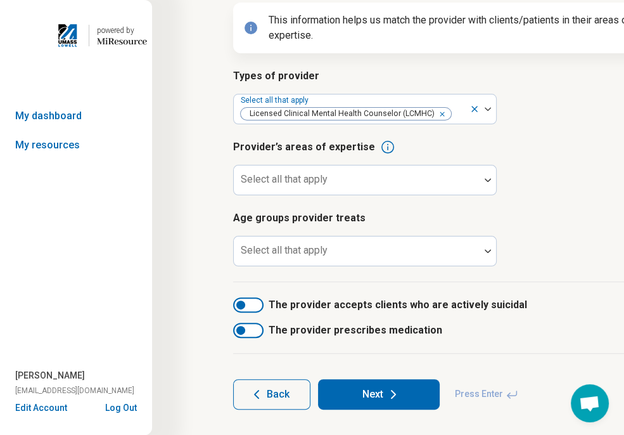
scroll to position [132, 0]
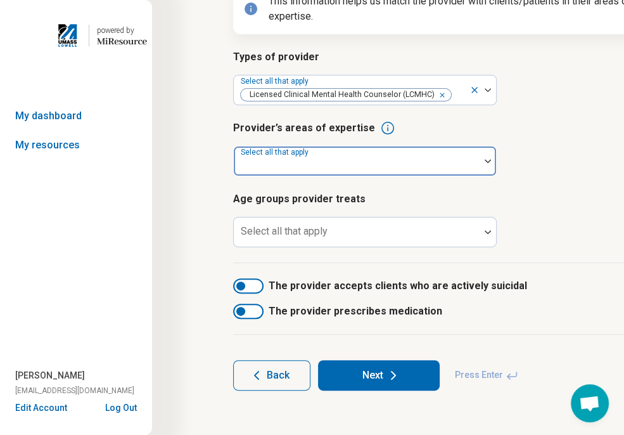
click at [421, 158] on div at bounding box center [357, 166] width 236 height 18
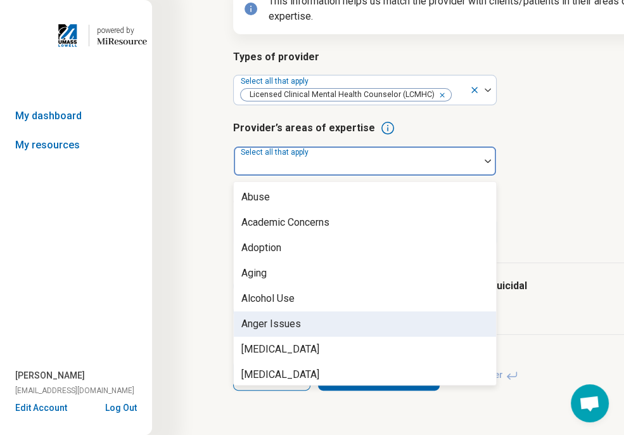
scroll to position [63, 0]
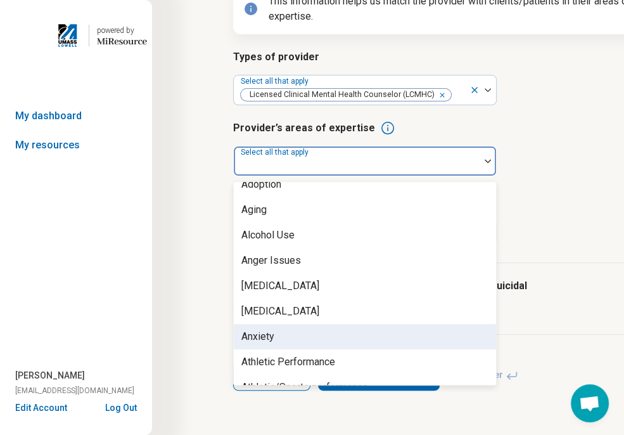
click at [375, 332] on div "Anxiety" at bounding box center [365, 336] width 262 height 25
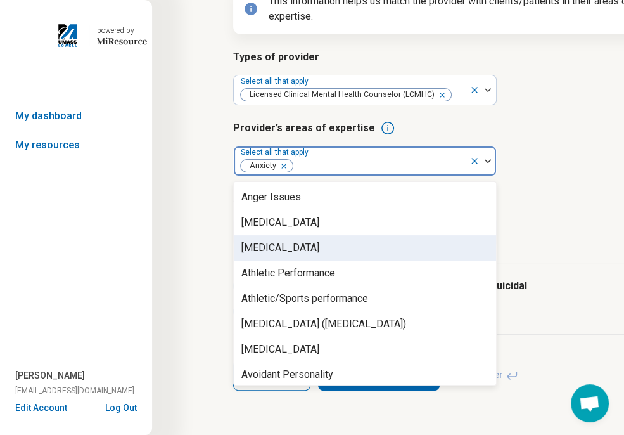
scroll to position [190, 0]
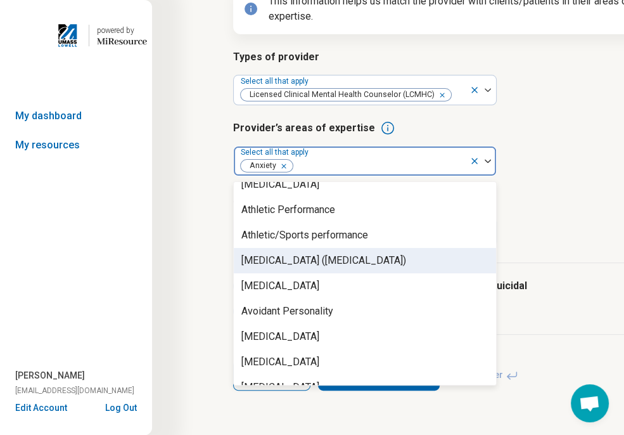
click at [377, 263] on div "[MEDICAL_DATA] ([MEDICAL_DATA])" at bounding box center [323, 260] width 165 height 15
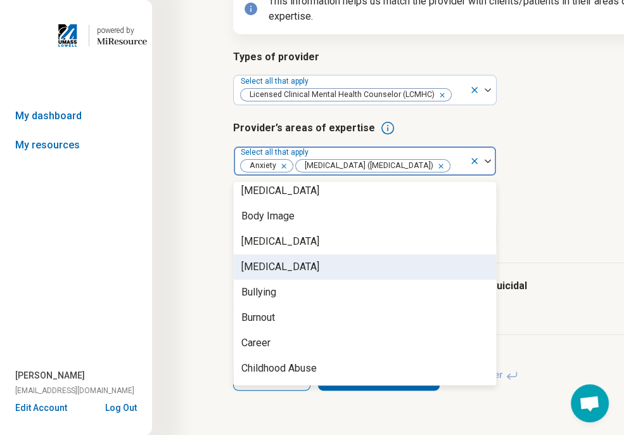
scroll to position [380, 0]
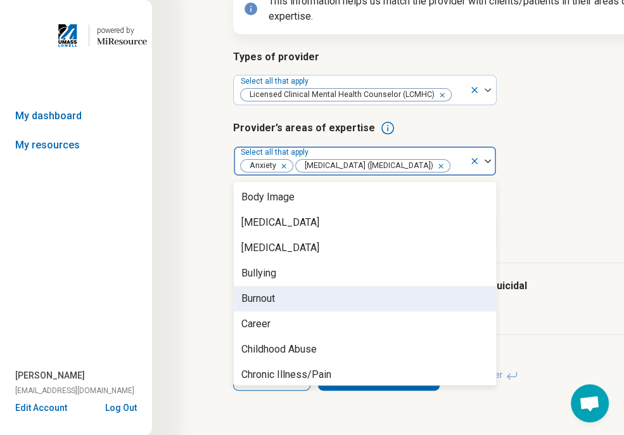
click at [329, 307] on div "Burnout" at bounding box center [365, 298] width 262 height 25
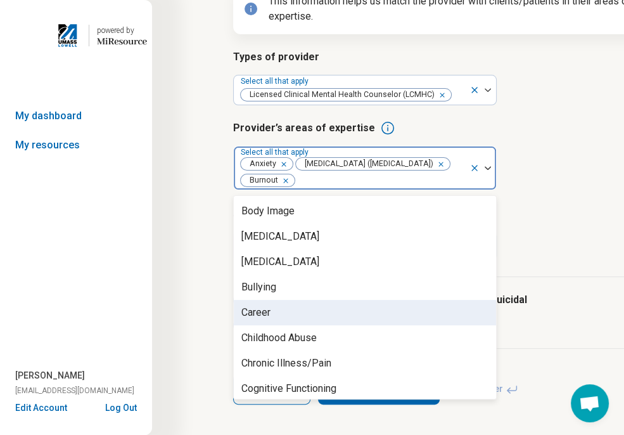
click at [328, 321] on div "Career" at bounding box center [365, 312] width 262 height 25
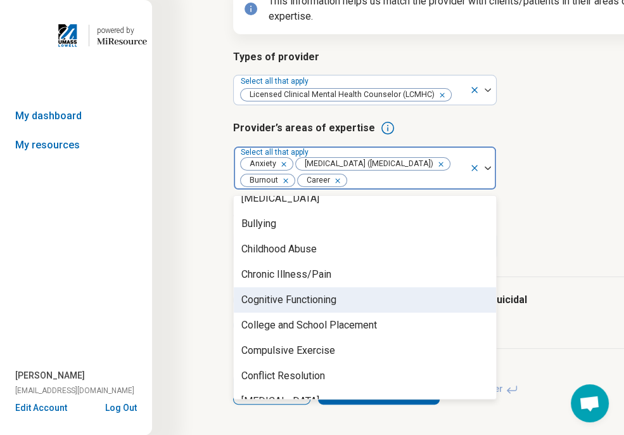
scroll to position [507, 0]
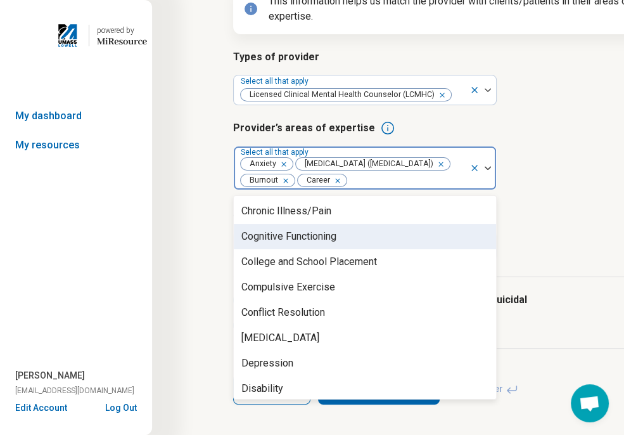
click at [333, 244] on div "Cognitive Functioning" at bounding box center [288, 236] width 95 height 15
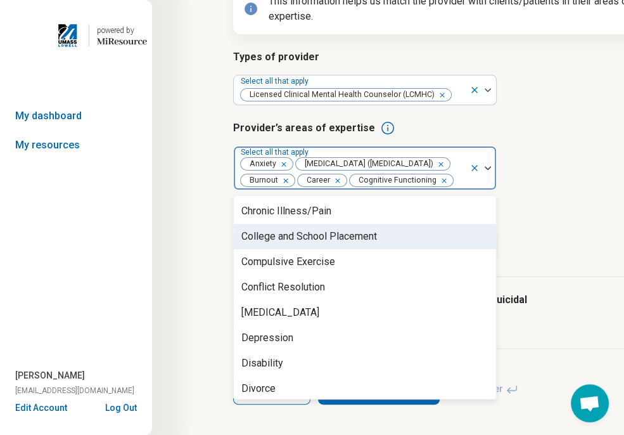
scroll to position [570, 0]
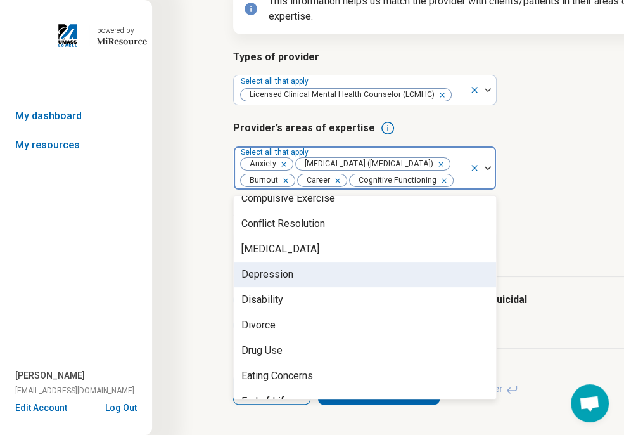
click at [338, 287] on div "Depression" at bounding box center [365, 274] width 262 height 25
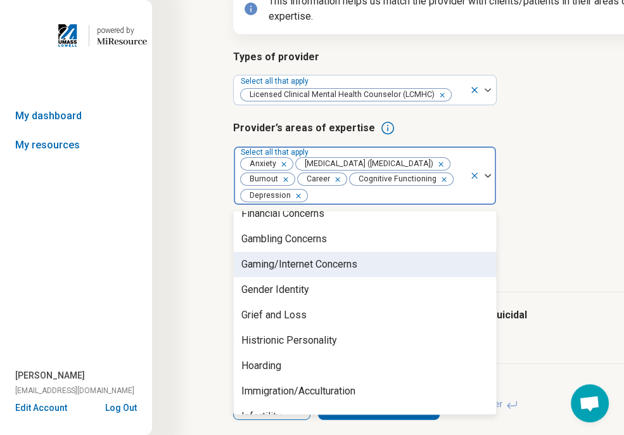
scroll to position [887, 0]
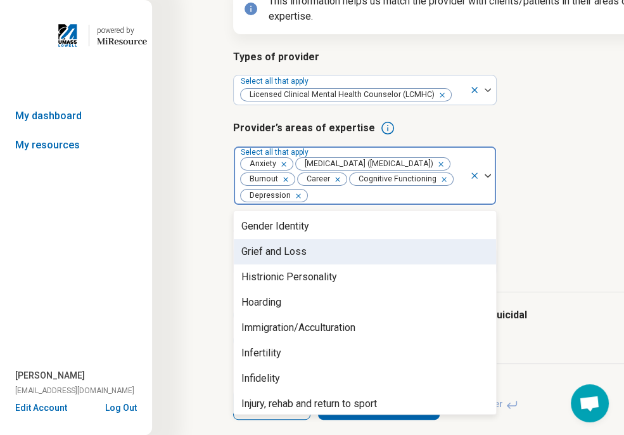
click at [333, 264] on div "Grief and Loss" at bounding box center [365, 251] width 262 height 25
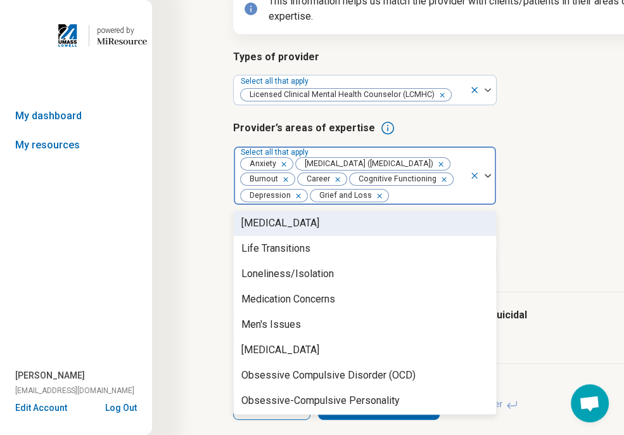
scroll to position [1140, 0]
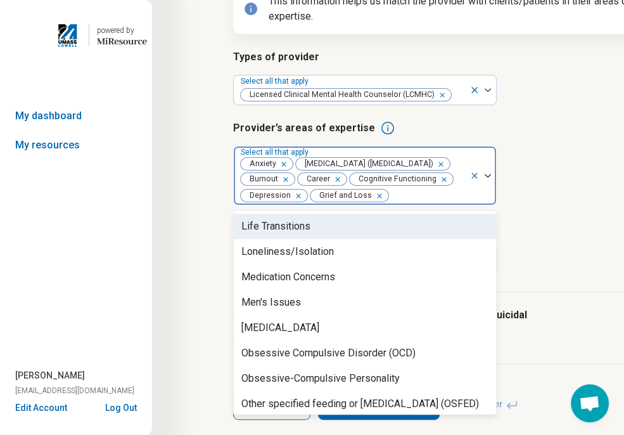
click at [345, 239] on div "Life Transitions" at bounding box center [365, 225] width 262 height 25
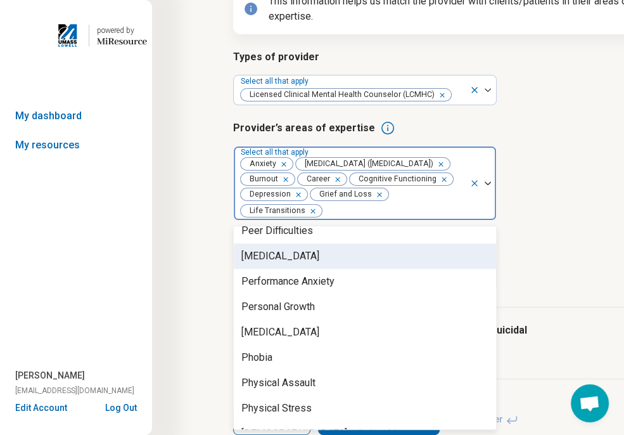
scroll to position [1457, 0]
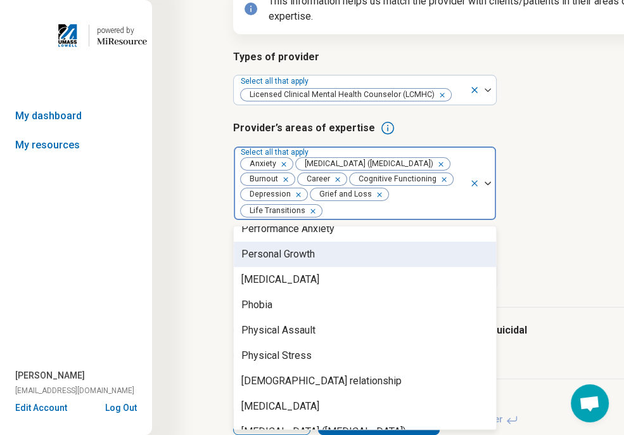
click at [346, 267] on div "Personal Growth" at bounding box center [365, 253] width 262 height 25
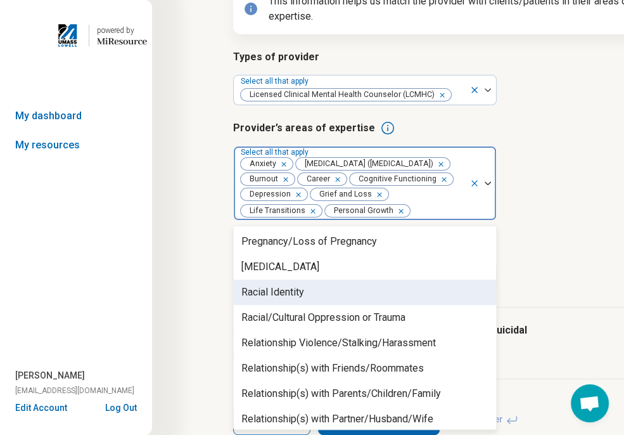
scroll to position [1710, 0]
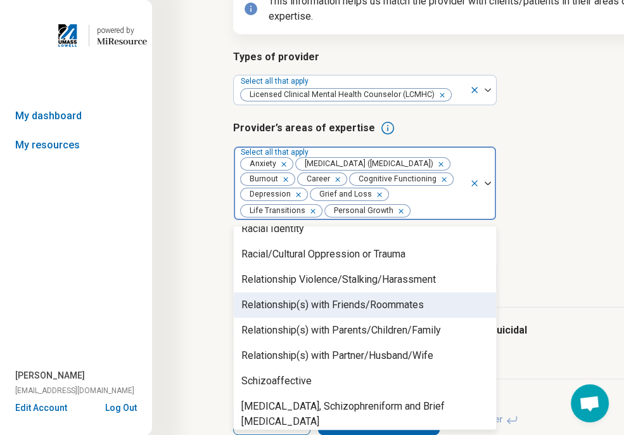
click at [375, 312] on div "Relationship(s) with Friends/Roommates" at bounding box center [332, 304] width 182 height 15
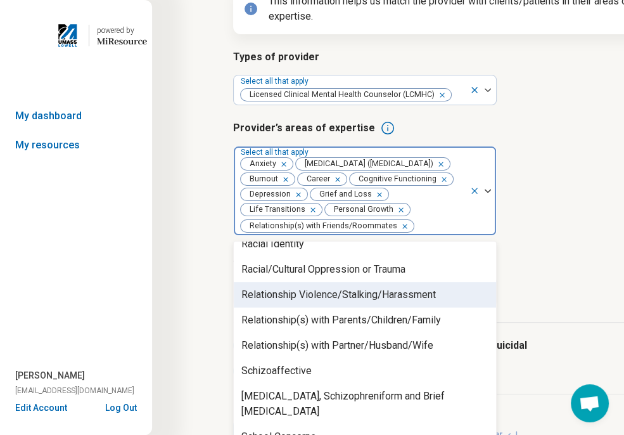
scroll to position [1774, 0]
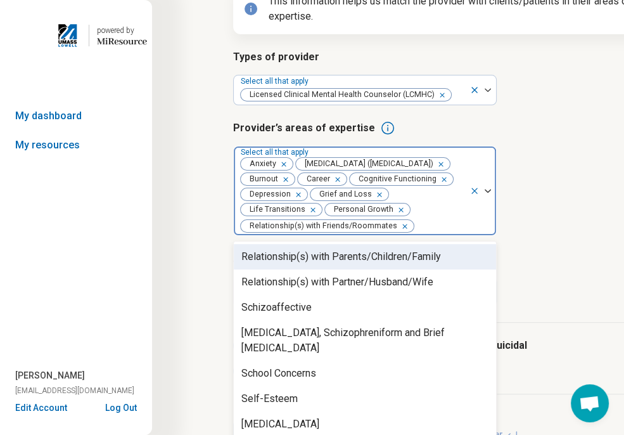
click at [378, 264] on div "Relationship(s) with Parents/Children/Family" at bounding box center [341, 256] width 200 height 15
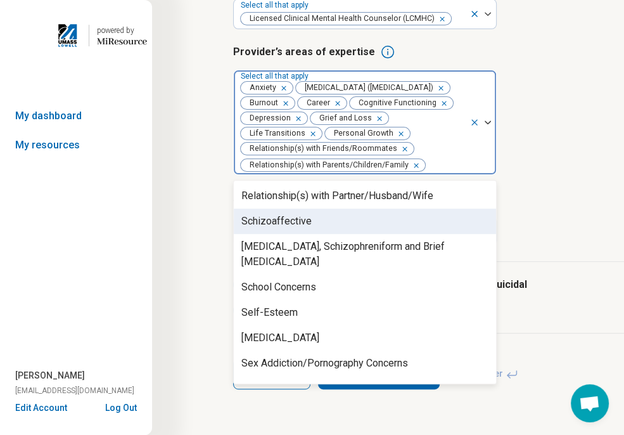
scroll to position [1837, 0]
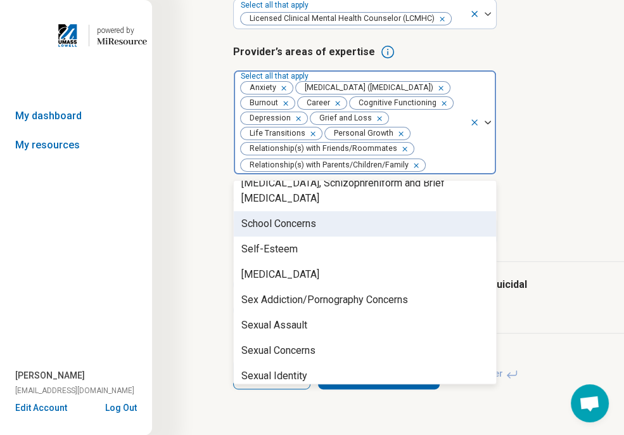
click at [357, 216] on div "School Concerns" at bounding box center [365, 223] width 262 height 25
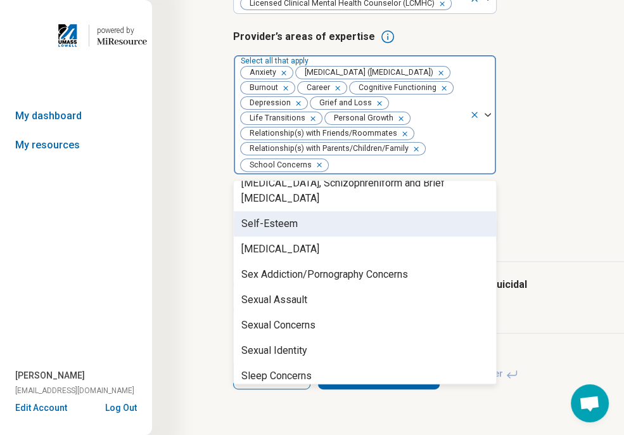
click at [348, 226] on div "Self-Esteem" at bounding box center [365, 223] width 262 height 25
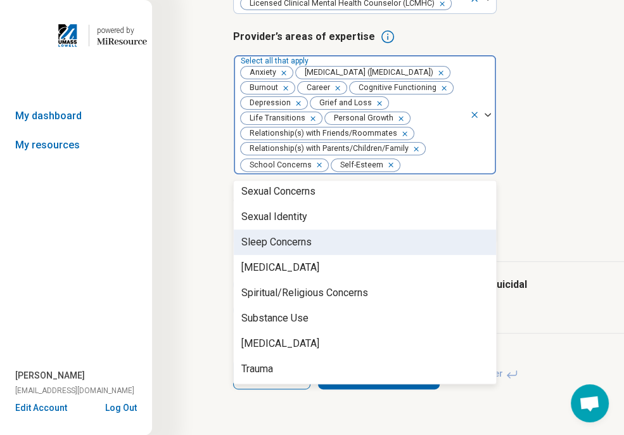
scroll to position [1964, 0]
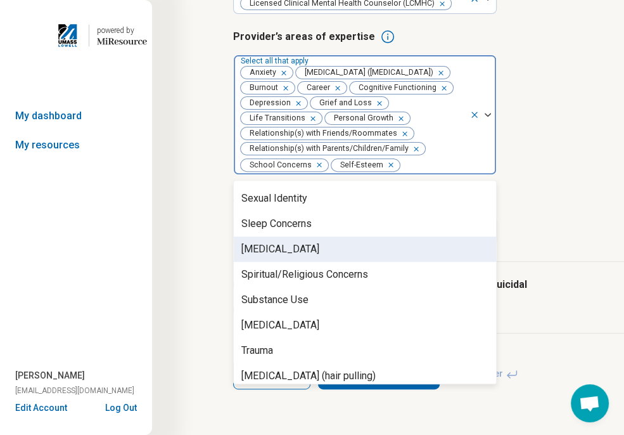
click at [355, 250] on div "[MEDICAL_DATA]" at bounding box center [365, 248] width 262 height 25
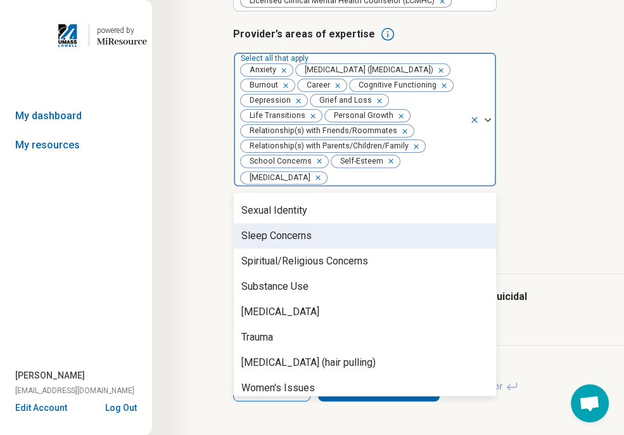
scroll to position [1981, 0]
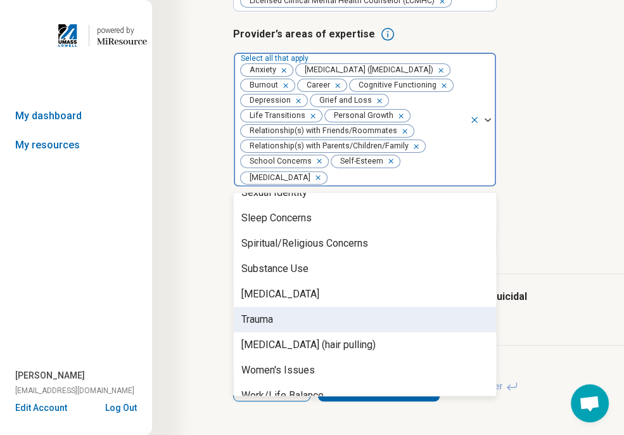
click at [358, 322] on div "Trauma" at bounding box center [365, 319] width 262 height 25
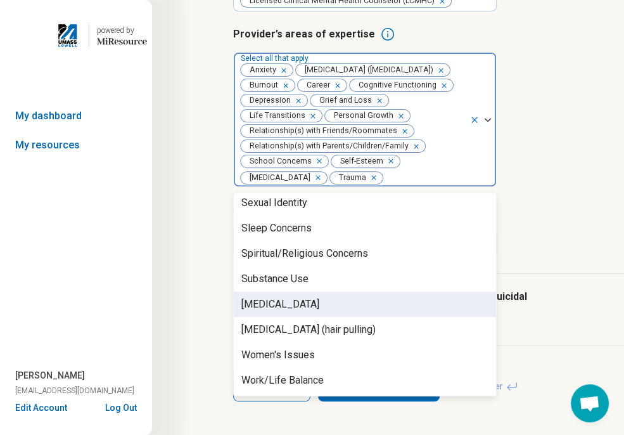
scroll to position [1956, 0]
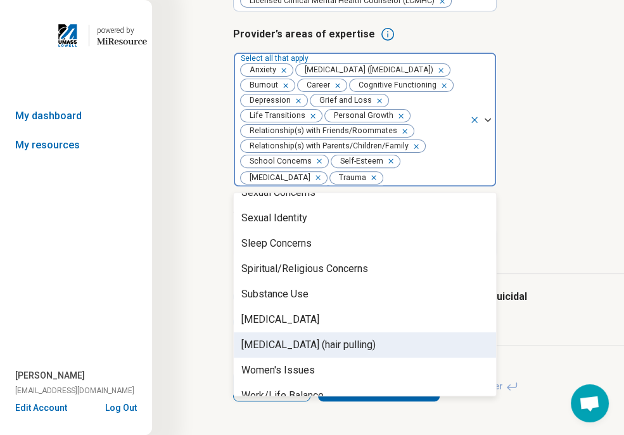
click at [198, 333] on div "Step 3 of 10 Tells us a little bit more about the provider’s specialty areas Th…" at bounding box center [455, 111] width 606 height 672
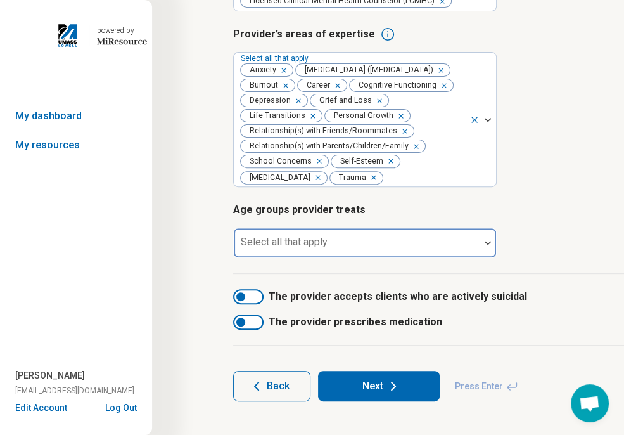
click at [296, 257] on div at bounding box center [357, 248] width 236 height 18
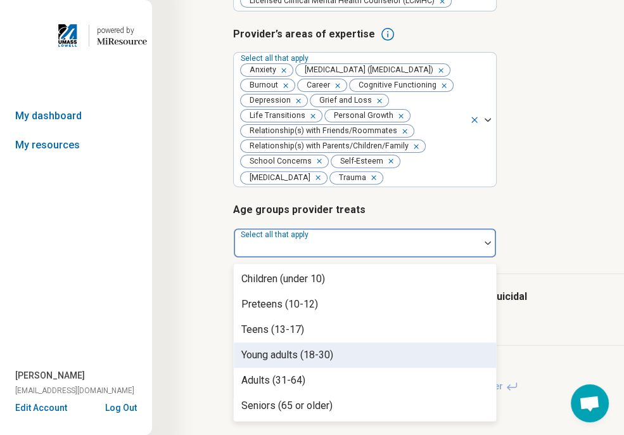
click at [339, 367] on div "Young adults (18-30)" at bounding box center [365, 354] width 262 height 25
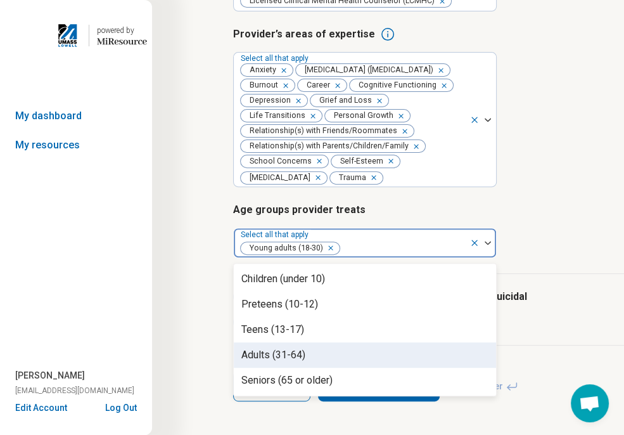
click at [335, 367] on div "Adults (31-64)" at bounding box center [365, 354] width 262 height 25
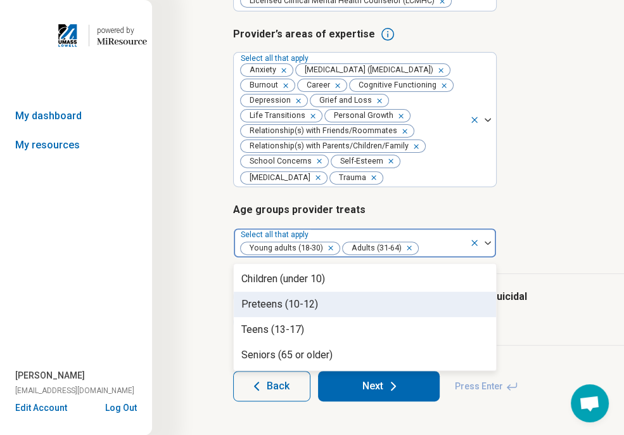
click at [535, 329] on label "The provider prescribes medication" at bounding box center [454, 321] width 443 height 15
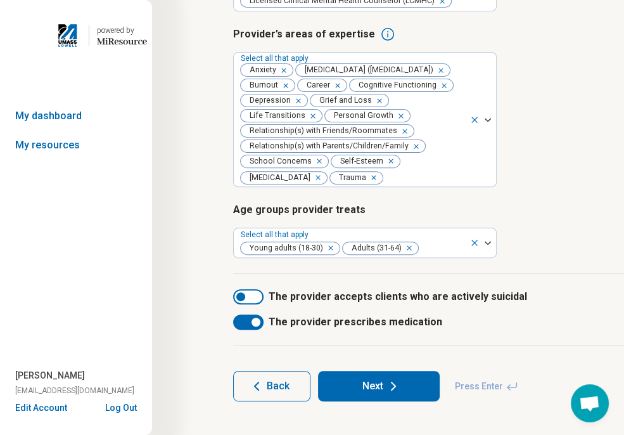
scroll to position [6, 0]
click at [258, 326] on div at bounding box center [255, 321] width 9 height 9
click at [386, 393] on icon at bounding box center [393, 385] width 15 height 15
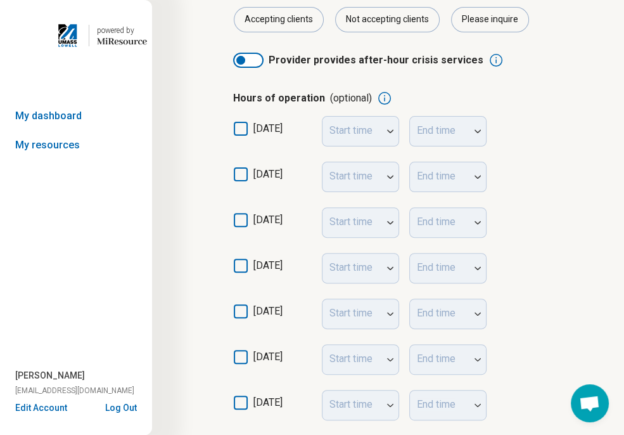
scroll to position [190, 0]
click at [238, 183] on label "[DATE]" at bounding box center [272, 178] width 79 height 25
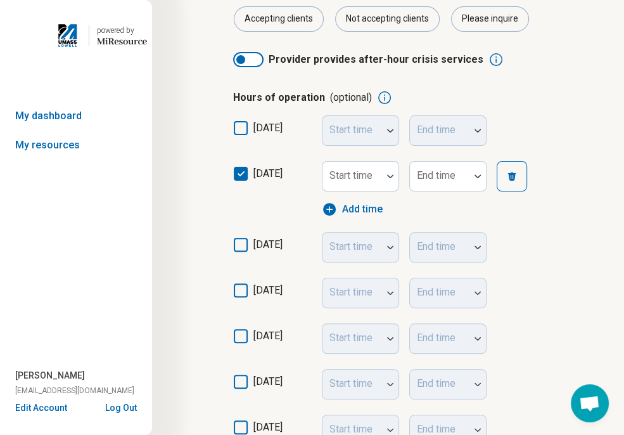
scroll to position [6, 0]
click at [239, 248] on icon at bounding box center [241, 245] width 14 height 14
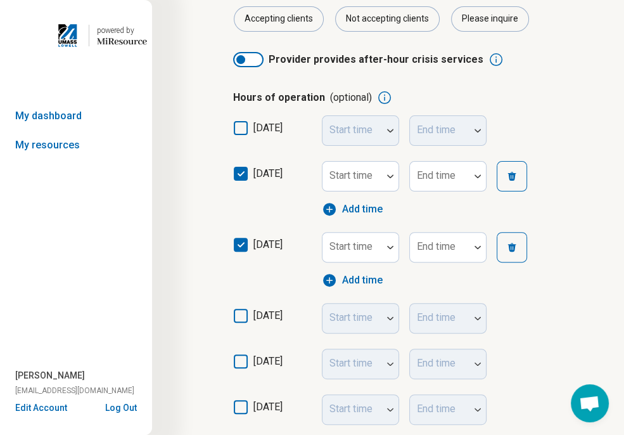
click at [246, 317] on icon at bounding box center [241, 315] width 14 height 14
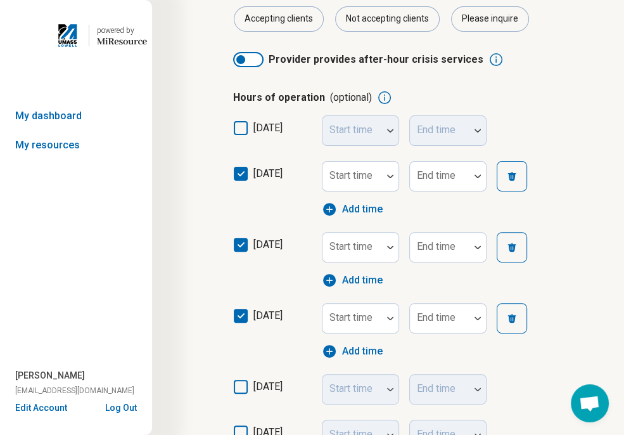
click at [238, 387] on icon at bounding box center [241, 386] width 14 height 14
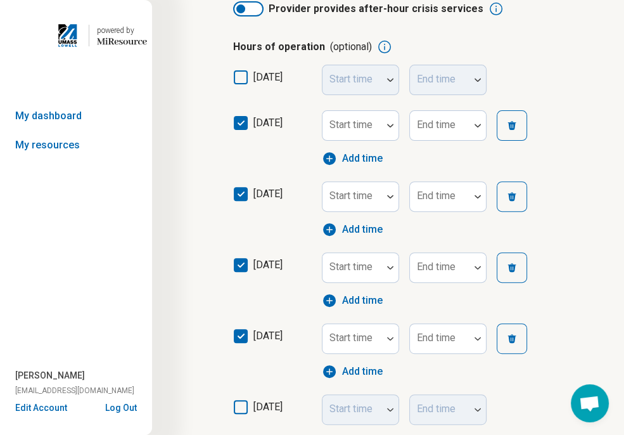
scroll to position [317, 0]
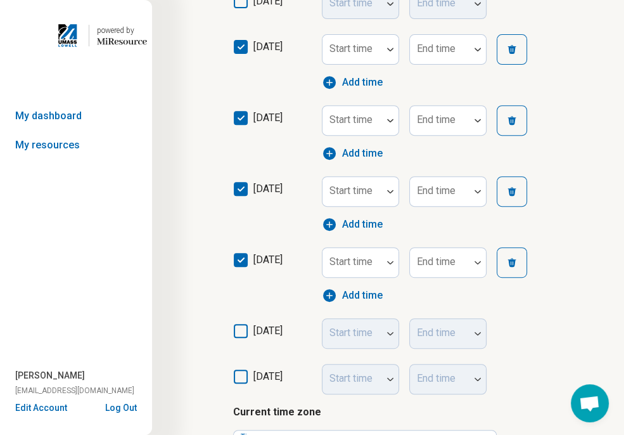
click at [239, 333] on icon at bounding box center [241, 331] width 14 height 14
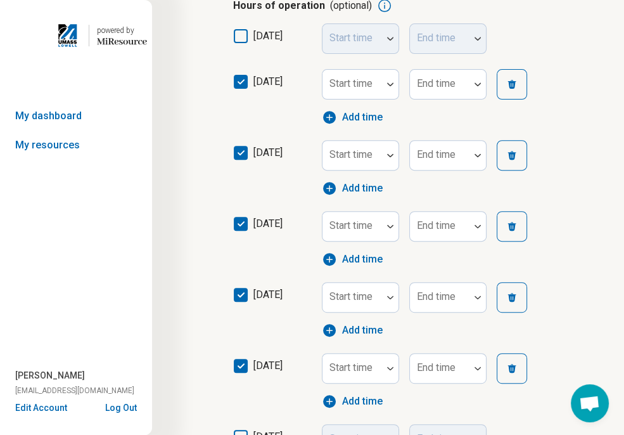
scroll to position [253, 0]
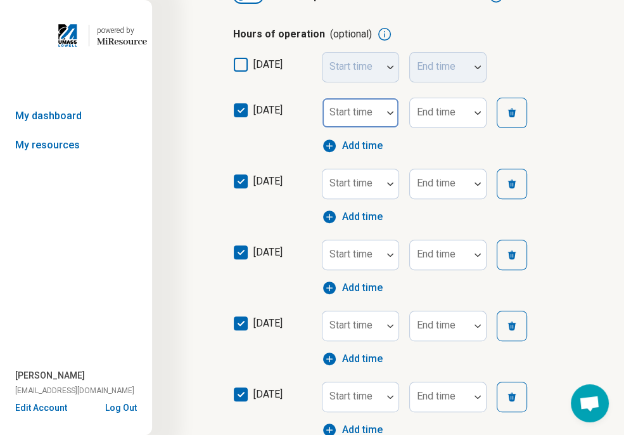
click at [378, 122] on div at bounding box center [352, 113] width 60 height 28
type input "*"
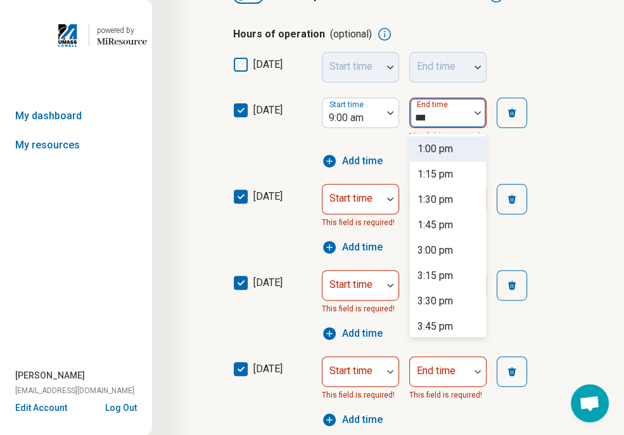
type input "****"
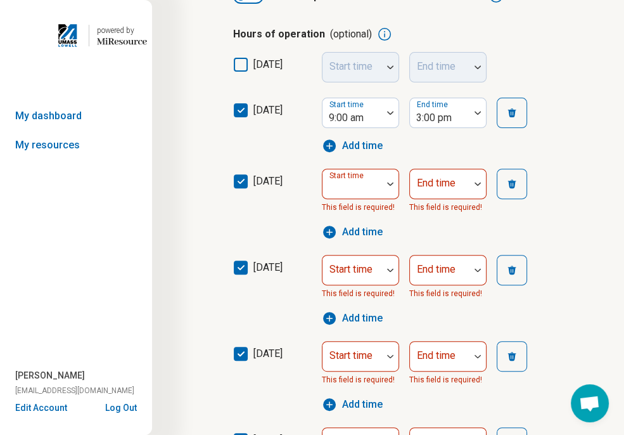
type input "*"
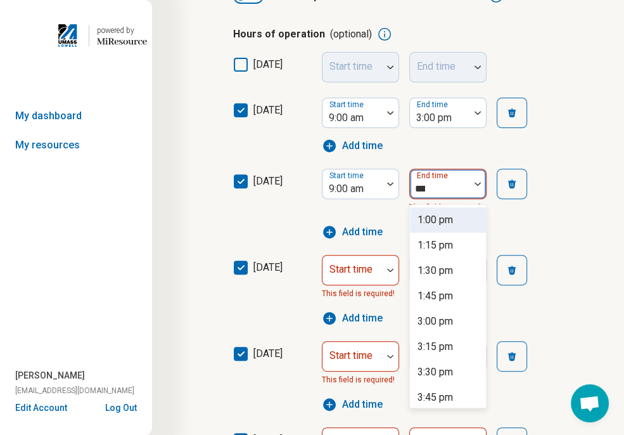
type input "****"
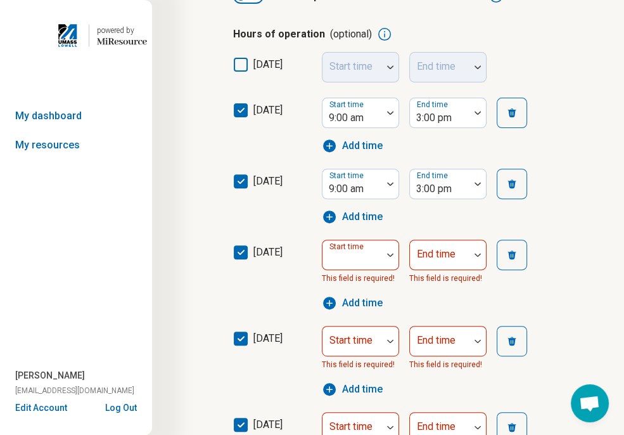
type input "*"
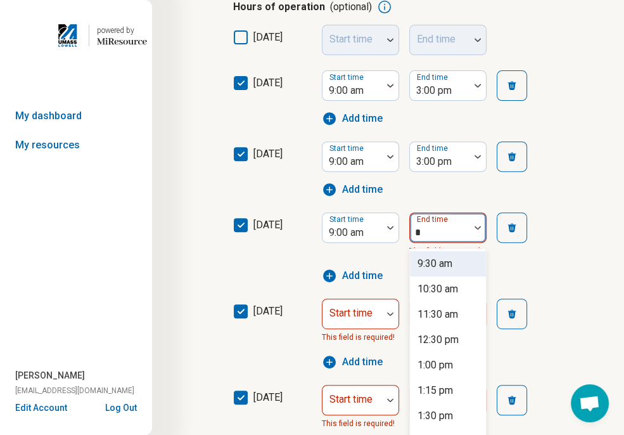
scroll to position [292, 0]
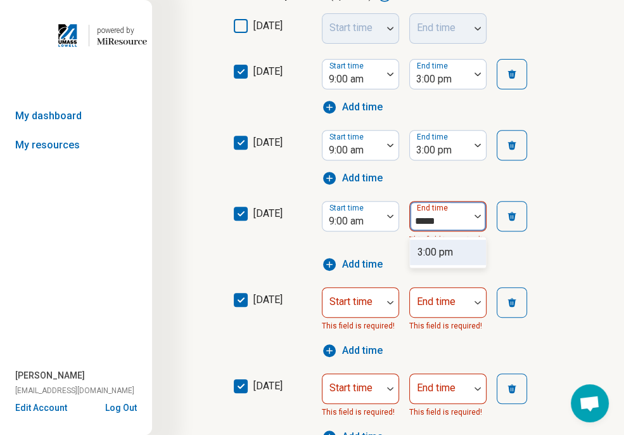
type input "******"
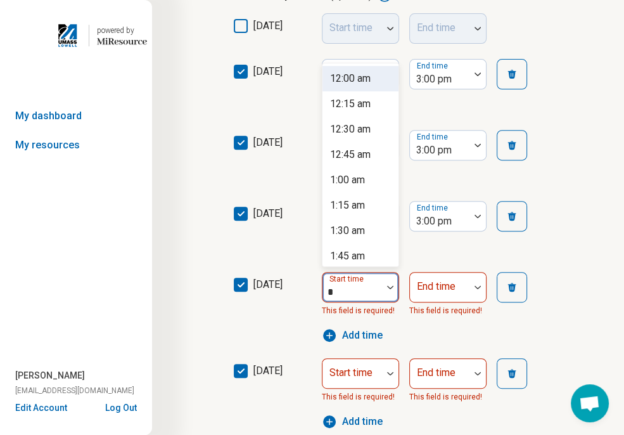
type input "**"
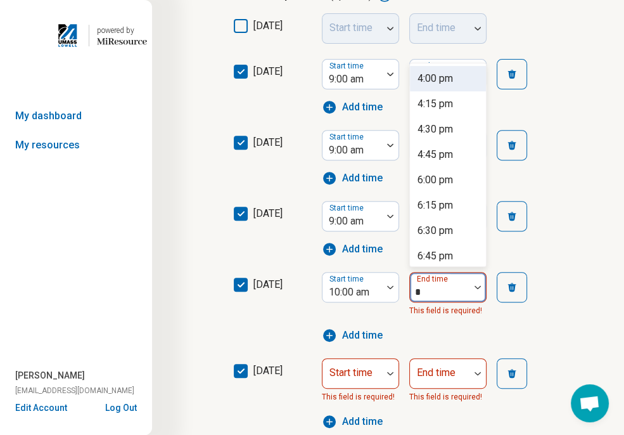
scroll to position [363, 0]
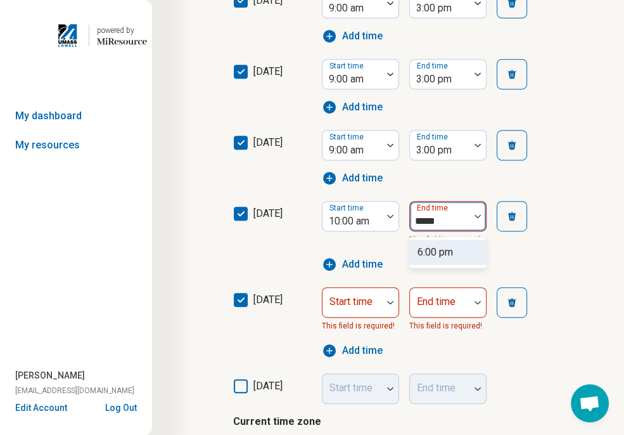
type input "******"
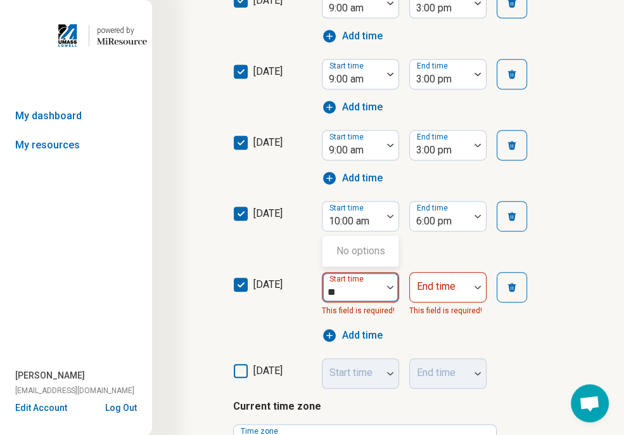
type input "*"
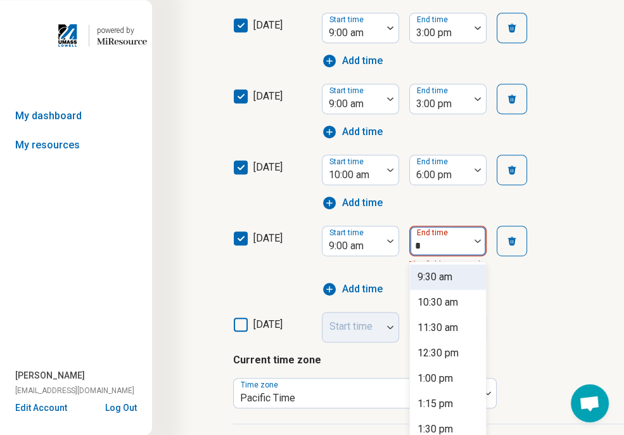
scroll to position [433, 0]
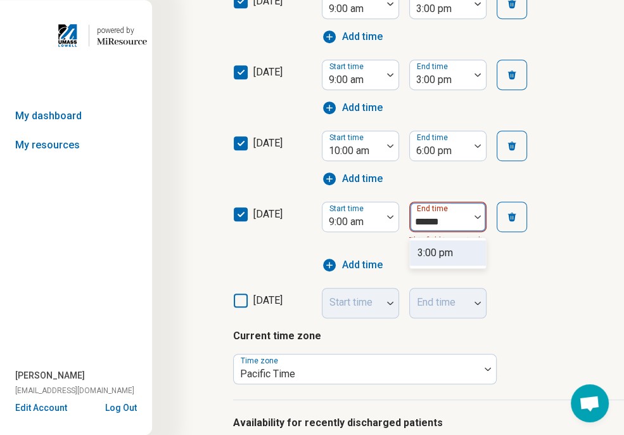
type input "*******"
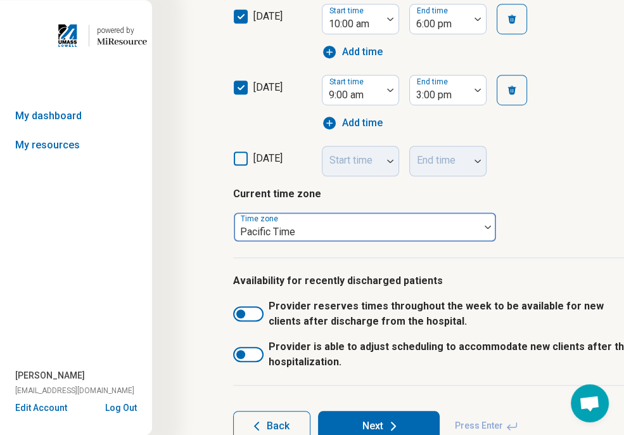
scroll to position [560, 0]
click at [457, 225] on div at bounding box center [357, 232] width 236 height 18
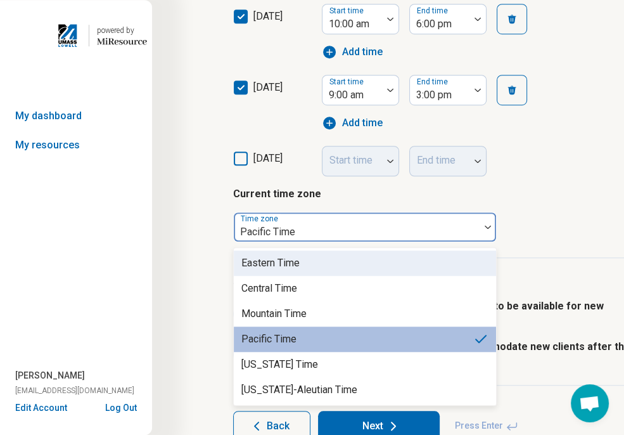
click at [335, 259] on div "Eastern Time" at bounding box center [365, 262] width 262 height 25
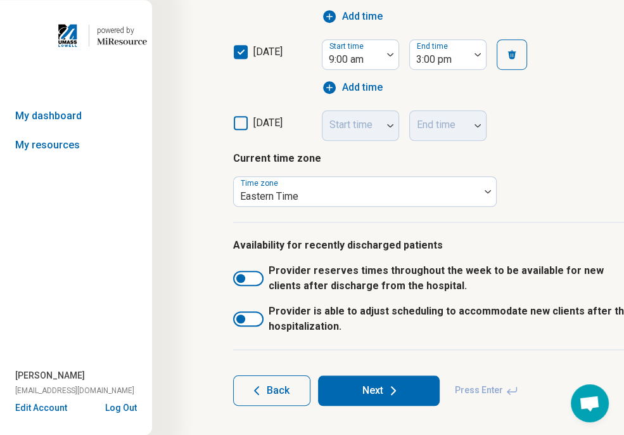
scroll to position [611, 0]
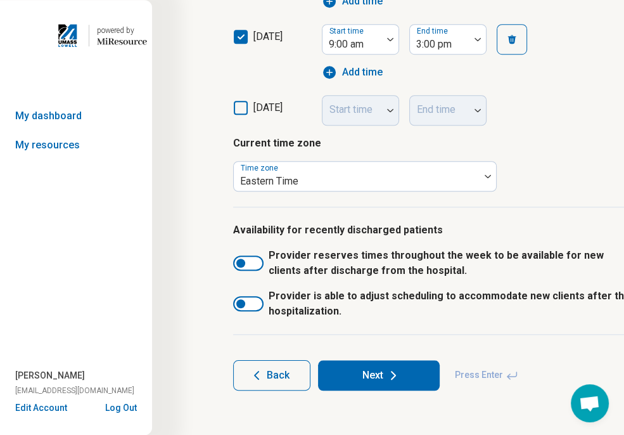
click at [386, 378] on icon at bounding box center [393, 374] width 15 height 15
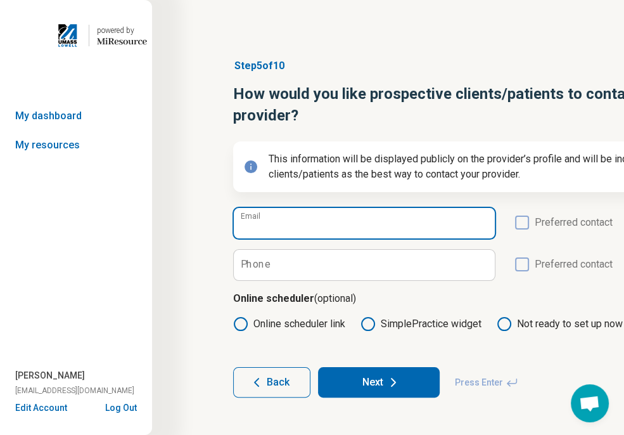
click at [430, 227] on input "Email" at bounding box center [364, 223] width 261 height 30
type input "**********"
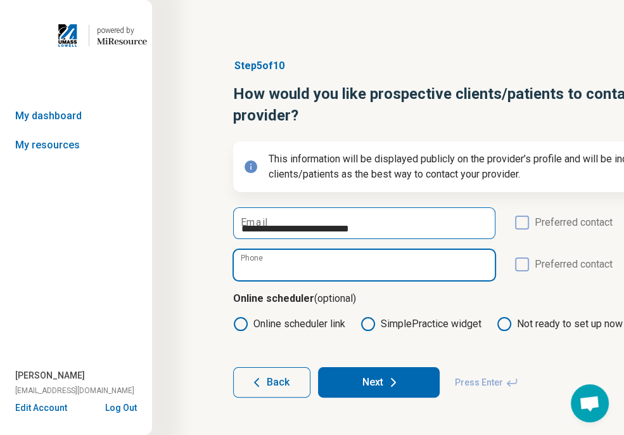
type input "**********"
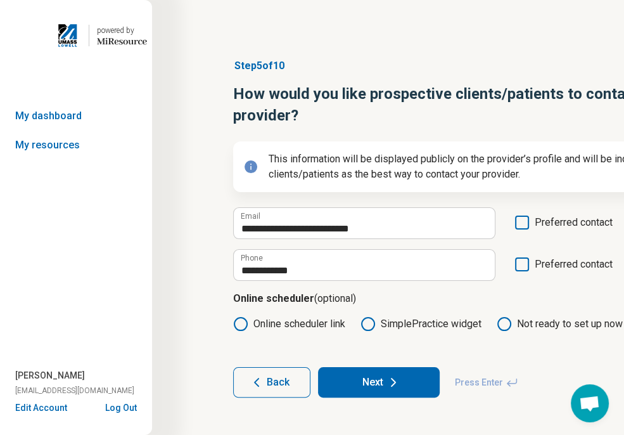
click at [516, 220] on icon at bounding box center [522, 222] width 14 height 14
click at [376, 383] on button "Next" at bounding box center [379, 382] width 122 height 30
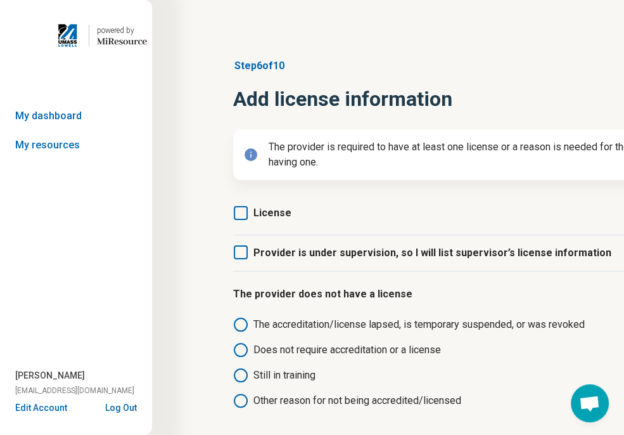
click at [244, 217] on icon at bounding box center [241, 213] width 14 height 14
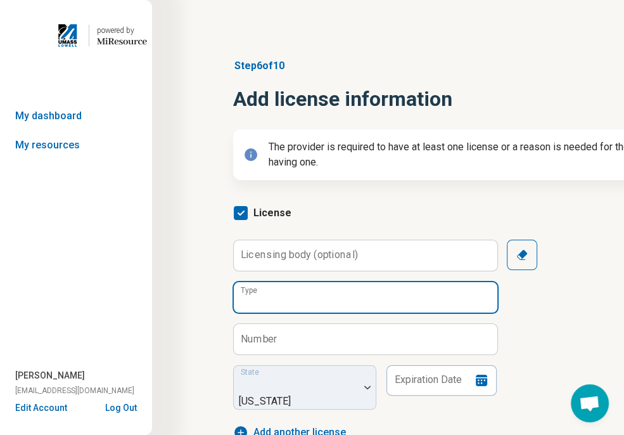
click at [328, 289] on input "Type" at bounding box center [365, 297] width 263 height 30
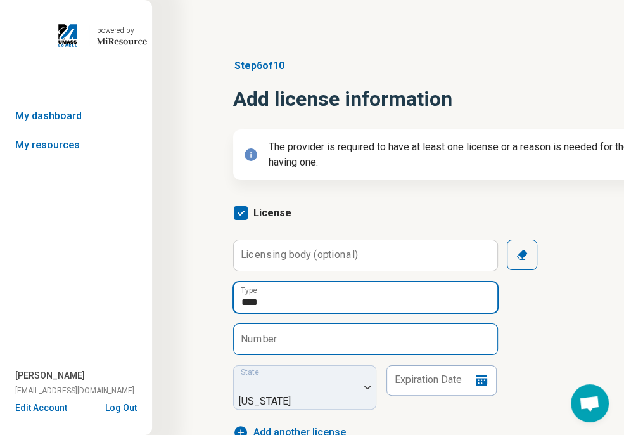
type input "****"
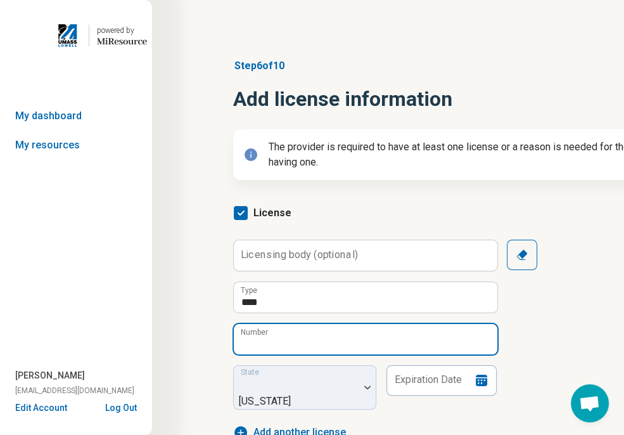
click at [476, 350] on input "Number" at bounding box center [365, 339] width 263 height 30
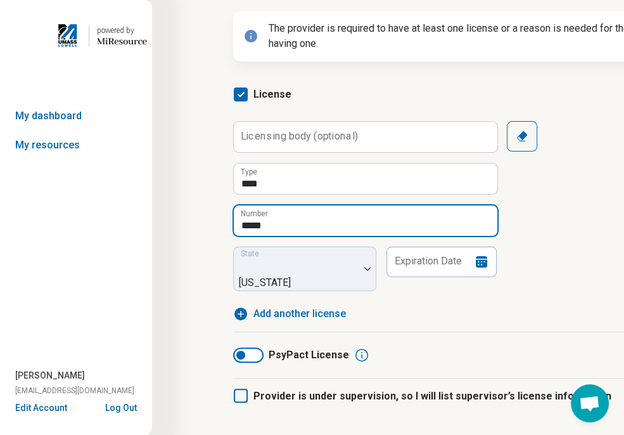
scroll to position [127, 0]
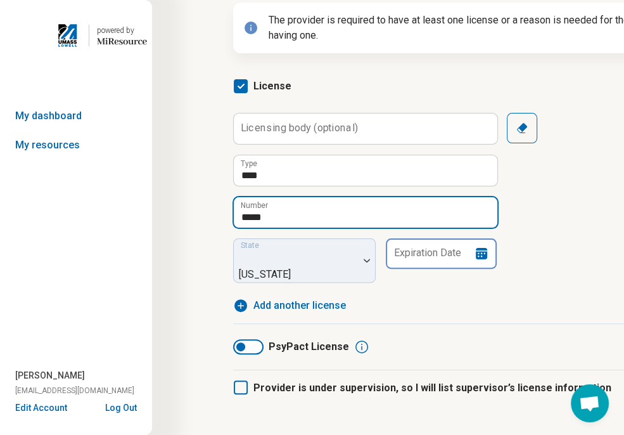
type input "*****"
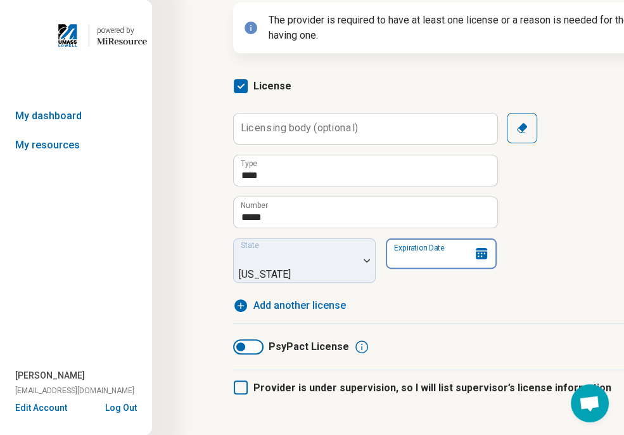
click at [493, 253] on div "State [US_STATE] Expiration Date" at bounding box center [364, 260] width 263 height 44
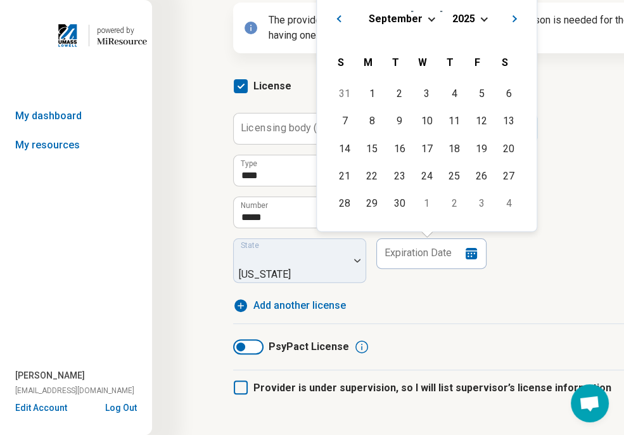
click at [423, 23] on div "[DATE]" at bounding box center [427, 17] width 200 height 13
click at [422, 22] on div "[DATE]" at bounding box center [427, 17] width 200 height 13
click at [422, 16] on div "[DATE]" at bounding box center [427, 17] width 200 height 13
click at [436, 16] on div "[DATE]" at bounding box center [427, 17] width 200 height 13
click at [427, 20] on div "[DATE]" at bounding box center [427, 17] width 200 height 13
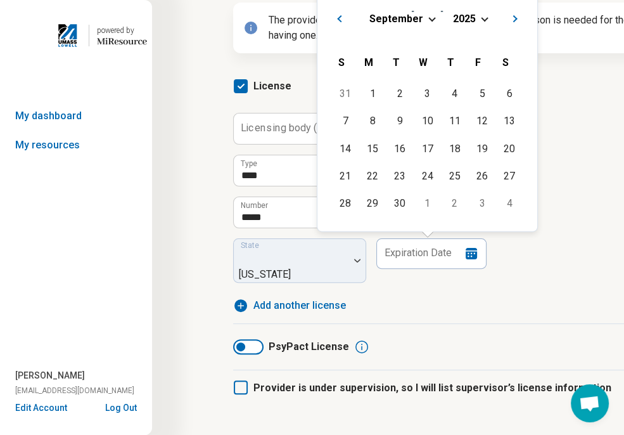
click at [428, 17] on span "Choose Date" at bounding box center [431, 18] width 7 height 7
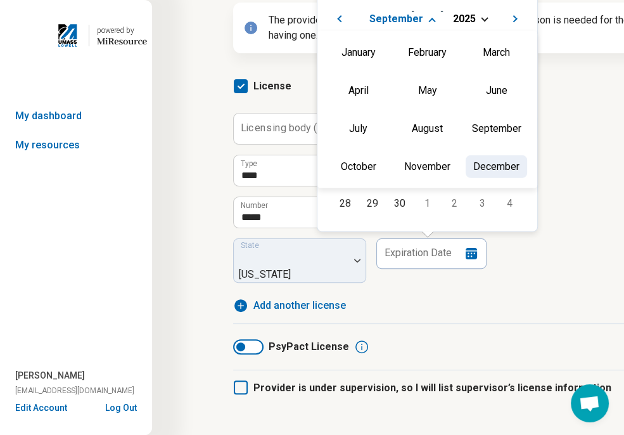
click at [485, 170] on div "December" at bounding box center [496, 166] width 61 height 23
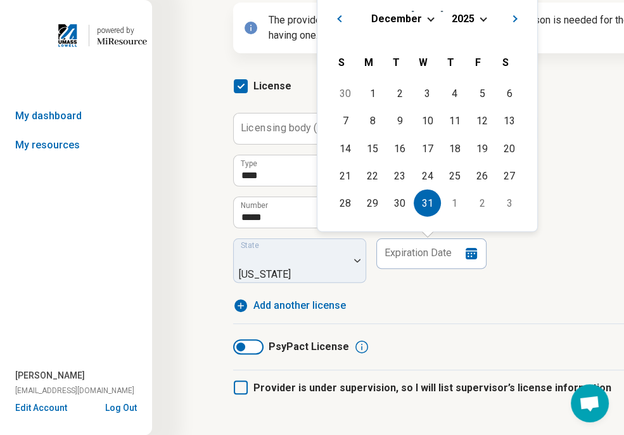
click at [440, 201] on div "31" at bounding box center [427, 202] width 27 height 27
type input "**********"
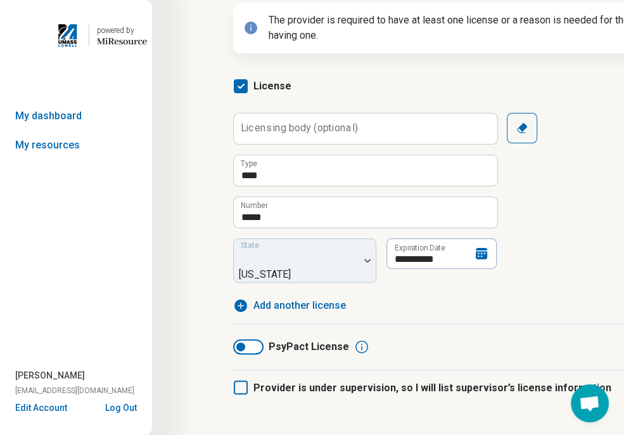
drag, startPoint x: 473, startPoint y: 329, endPoint x: 463, endPoint y: 323, distance: 11.6
click at [471, 339] on div "PsyPact License" at bounding box center [454, 346] width 443 height 15
click at [249, 374] on label "Provider is under supervision, so I will list supervisor’s license information" at bounding box center [422, 387] width 378 height 35
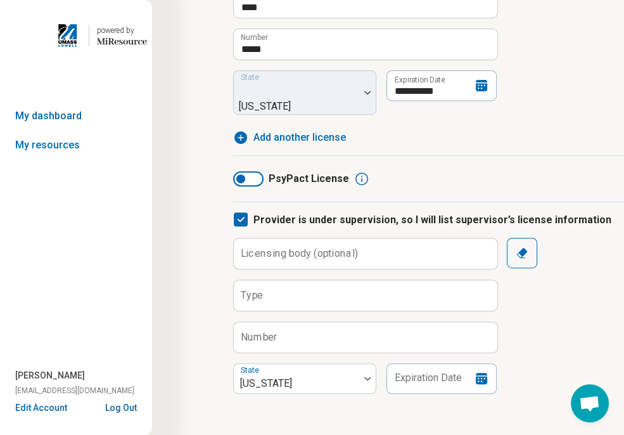
scroll to position [317, 0]
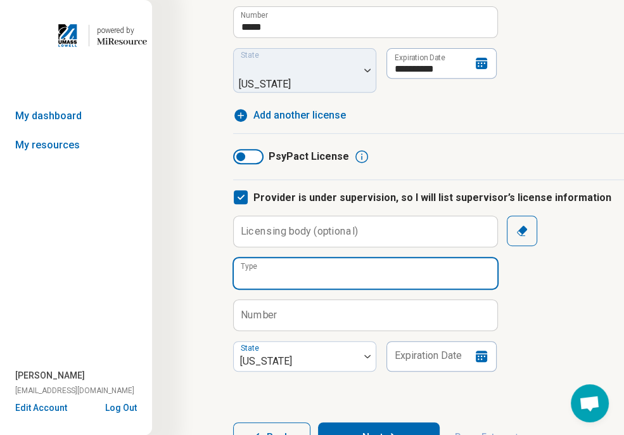
click at [381, 262] on input "Type" at bounding box center [365, 273] width 263 height 30
type input "**********"
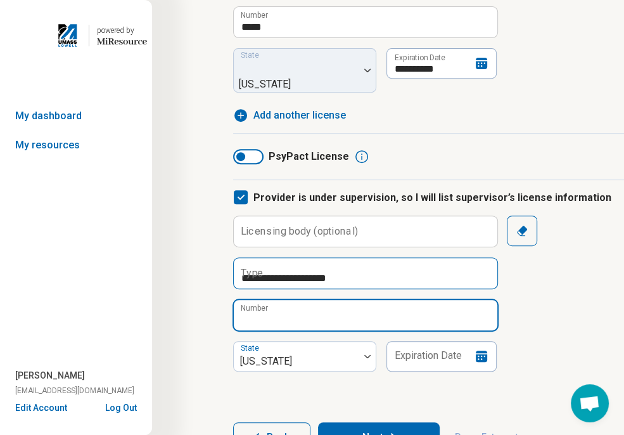
type input "******"
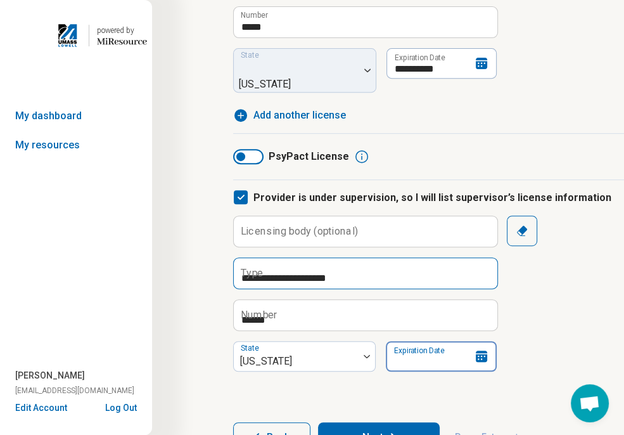
type input "**********"
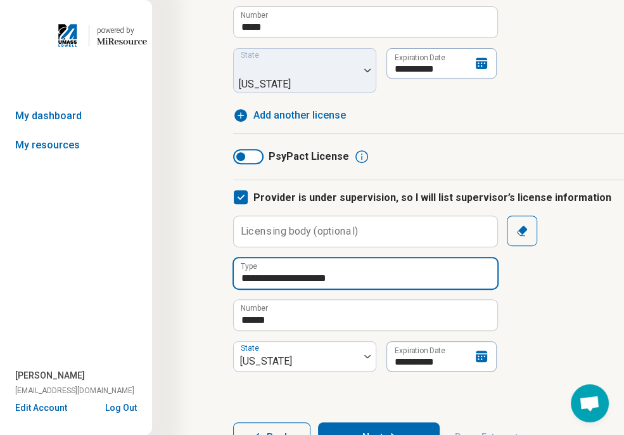
scroll to position [365, 0]
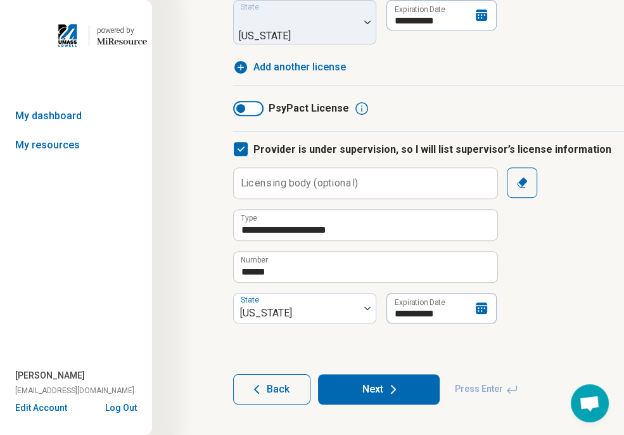
click at [393, 381] on icon at bounding box center [393, 388] width 15 height 15
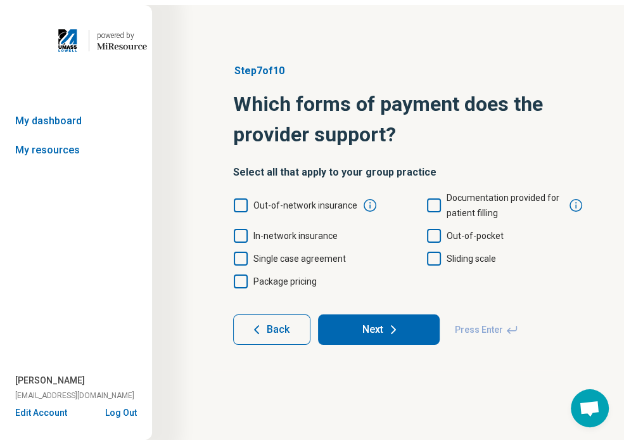
scroll to position [0, 0]
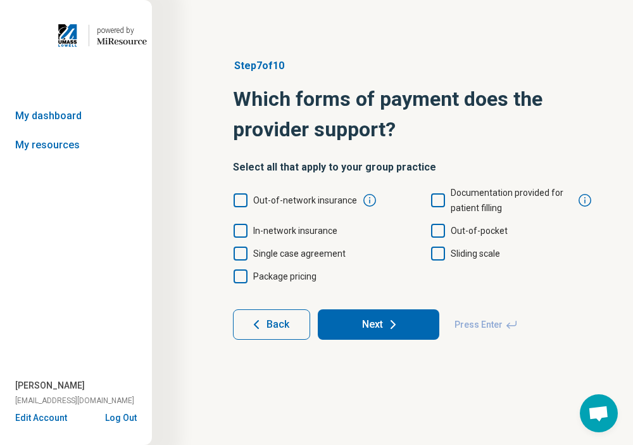
click at [246, 233] on icon at bounding box center [241, 231] width 14 height 14
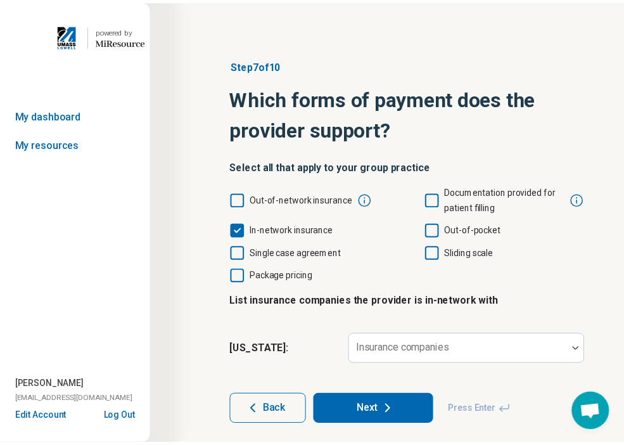
scroll to position [6, 0]
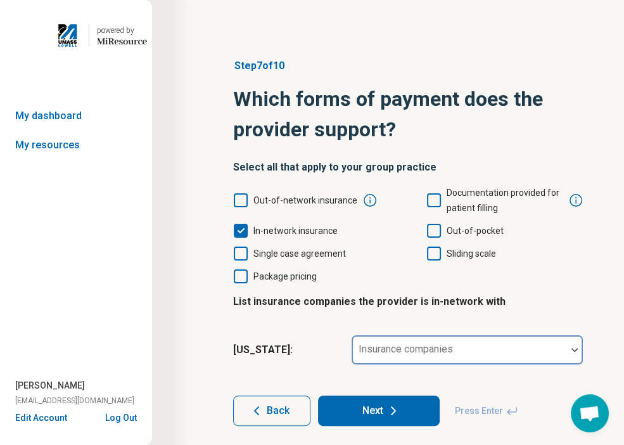
click at [405, 358] on div at bounding box center [459, 355] width 205 height 18
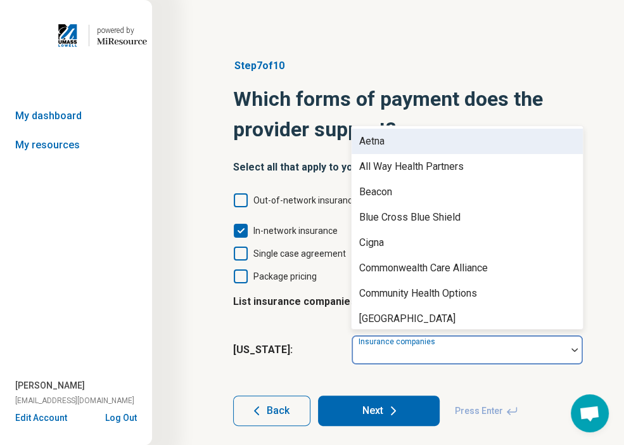
click at [413, 148] on div "Aetna" at bounding box center [467, 141] width 231 height 25
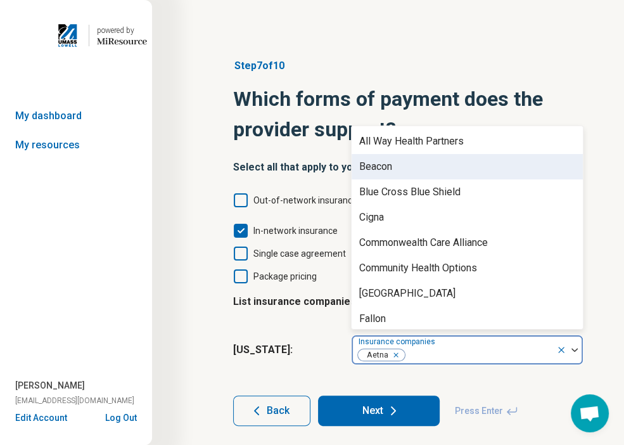
click at [413, 162] on div "Beacon" at bounding box center [467, 166] width 231 height 25
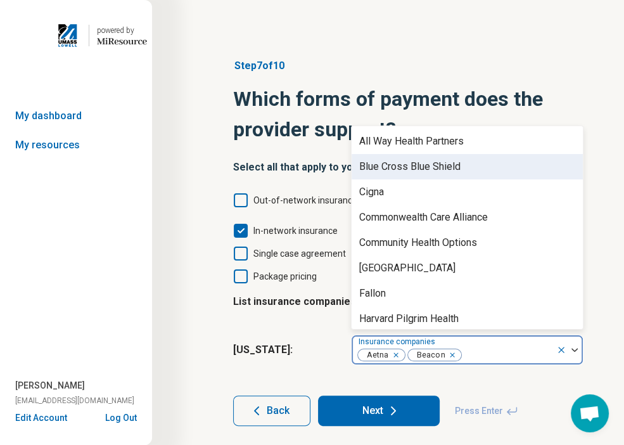
click at [413, 174] on div "Blue Cross Blue Shield" at bounding box center [409, 166] width 101 height 15
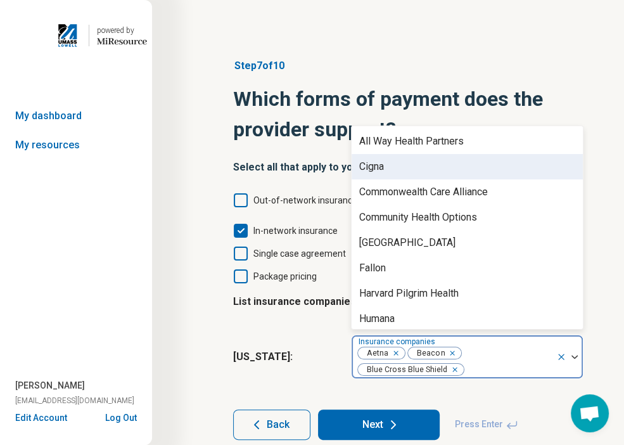
click at [412, 174] on div "Cigna" at bounding box center [467, 166] width 231 height 25
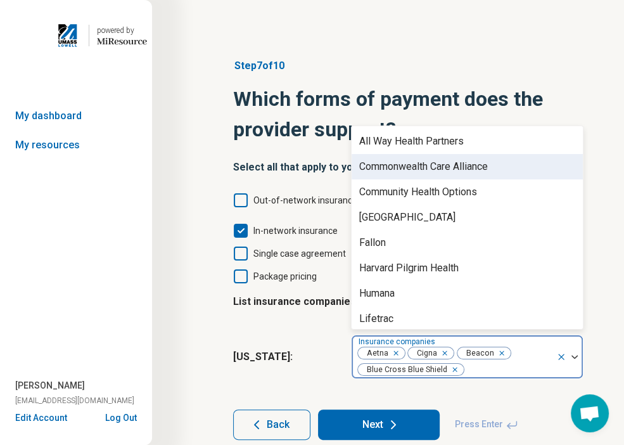
click at [412, 174] on div "Commonwealth Care Alliance" at bounding box center [423, 166] width 129 height 15
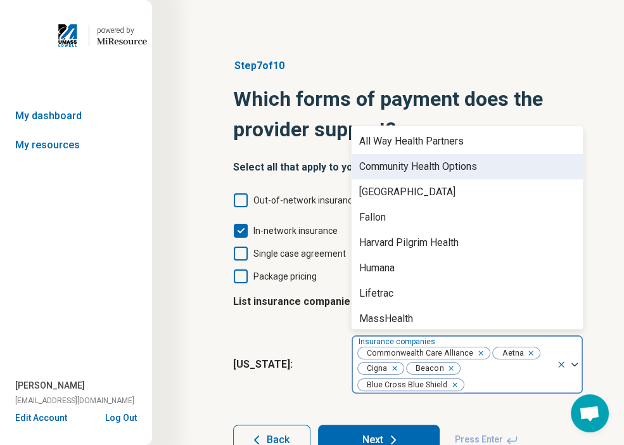
click at [412, 174] on div "Community Health Options" at bounding box center [418, 166] width 118 height 15
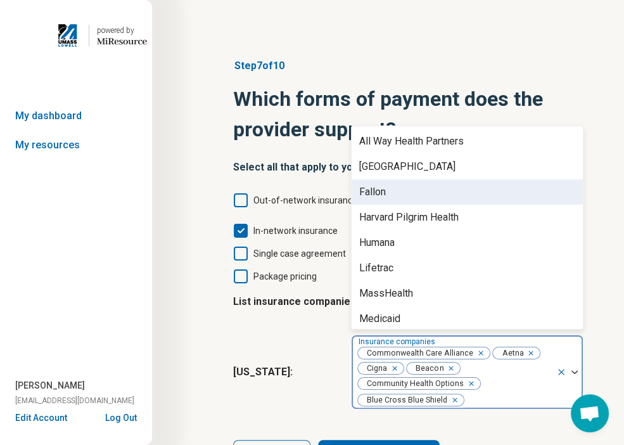
click at [411, 188] on div "Fallon" at bounding box center [467, 191] width 231 height 25
click at [410, 196] on div "Harvard Pilgrim Health" at bounding box center [408, 191] width 99 height 15
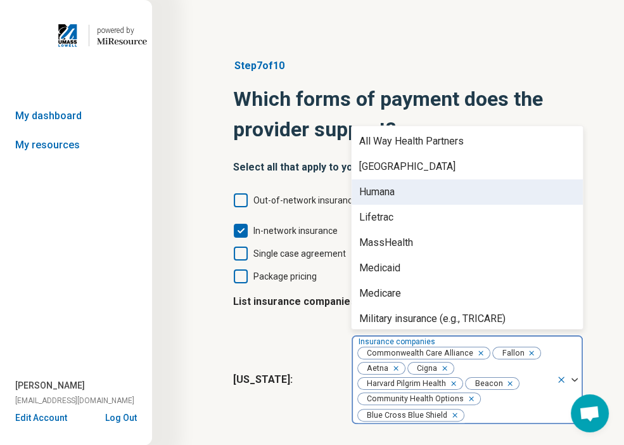
click at [405, 194] on div "Humana" at bounding box center [467, 191] width 231 height 25
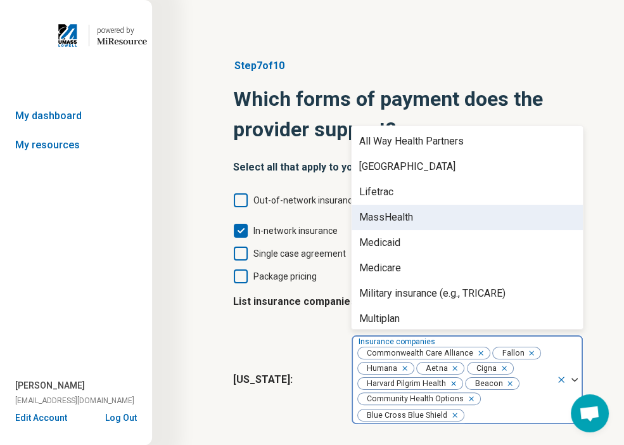
click at [409, 221] on div "MassHealth" at bounding box center [386, 217] width 54 height 15
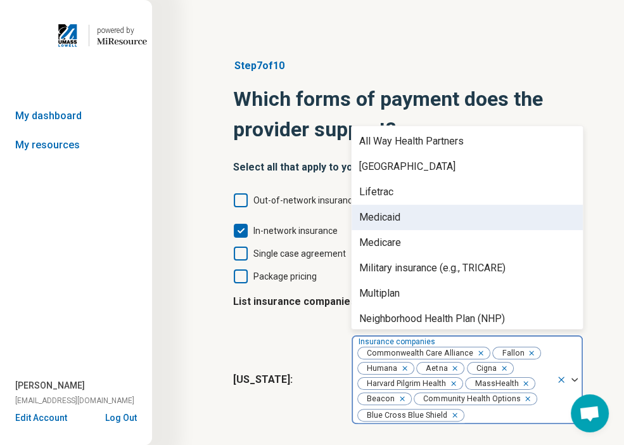
click at [408, 228] on div "Medicaid" at bounding box center [467, 217] width 231 height 25
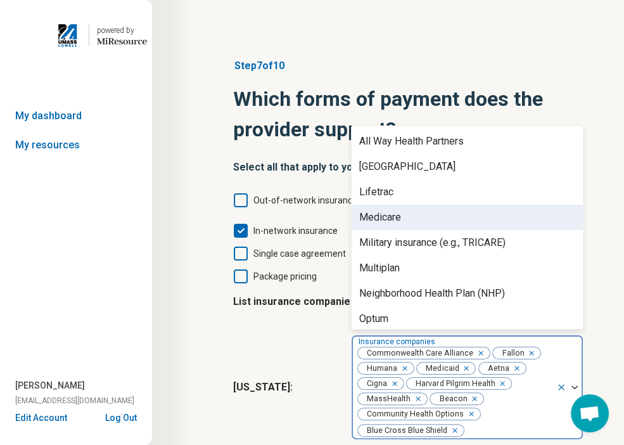
click at [407, 229] on div "Medicare" at bounding box center [467, 217] width 231 height 25
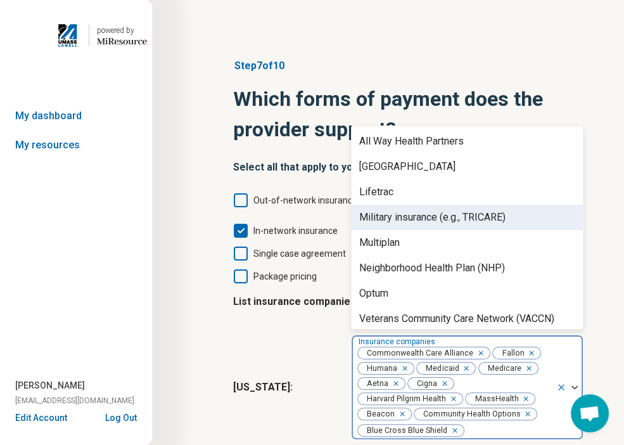
click at [406, 229] on div "Military insurance (e.g., TRICARE)" at bounding box center [467, 217] width 231 height 25
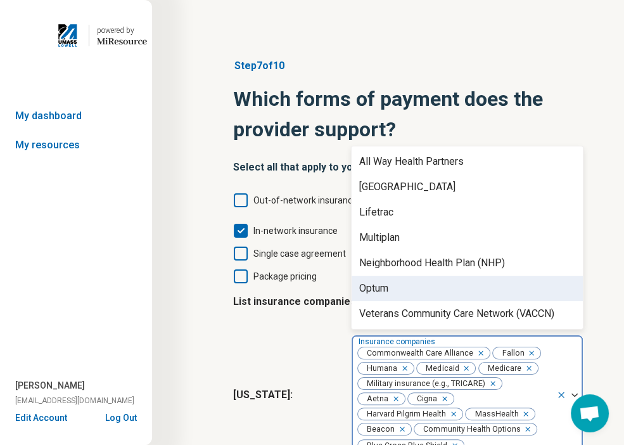
click at [428, 293] on div "Optum" at bounding box center [467, 288] width 231 height 25
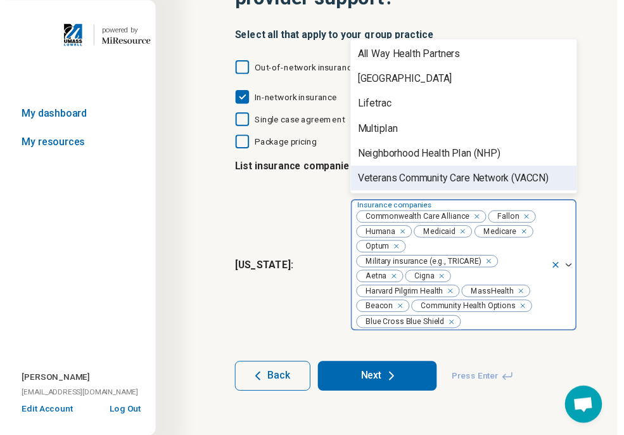
scroll to position [136, 0]
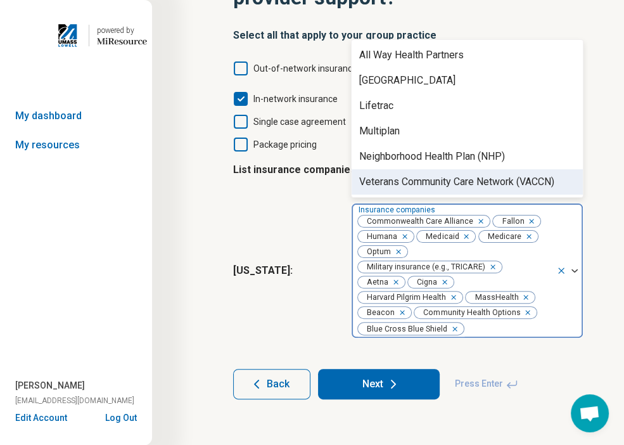
click at [399, 376] on icon at bounding box center [393, 383] width 15 height 15
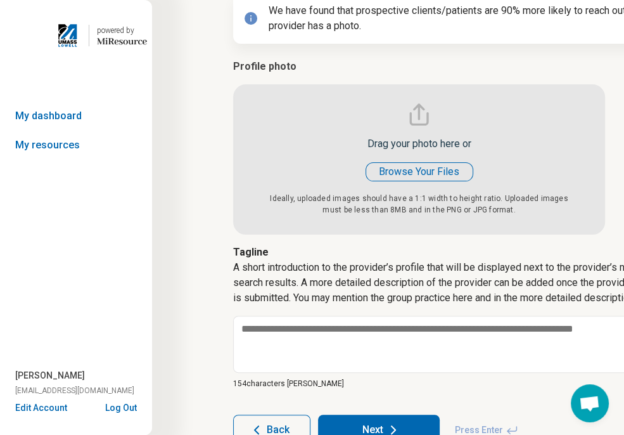
type textarea "*"
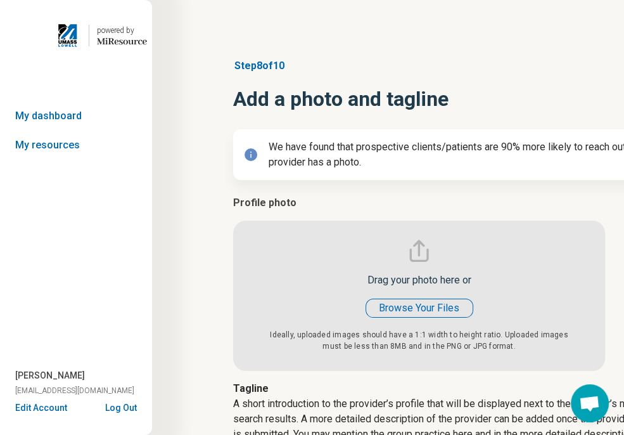
click at [417, 315] on input "file" at bounding box center [419, 282] width 372 height 175
type input "**********"
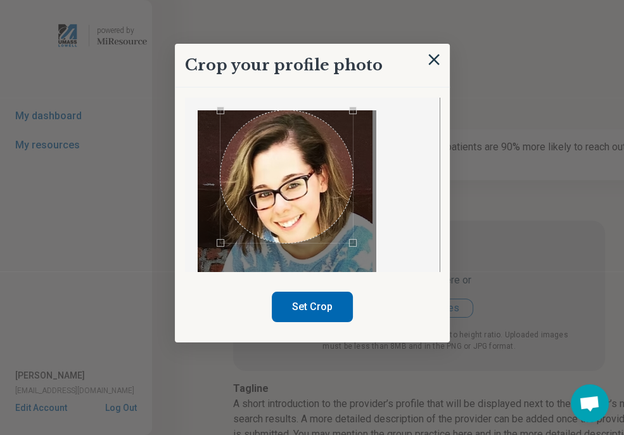
click at [288, 189] on div "Use the arrow keys to move the crop selection area" at bounding box center [286, 176] width 133 height 133
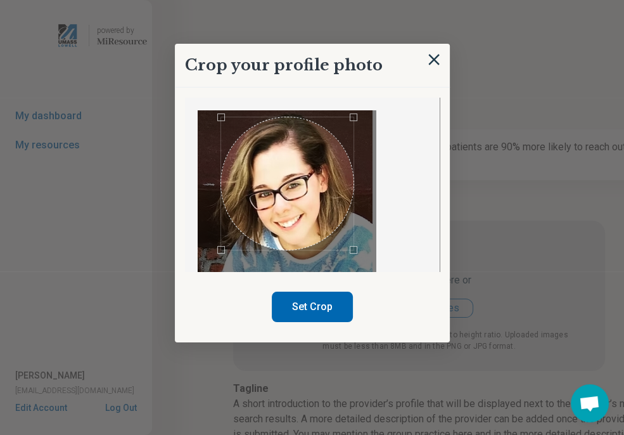
click at [315, 243] on div "Use the arrow keys to move the crop selection area" at bounding box center [287, 183] width 133 height 133
click at [322, 320] on button "Set Crop" at bounding box center [312, 306] width 81 height 30
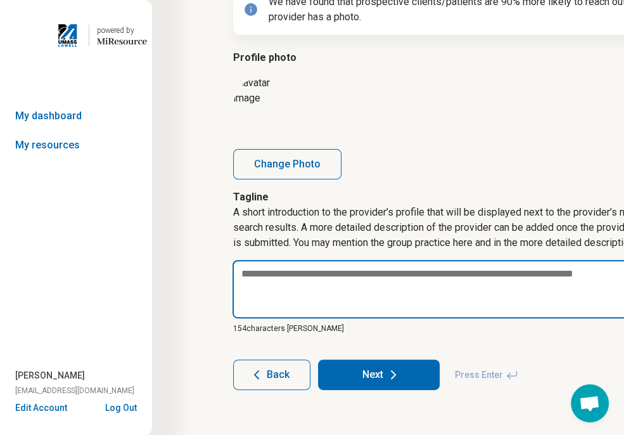
scroll to position [144, 0]
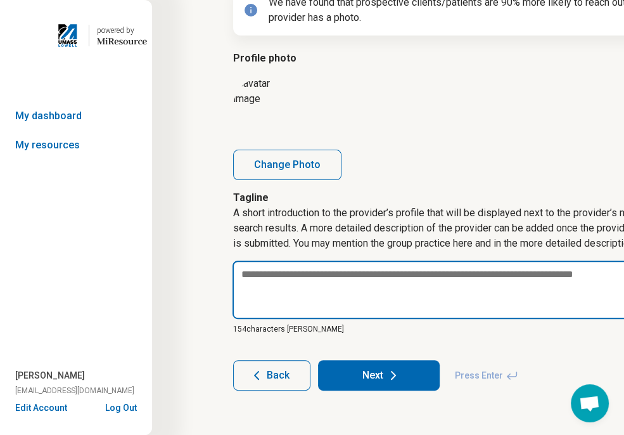
click at [454, 287] on textarea at bounding box center [454, 289] width 445 height 58
click at [510, 277] on textarea at bounding box center [454, 289] width 445 height 58
paste textarea "**********"
type textarea "*"
type textarea "**********"
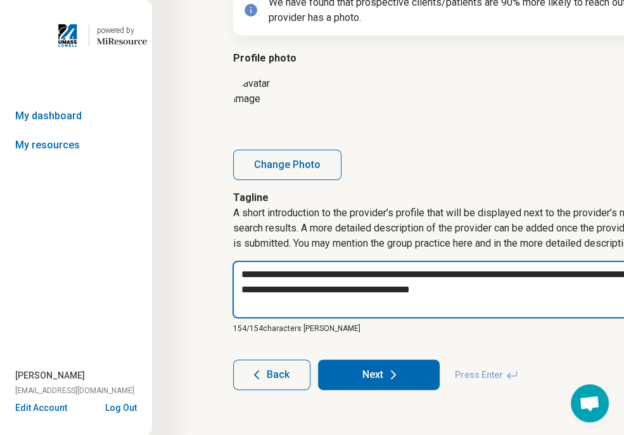
type textarea "*"
type textarea "**********"
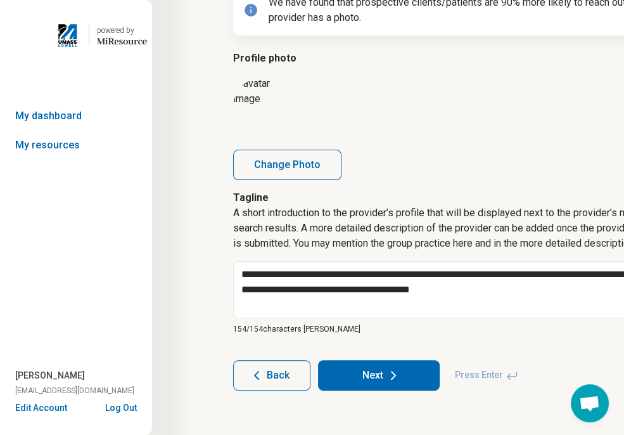
click at [580, 324] on p "154/ 154 characters [PERSON_NAME]" at bounding box center [454, 328] width 443 height 11
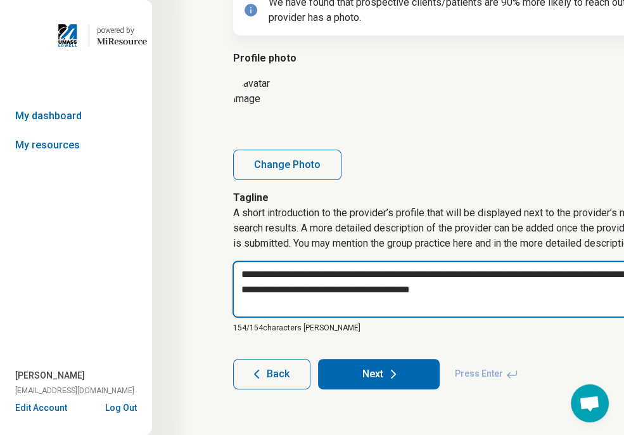
click at [581, 305] on textarea "**********" at bounding box center [453, 288] width 443 height 57
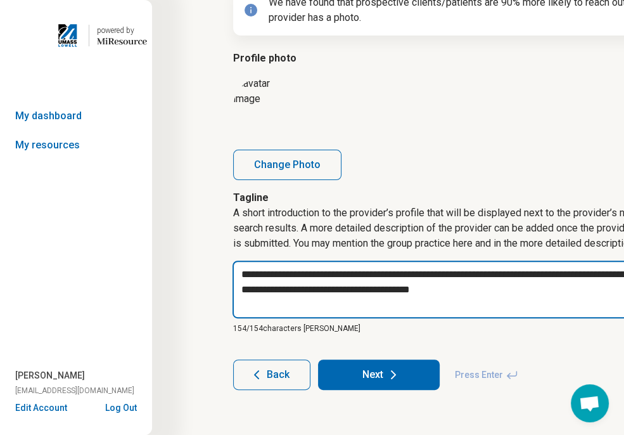
drag, startPoint x: 511, startPoint y: 288, endPoint x: 185, endPoint y: 232, distance: 330.3
click at [185, 232] on div "**********" at bounding box center [455, 146] width 606 height 580
type textarea "*"
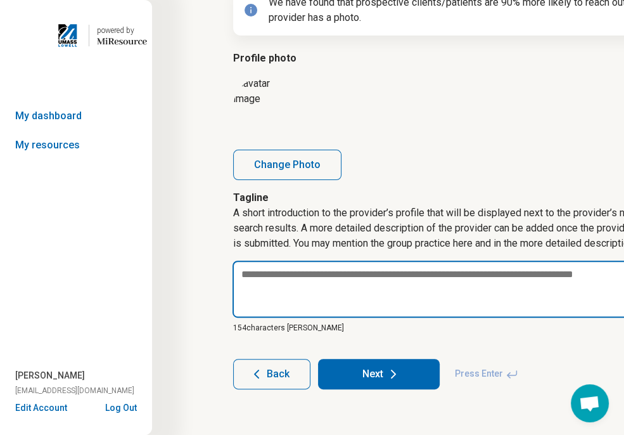
click at [530, 274] on textarea at bounding box center [453, 288] width 443 height 57
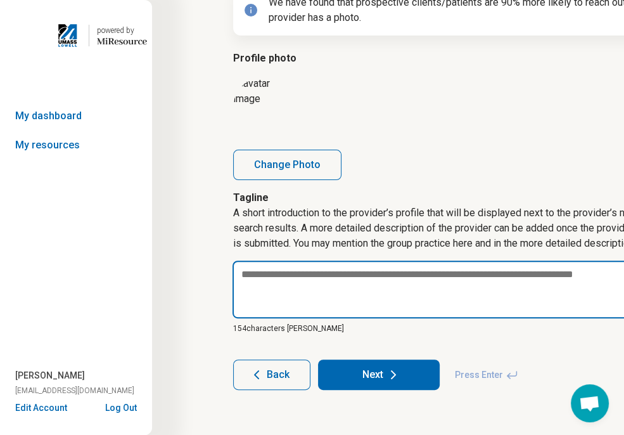
paste textarea "**********"
type textarea "*"
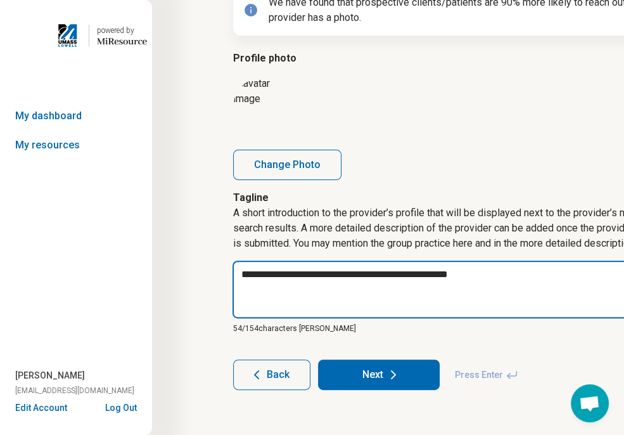
type textarea "**********"
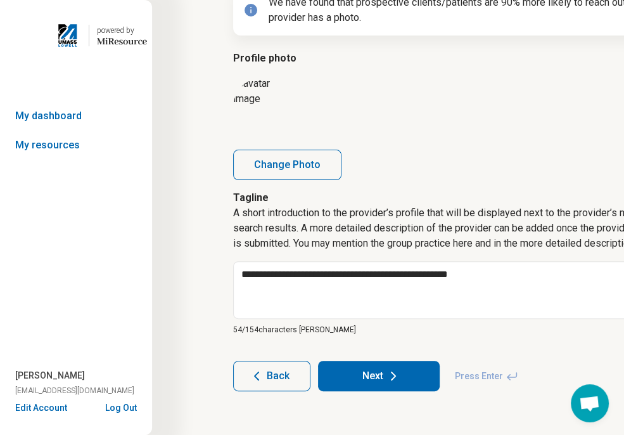
click at [372, 383] on button "Next" at bounding box center [379, 375] width 122 height 30
type textarea "*"
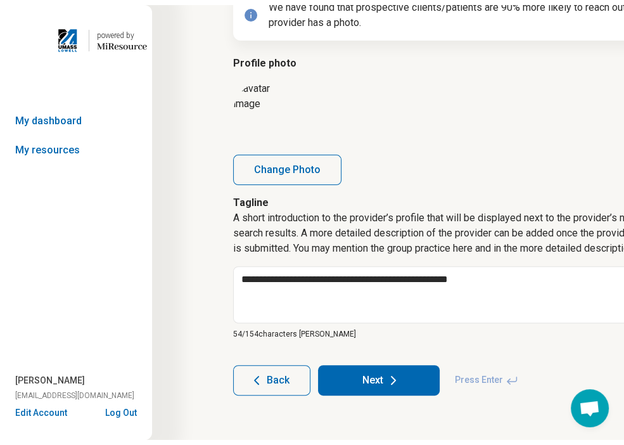
scroll to position [44, 0]
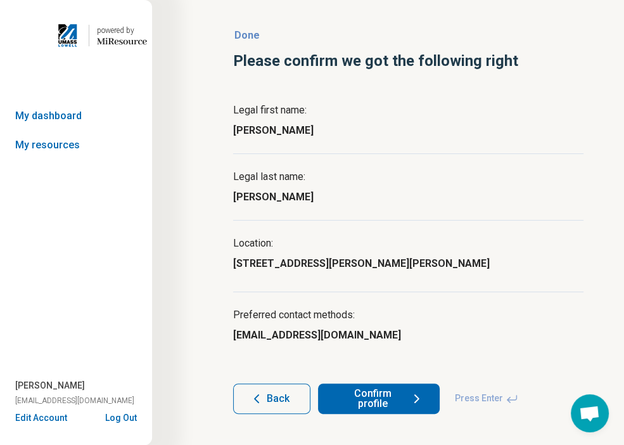
scroll to position [44, 0]
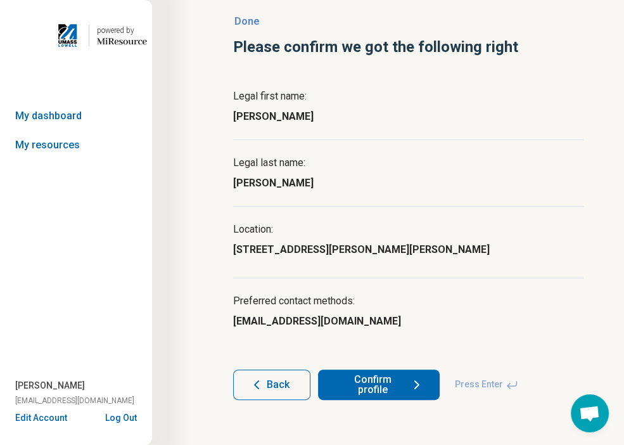
click at [393, 377] on button "Confirm profile" at bounding box center [379, 384] width 122 height 30
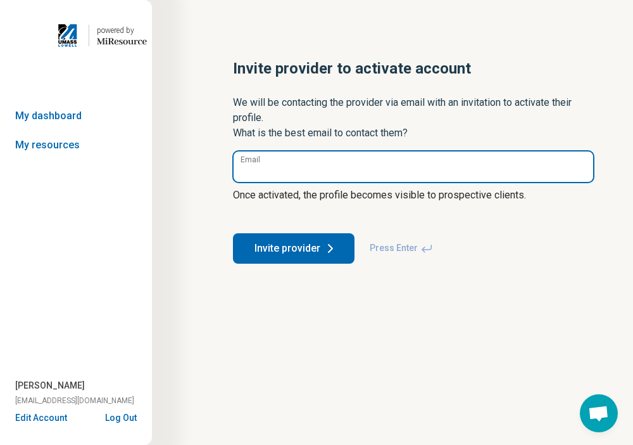
click at [364, 171] on input "Email" at bounding box center [414, 166] width 360 height 30
type input "**********"
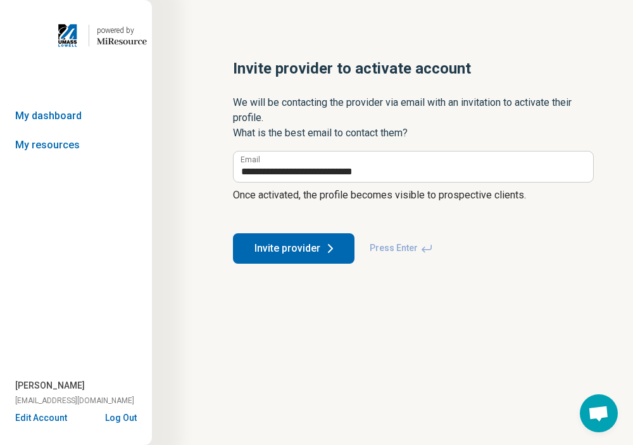
click at [314, 256] on button "Invite provider" at bounding box center [294, 248] width 122 height 30
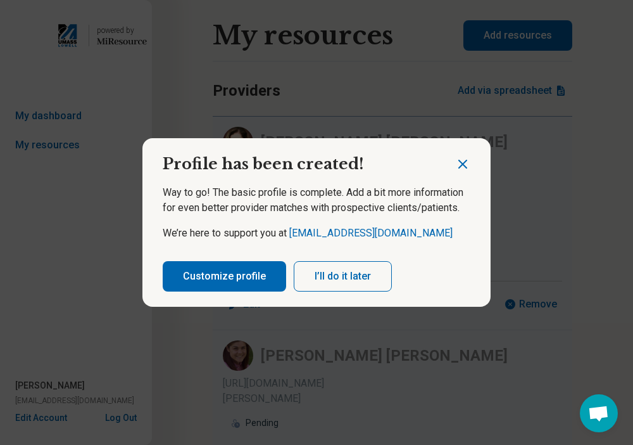
click at [350, 282] on button "I’ll do it later" at bounding box center [343, 276] width 98 height 30
